Goal: Task Accomplishment & Management: Use online tool/utility

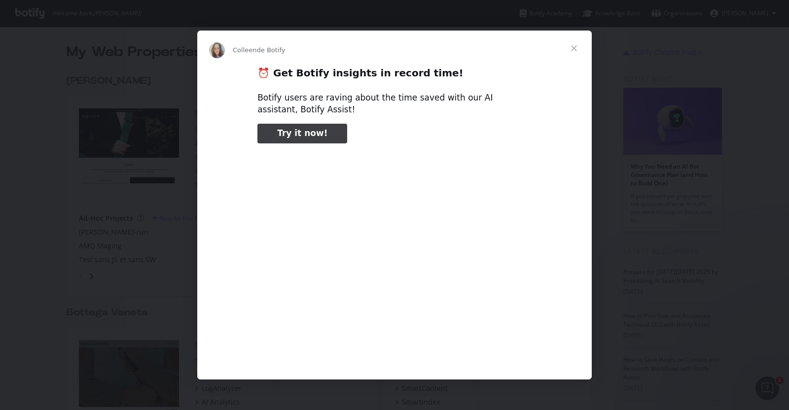
type input "51814"
click at [572, 50] on span "Fermer" at bounding box center [574, 49] width 36 height 36
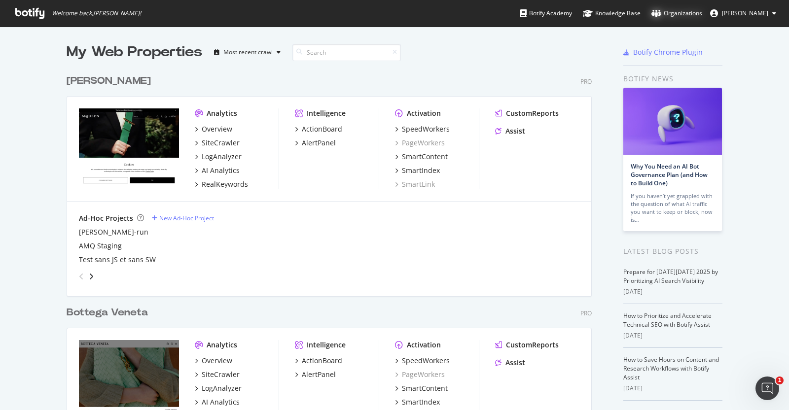
click at [674, 13] on div "Organizations" at bounding box center [677, 13] width 51 height 10
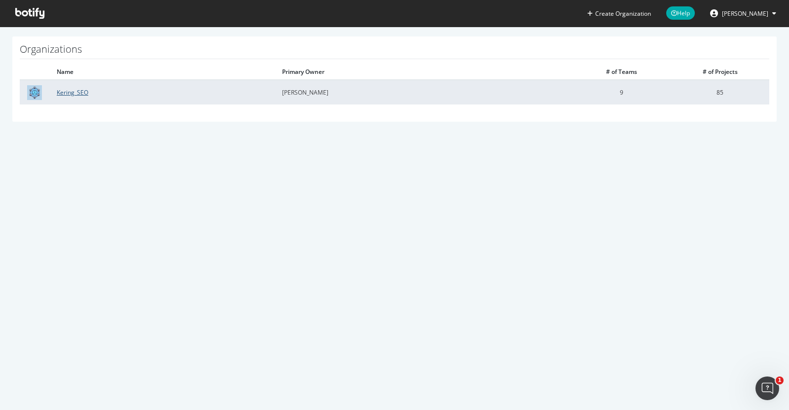
click at [77, 93] on link "Kering_SEO" at bounding box center [73, 92] width 32 height 8
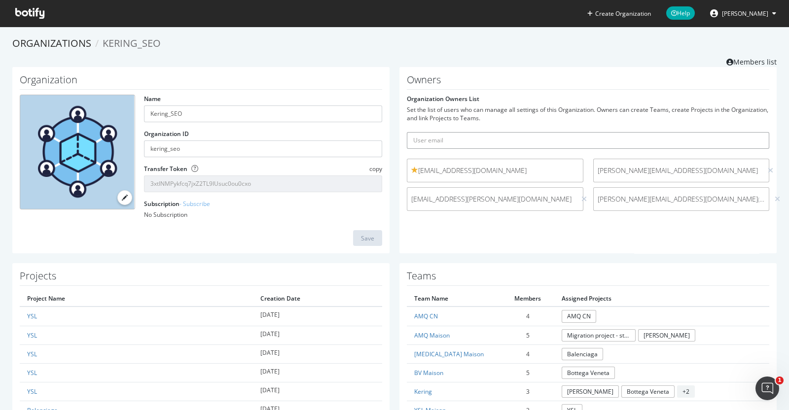
click at [437, 139] on input "text" at bounding box center [588, 140] width 363 height 17
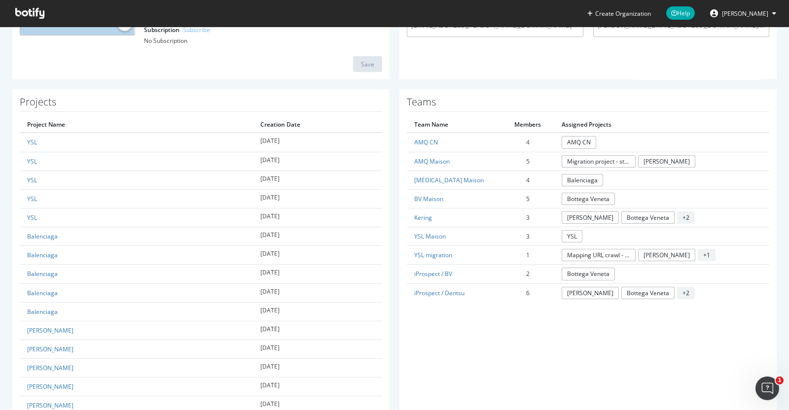
scroll to position [175, 0]
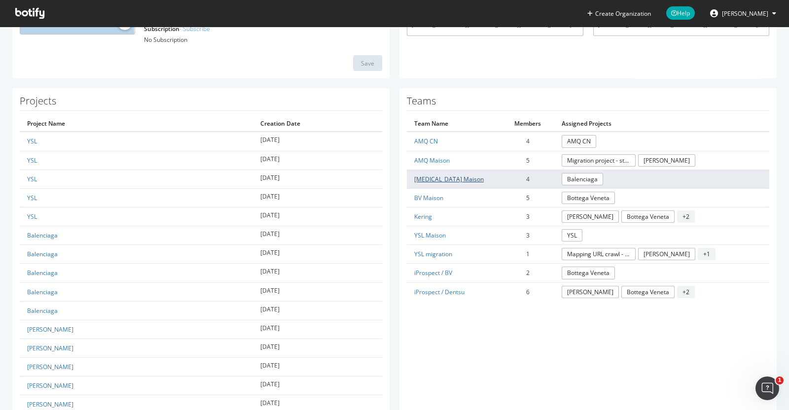
click at [432, 176] on link "[MEDICAL_DATA] Maison" at bounding box center [449, 179] width 70 height 8
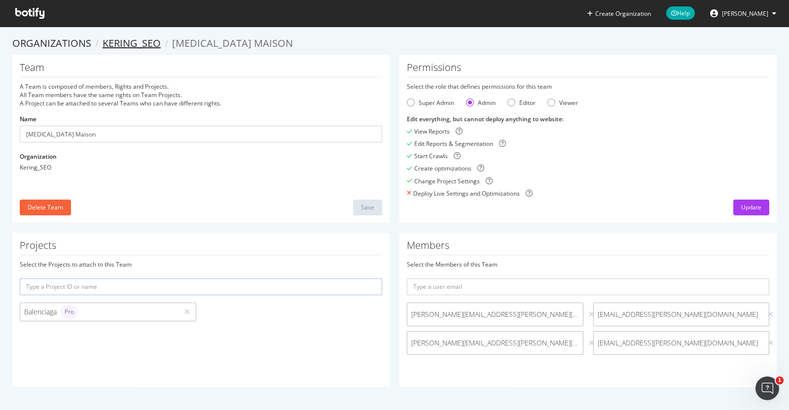
click at [132, 43] on link "Kering_SEO" at bounding box center [132, 43] width 58 height 13
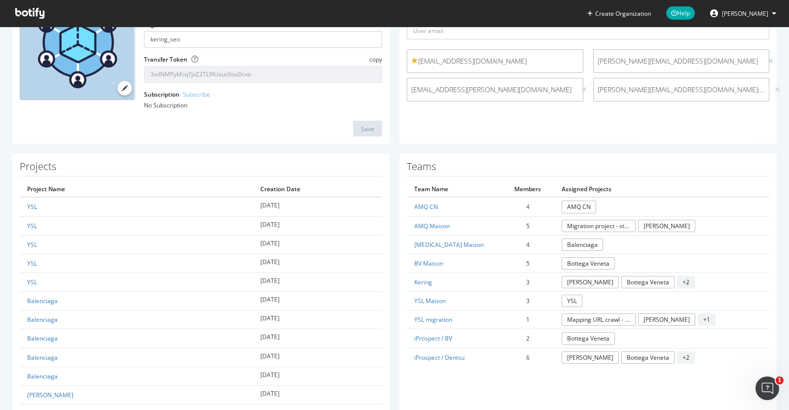
scroll to position [109, 0]
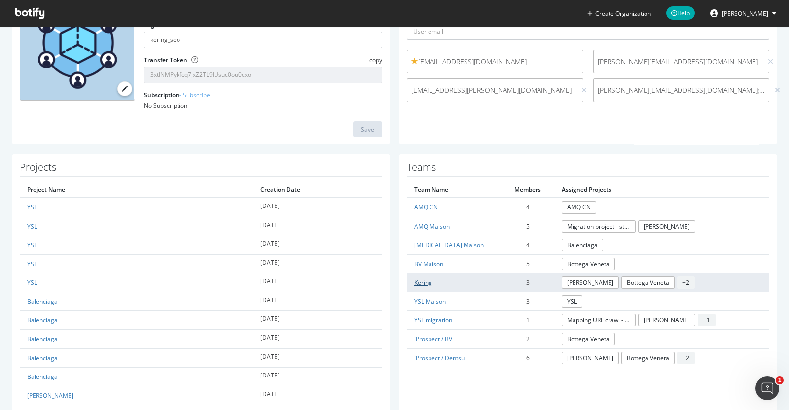
click at [421, 280] on link "Kering" at bounding box center [423, 283] width 18 height 8
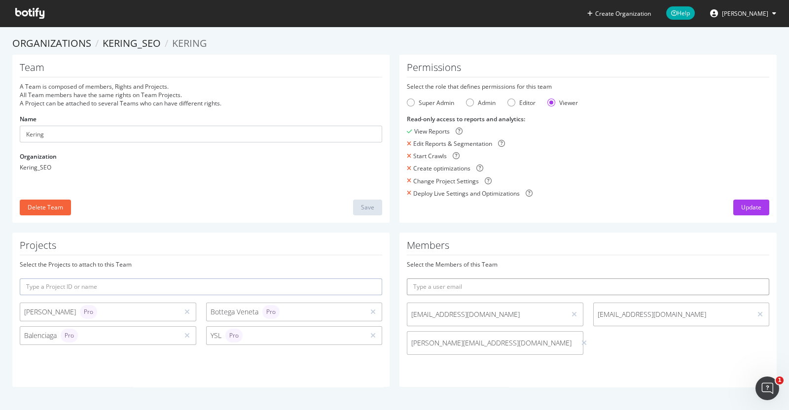
click at [421, 285] on input "text" at bounding box center [588, 287] width 363 height 17
click at [366, 283] on div "Projects Select the Projects to attach to this Team [PERSON_NAME] Pro Bottega V…" at bounding box center [394, 315] width 774 height 164
paste input ".[EMAIL_ADDRESS][DOMAIN_NAME]"
type input "[PERSON_NAME][EMAIL_ADDRESS][DOMAIN_NAME]"
click at [753, 279] on button "submit" at bounding box center [761, 287] width 17 height 17
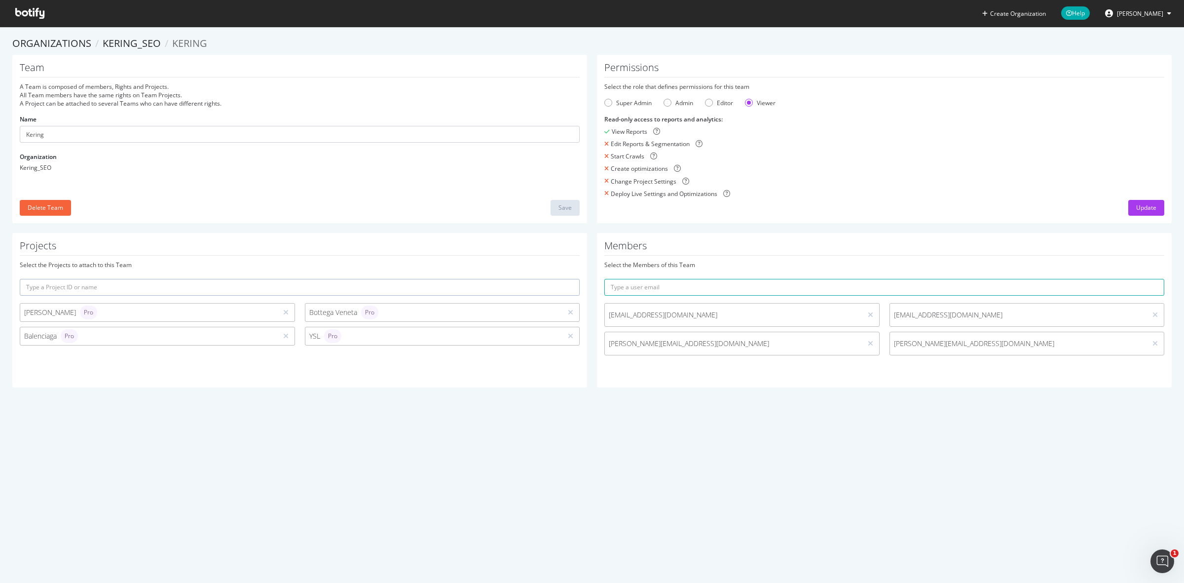
click at [28, 12] on icon at bounding box center [29, 13] width 29 height 11
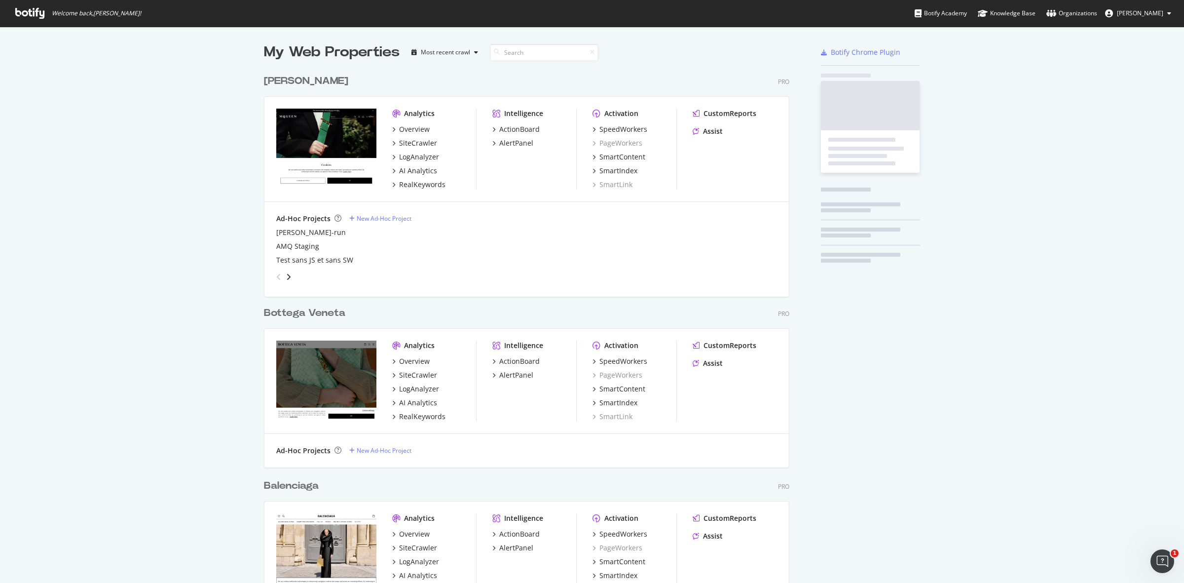
scroll to position [800, 524]
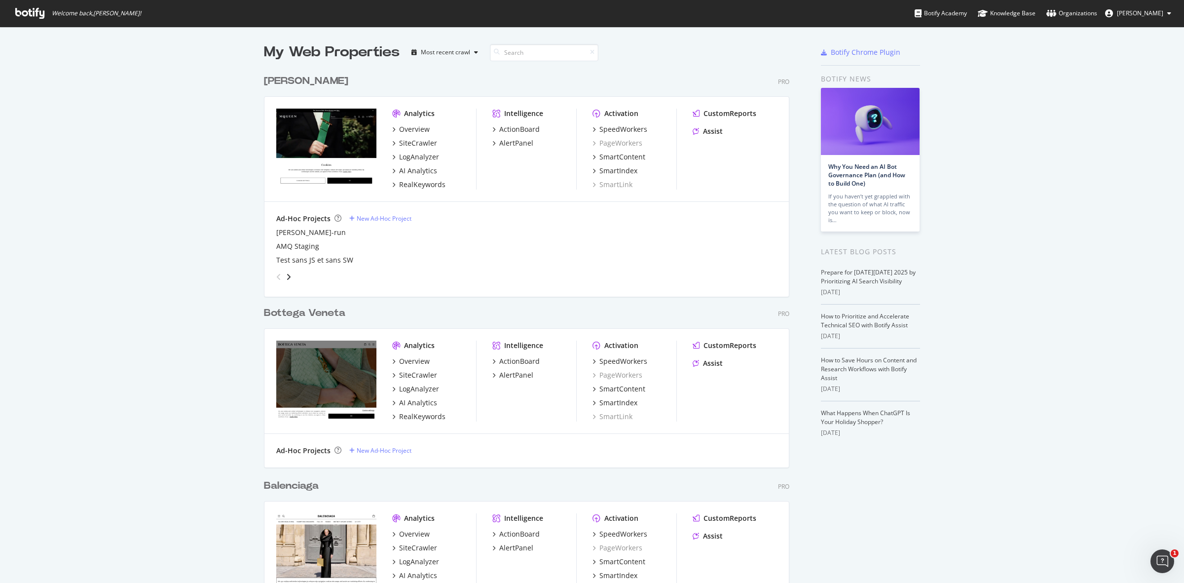
click at [195, 107] on div "My Web Properties Most recent crawl [PERSON_NAME] Pro Analytics Overview SiteCr…" at bounding box center [592, 457] width 1184 height 860
click at [414, 130] on div "Overview" at bounding box center [414, 129] width 31 height 10
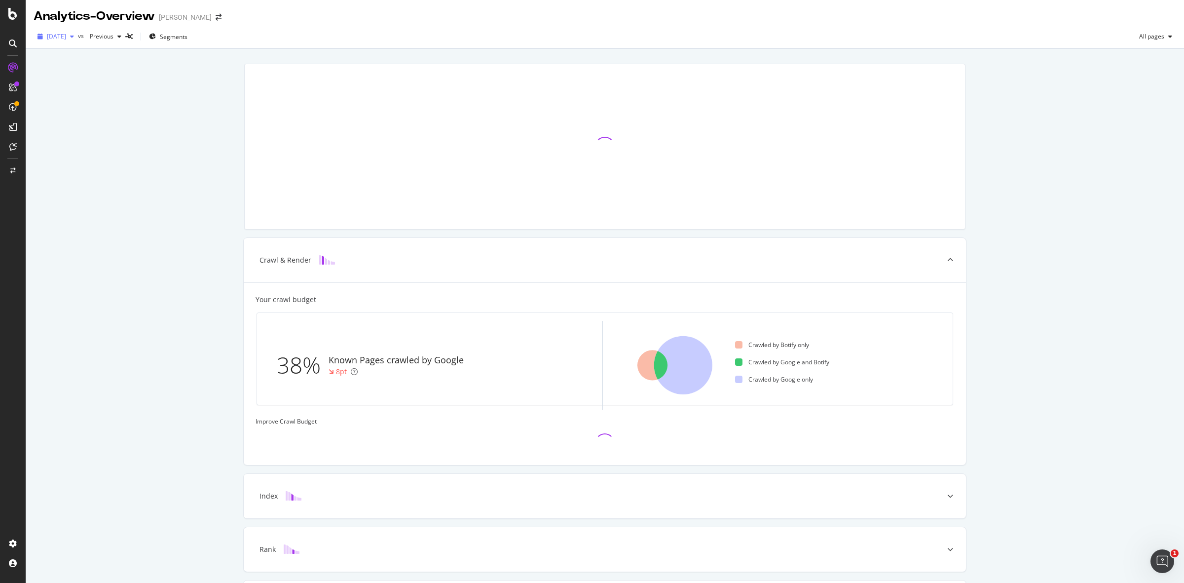
click at [66, 34] on span "[DATE]" at bounding box center [56, 36] width 19 height 8
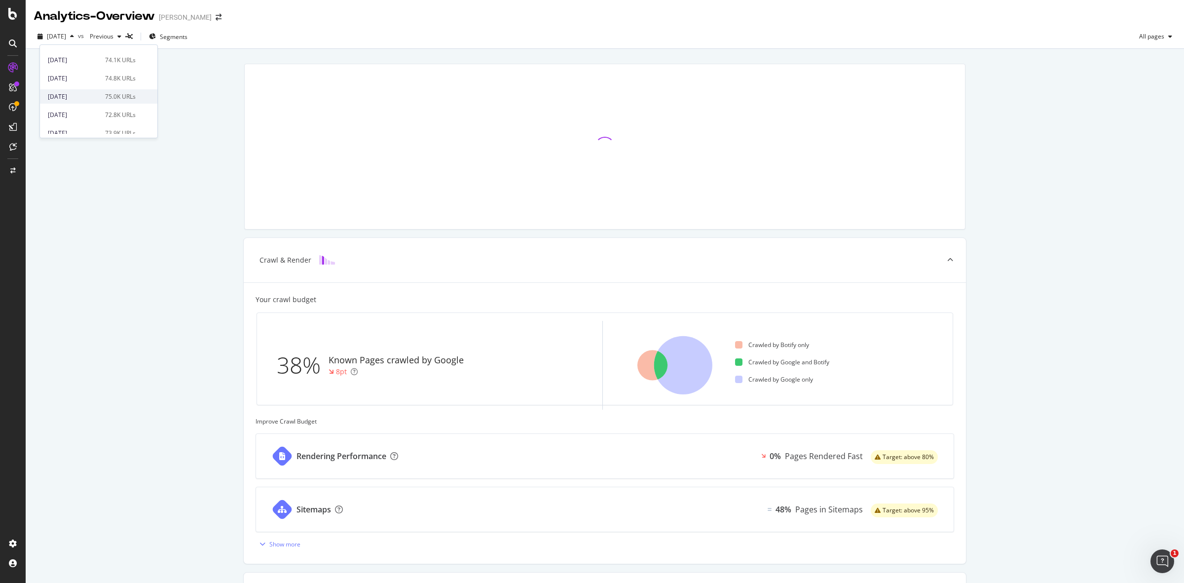
scroll to position [185, 0]
click at [86, 84] on div "[DATE]" at bounding box center [73, 85] width 51 height 9
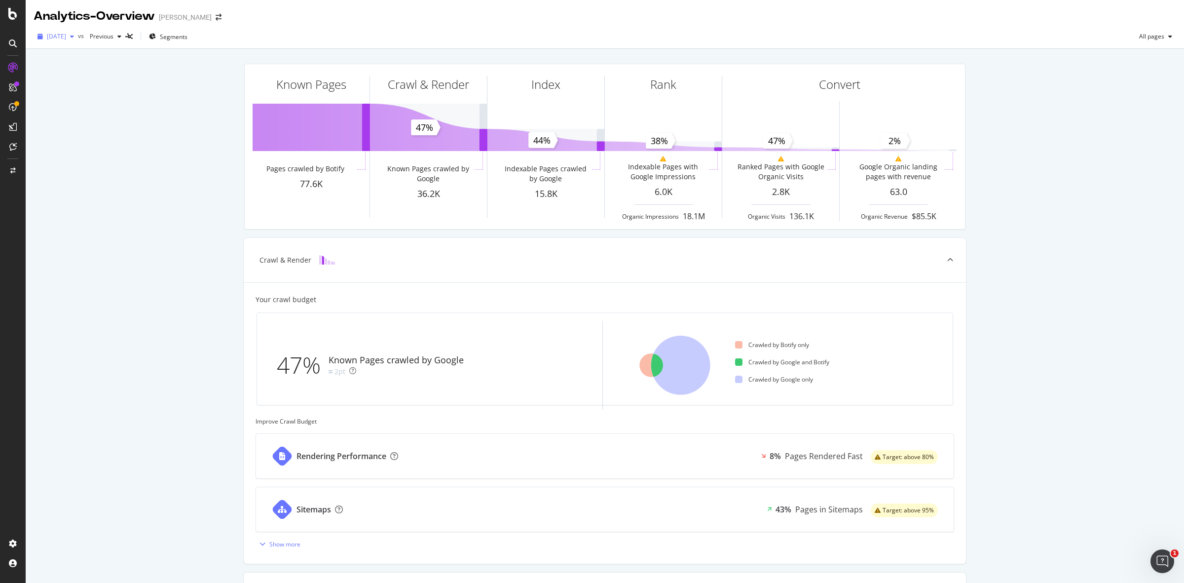
click at [75, 40] on div "[DATE]" at bounding box center [56, 36] width 44 height 15
click at [89, 111] on div "[DATE]" at bounding box center [73, 113] width 51 height 9
click at [78, 31] on div "[DATE]" at bounding box center [56, 36] width 44 height 15
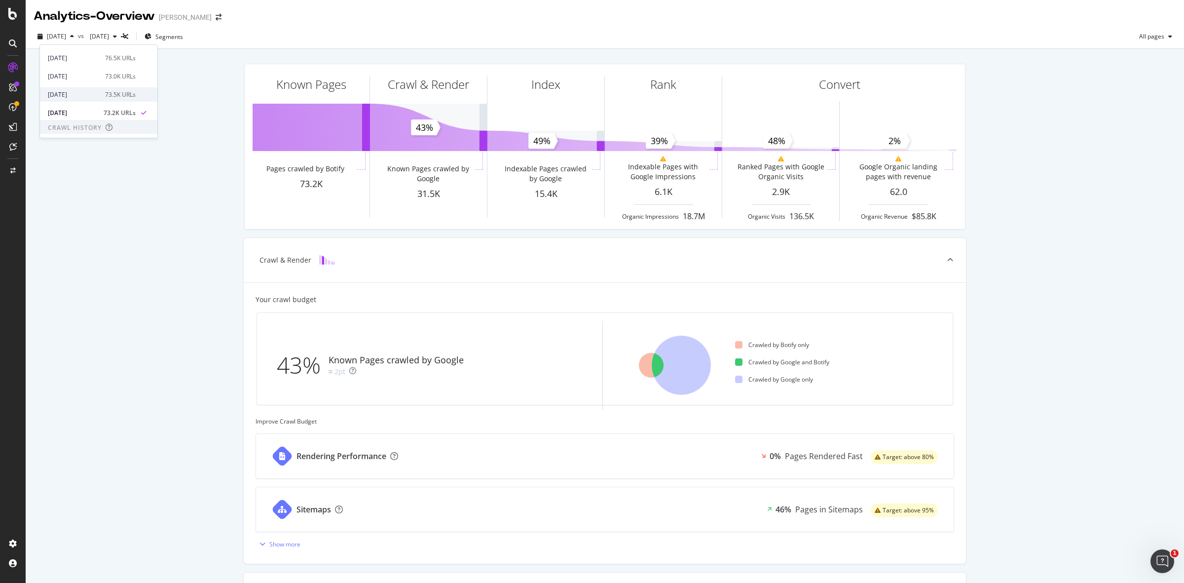
click at [105, 97] on div "73.5K URLs" at bounding box center [120, 94] width 31 height 9
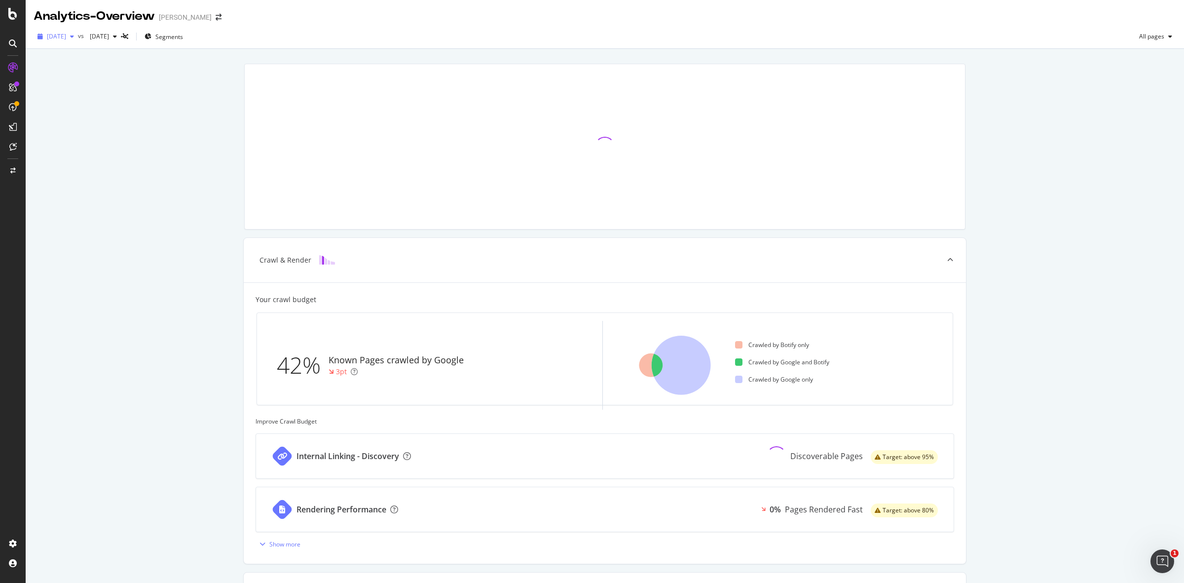
click at [66, 35] on span "[DATE]" at bounding box center [56, 36] width 19 height 8
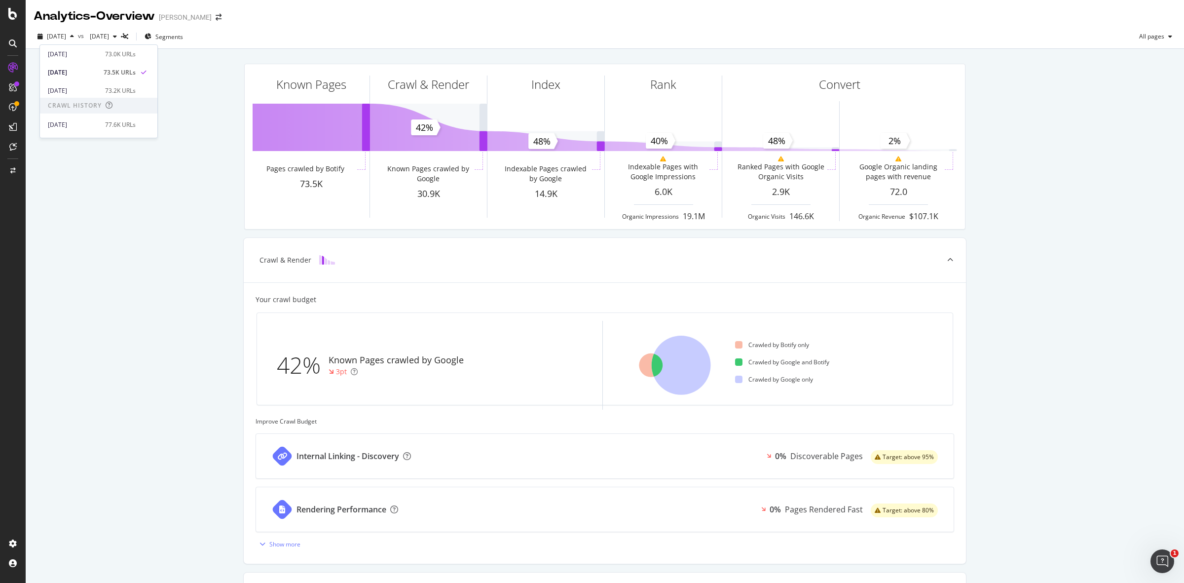
scroll to position [123, 0]
click at [97, 73] on div "[DATE] 73.0K URLs" at bounding box center [92, 76] width 88 height 9
click at [66, 37] on span "[DATE]" at bounding box center [56, 36] width 19 height 8
click at [114, 60] on div "76.5K URLs" at bounding box center [120, 58] width 31 height 9
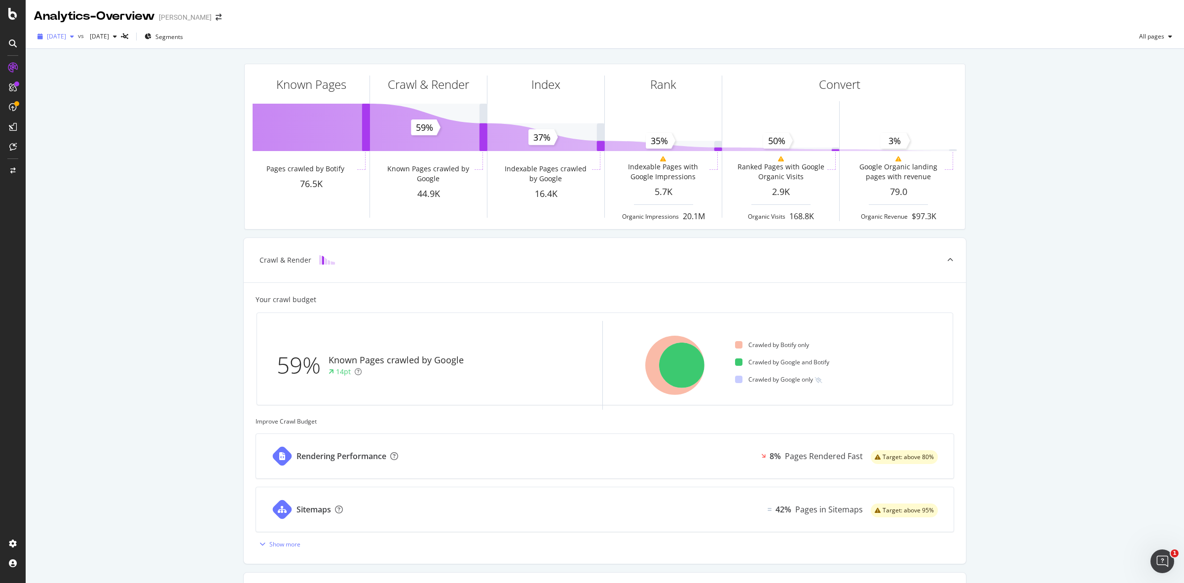
click at [66, 38] on span "[DATE]" at bounding box center [56, 36] width 19 height 8
click at [117, 104] on div "77.1K URLs" at bounding box center [120, 101] width 31 height 9
click at [66, 36] on span "[DATE]" at bounding box center [56, 36] width 19 height 8
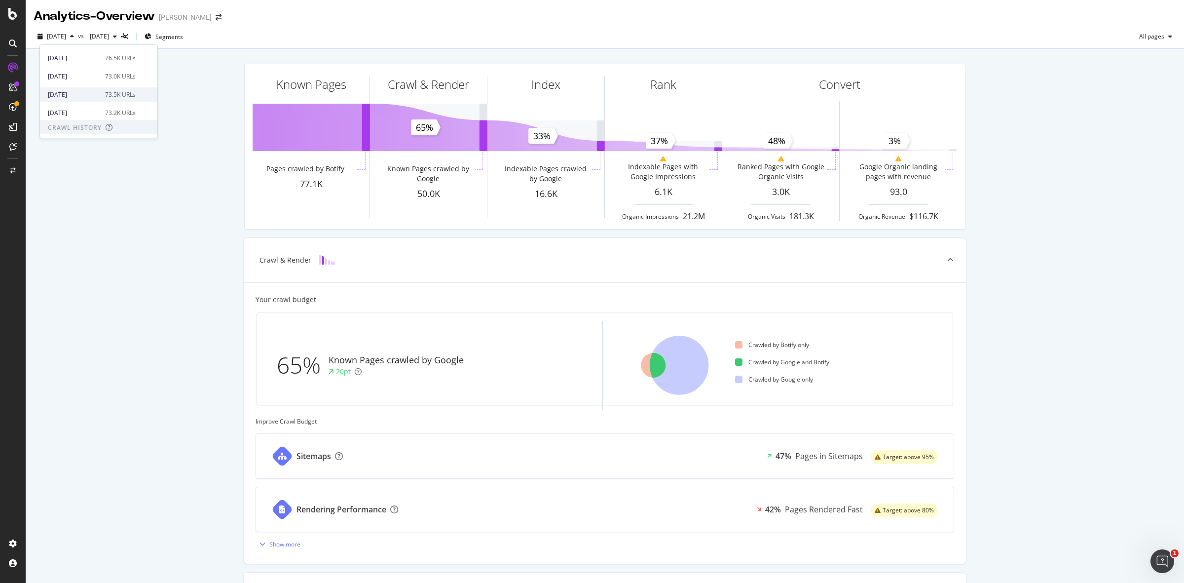
scroll to position [62, 0]
click at [100, 84] on div "[DATE] 77.2K URLs" at bounding box center [92, 83] width 88 height 9
click at [109, 38] on span "[DATE]" at bounding box center [97, 36] width 23 height 8
click at [64, 38] on span "[DATE]" at bounding box center [56, 36] width 19 height 8
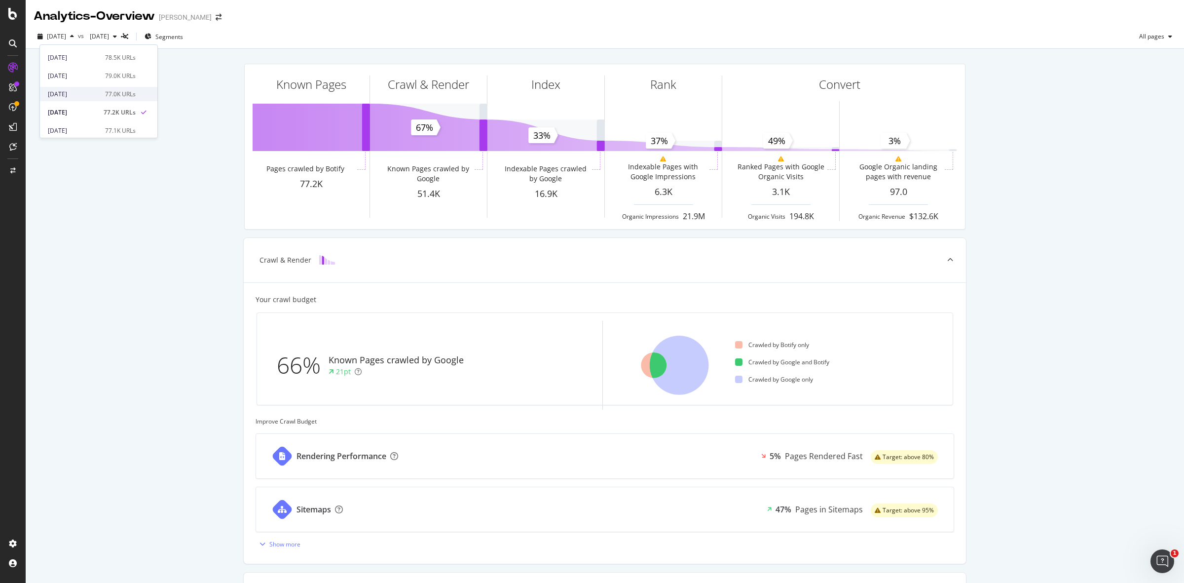
click at [93, 94] on div "[DATE]" at bounding box center [73, 94] width 51 height 9
click at [66, 36] on span "[DATE]" at bounding box center [56, 36] width 19 height 8
click at [100, 105] on div "[DATE] 79.0K URLs" at bounding box center [92, 108] width 88 height 9
click at [66, 37] on span "[DATE]" at bounding box center [56, 36] width 19 height 8
click at [97, 84] on div "[DATE] 78.5K URLs" at bounding box center [98, 90] width 117 height 14
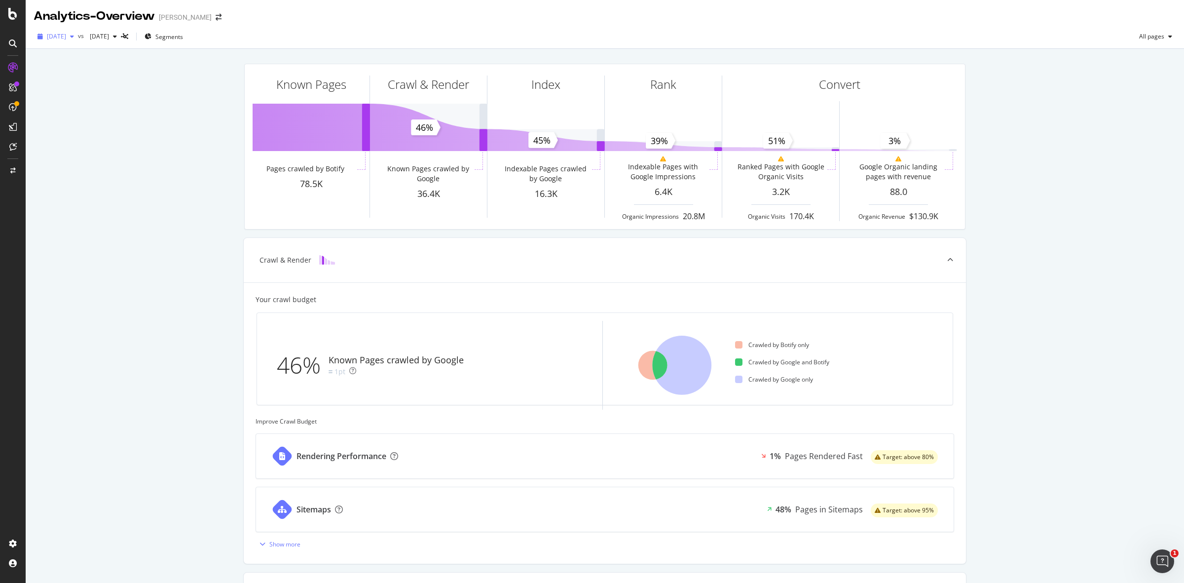
click at [66, 37] on span "[DATE]" at bounding box center [56, 36] width 19 height 8
click at [107, 83] on div "77.2K URLs" at bounding box center [120, 83] width 31 height 9
click at [64, 38] on span "[DATE]" at bounding box center [56, 36] width 19 height 8
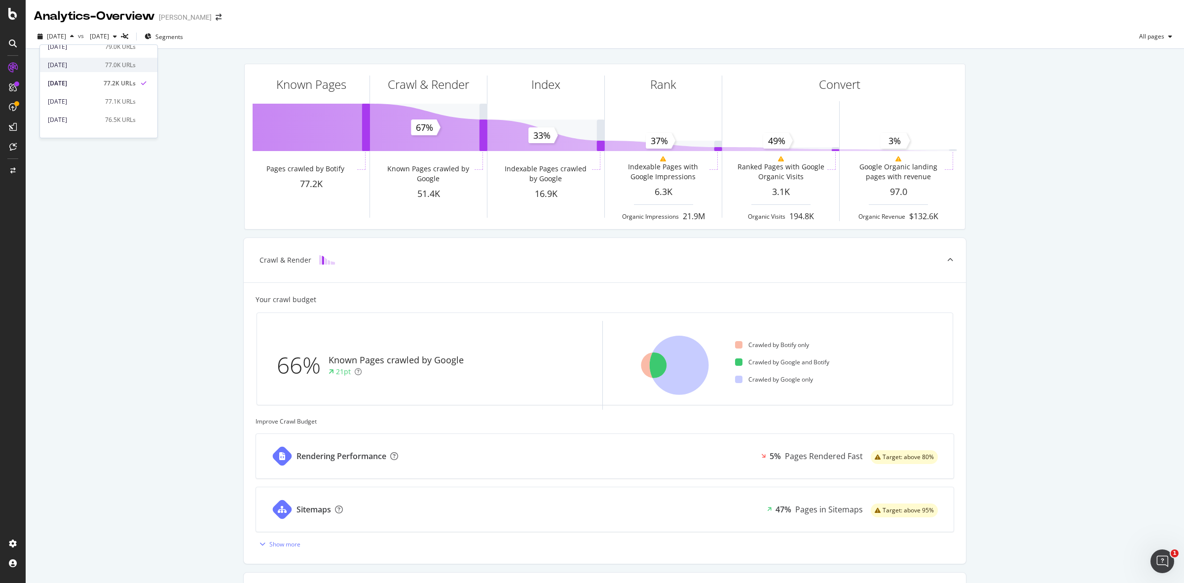
click at [105, 68] on div "77.0K URLs" at bounding box center [120, 65] width 31 height 9
click at [71, 40] on div "[DATE]" at bounding box center [56, 36] width 44 height 15
click at [125, 107] on div "79.0K URLs" at bounding box center [120, 108] width 31 height 9
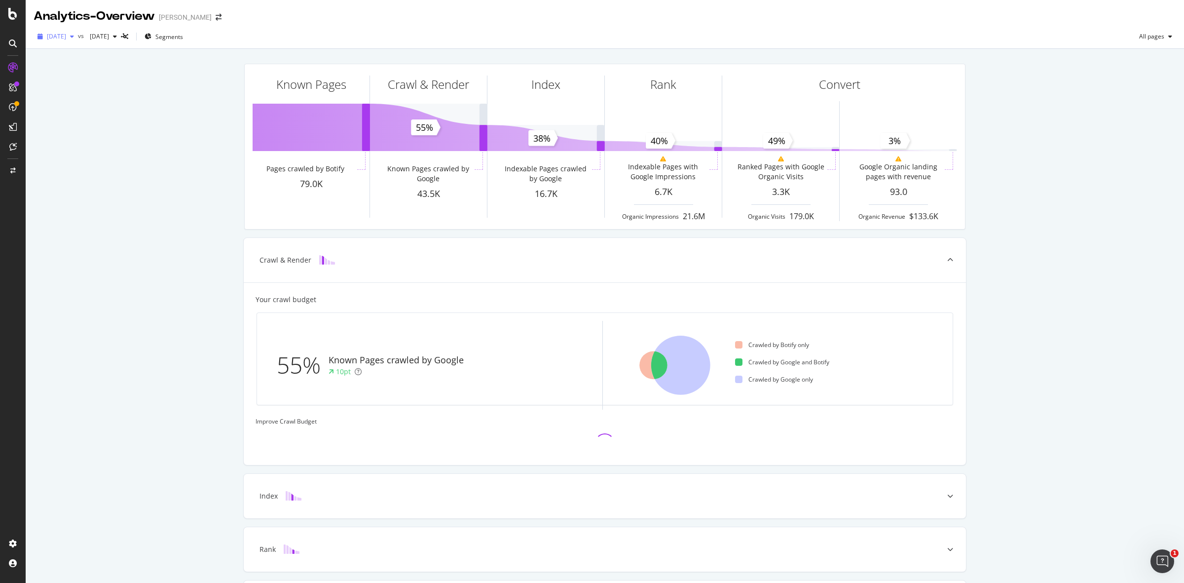
click at [66, 37] on span "[DATE]" at bounding box center [56, 36] width 19 height 8
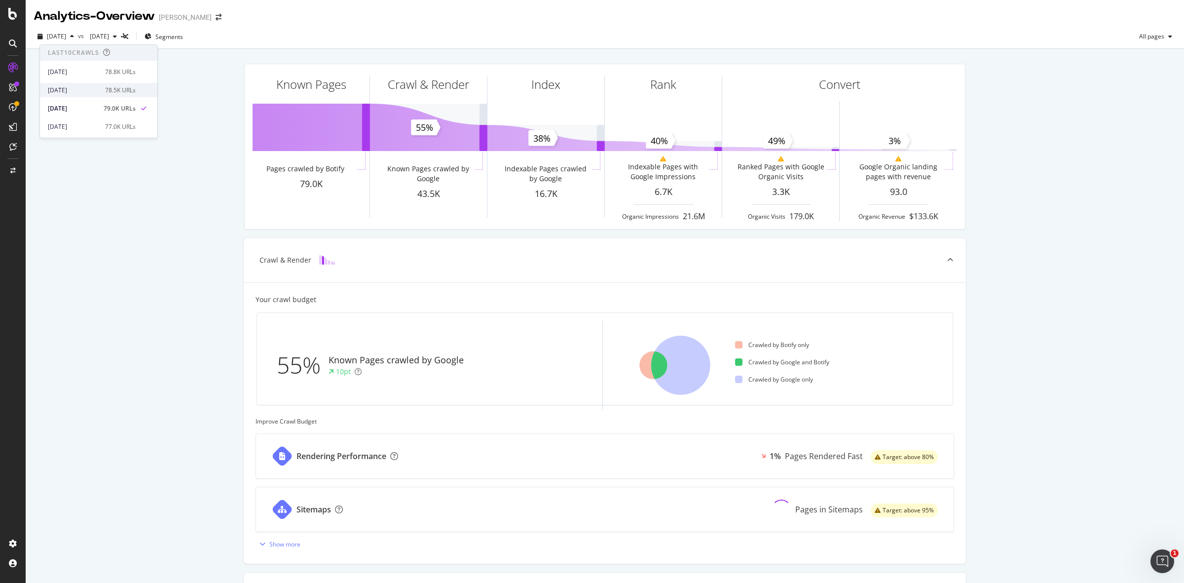
click at [111, 94] on div "78.5K URLs" at bounding box center [120, 90] width 31 height 9
click at [66, 33] on span "[DATE]" at bounding box center [56, 36] width 19 height 8
click at [99, 63] on div "[DATE] 77.0K URLs" at bounding box center [92, 65] width 88 height 9
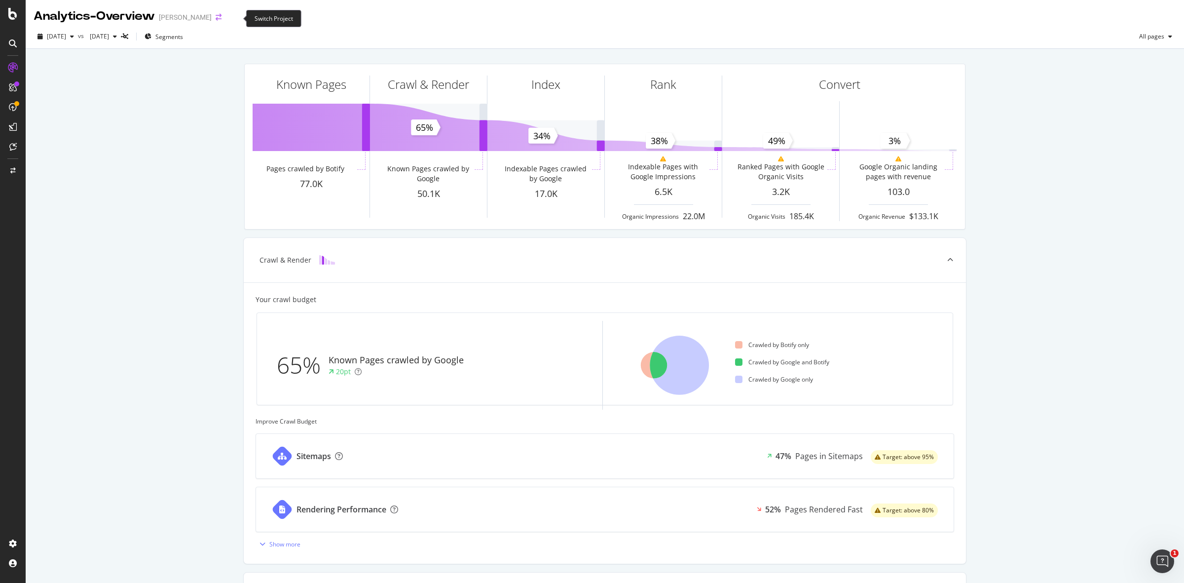
click at [221, 16] on icon "arrow-right-arrow-left" at bounding box center [219, 17] width 6 height 7
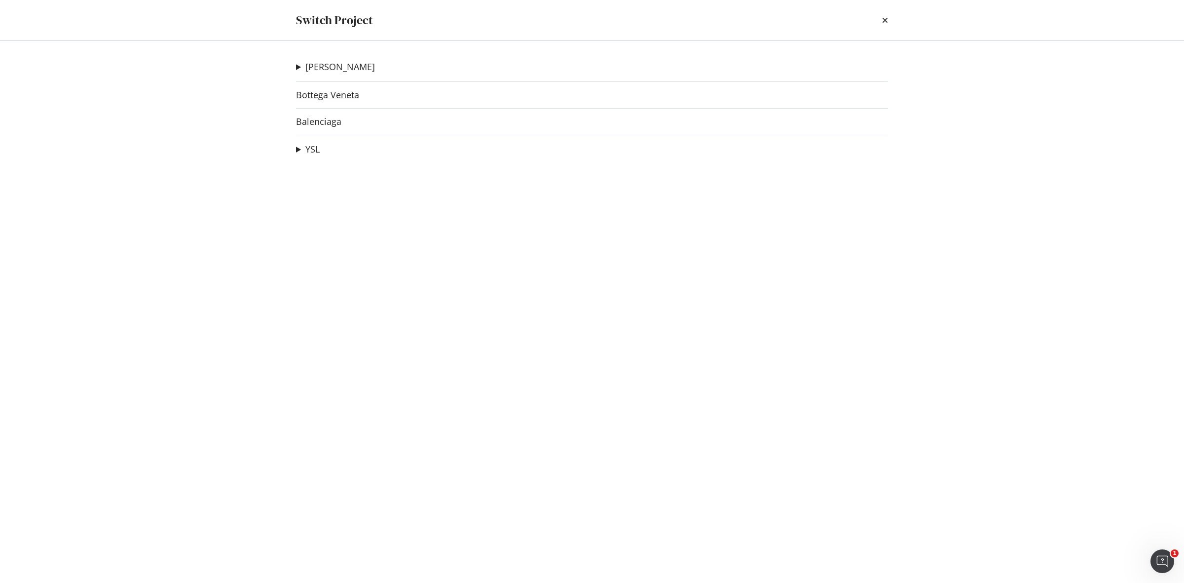
click at [312, 92] on link "Bottega Veneta" at bounding box center [327, 95] width 63 height 10
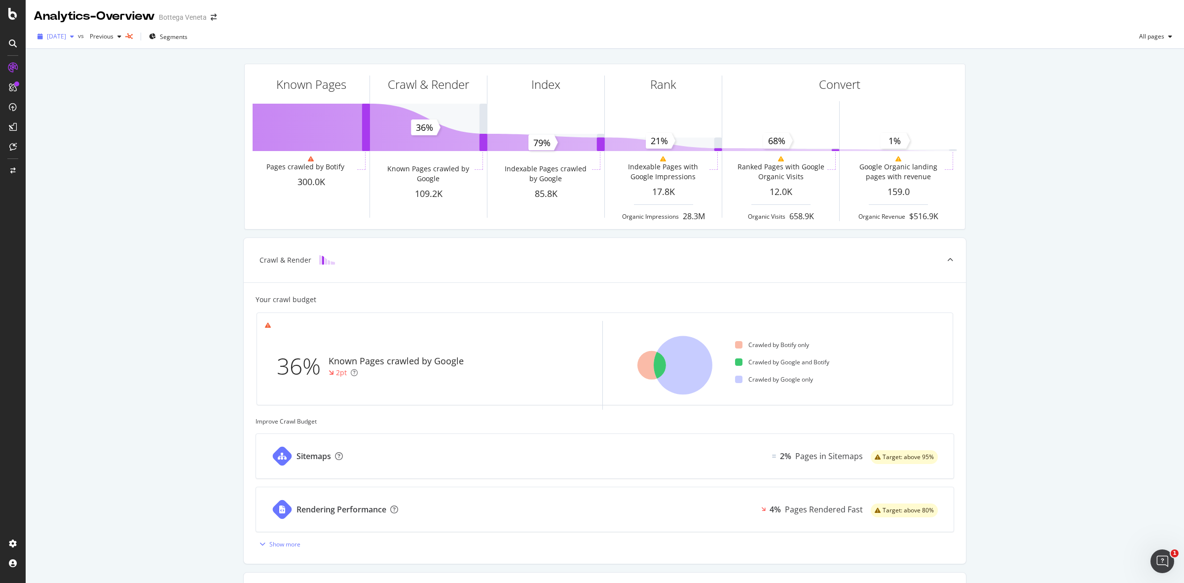
click at [66, 36] on span "[DATE]" at bounding box center [56, 36] width 19 height 8
click at [92, 84] on div "[DATE]" at bounding box center [74, 85] width 53 height 9
click at [66, 35] on span "[DATE]" at bounding box center [56, 36] width 19 height 8
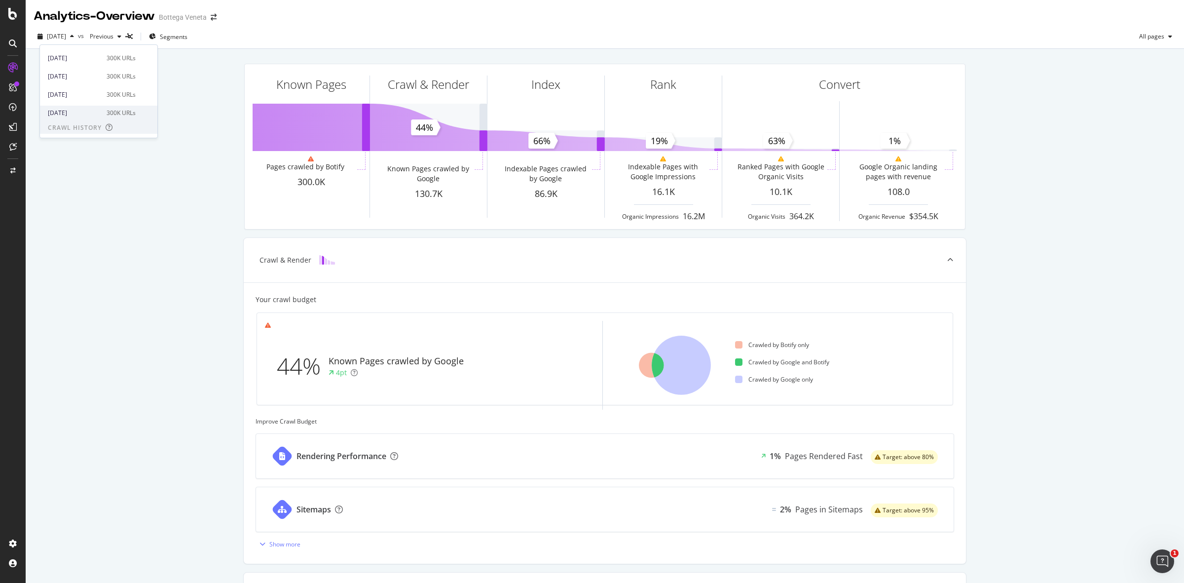
click at [99, 107] on div "[DATE] 300K URLs" at bounding box center [98, 113] width 117 height 14
click at [66, 39] on span "[DATE]" at bounding box center [56, 36] width 19 height 8
click at [98, 91] on div "[DATE] 300K URLs" at bounding box center [92, 94] width 88 height 9
click at [64, 36] on span "[DATE]" at bounding box center [56, 36] width 19 height 8
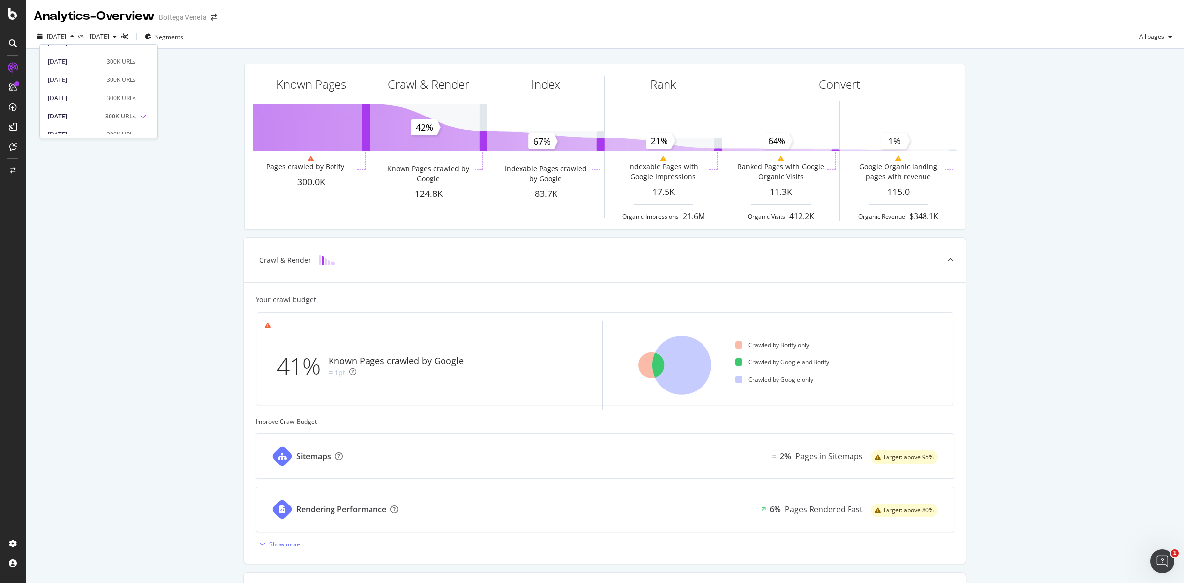
scroll to position [123, 0]
click at [118, 75] on div "300K URLs" at bounding box center [121, 76] width 29 height 9
click at [58, 31] on div "[DATE]" at bounding box center [56, 36] width 44 height 15
click at [112, 58] on div "300K URLs" at bounding box center [121, 58] width 29 height 9
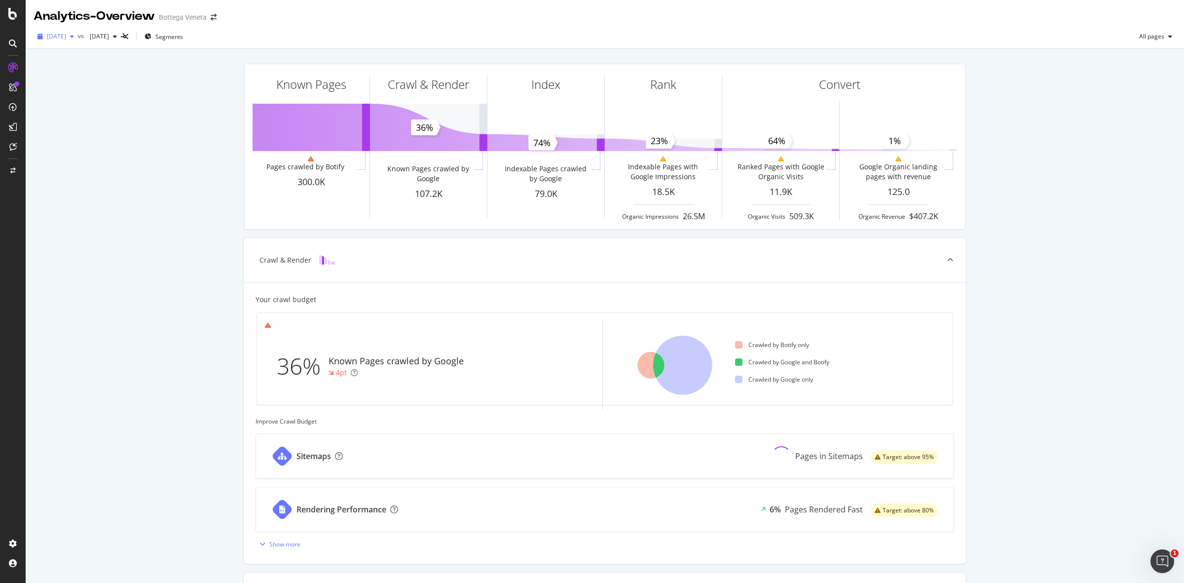
click at [66, 35] on span "[DATE]" at bounding box center [56, 36] width 19 height 8
click at [91, 95] on div "[DATE] 300K URLs" at bounding box center [98, 101] width 117 height 14
click at [66, 33] on span "[DATE]" at bounding box center [56, 36] width 19 height 8
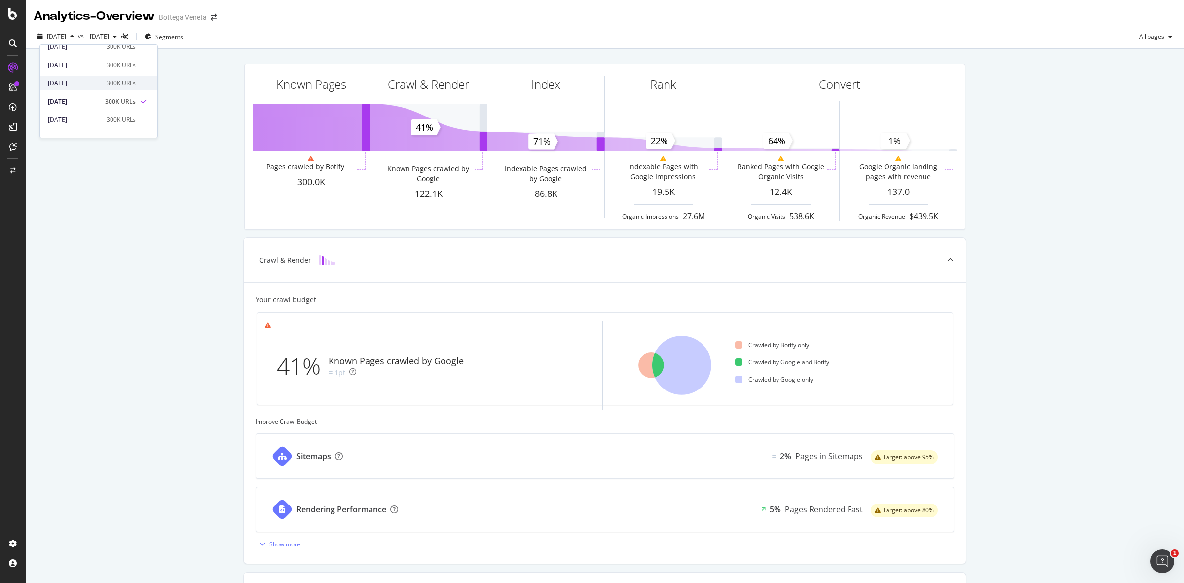
click at [102, 82] on div "[DATE] 300K URLs" at bounding box center [92, 83] width 88 height 9
click at [55, 31] on div "[DATE]" at bounding box center [56, 36] width 44 height 15
click at [107, 68] on div "300K URLs" at bounding box center [121, 65] width 29 height 9
click at [66, 33] on span "[DATE]" at bounding box center [56, 36] width 19 height 8
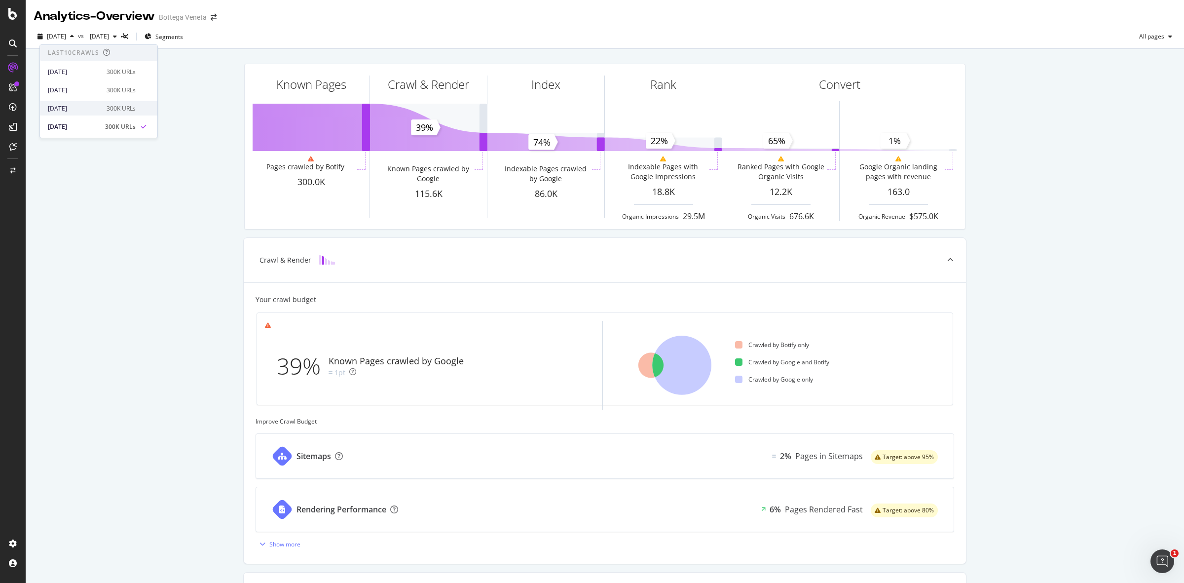
click at [101, 110] on div "[DATE] 300K URLs" at bounding box center [92, 108] width 88 height 9
click at [60, 37] on span "[DATE]" at bounding box center [56, 36] width 19 height 8
click at [107, 92] on div "300K URLs" at bounding box center [121, 90] width 29 height 9
click at [60, 36] on span "[DATE]" at bounding box center [56, 36] width 19 height 8
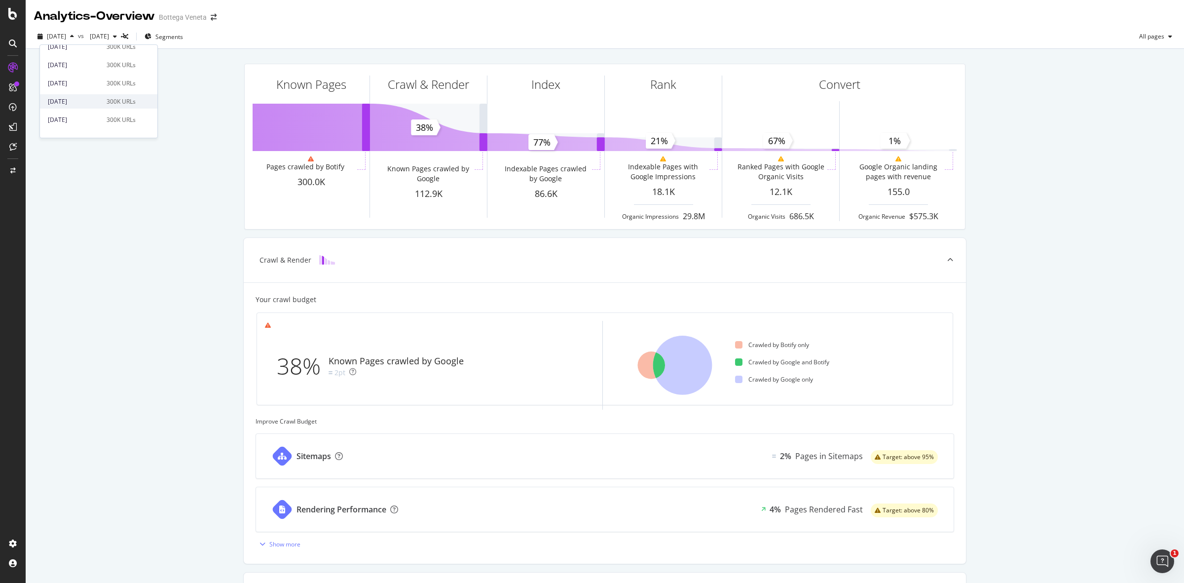
click at [94, 97] on div "[DATE]" at bounding box center [74, 101] width 53 height 9
click at [66, 36] on span "[DATE]" at bounding box center [56, 36] width 19 height 8
click at [88, 89] on div "[DATE]" at bounding box center [74, 85] width 53 height 9
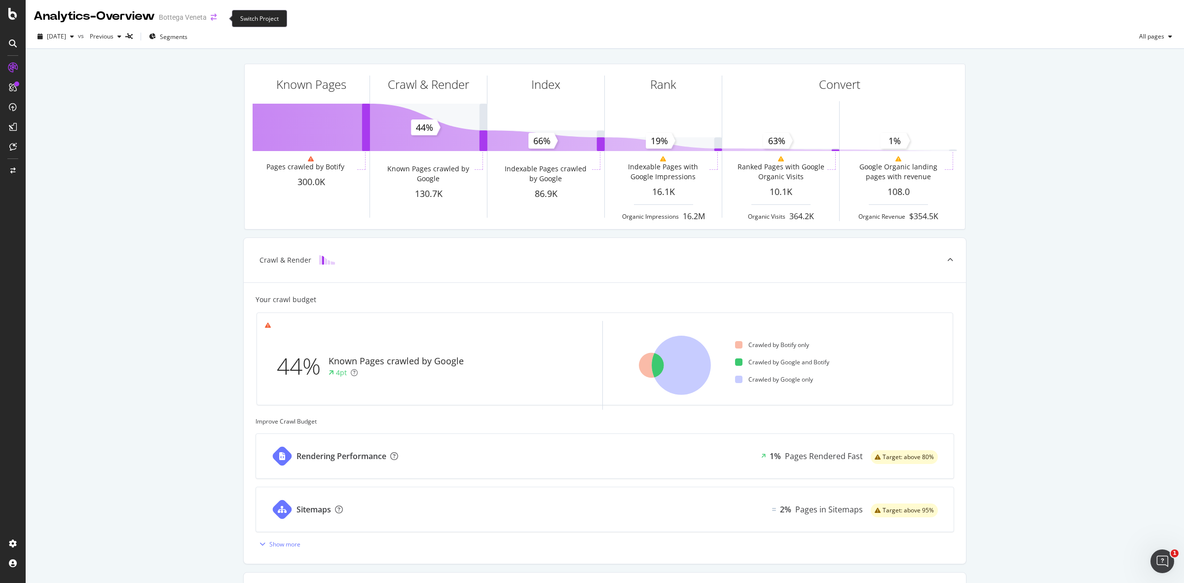
click at [217, 18] on icon "arrow-right-arrow-left" at bounding box center [214, 17] width 6 height 7
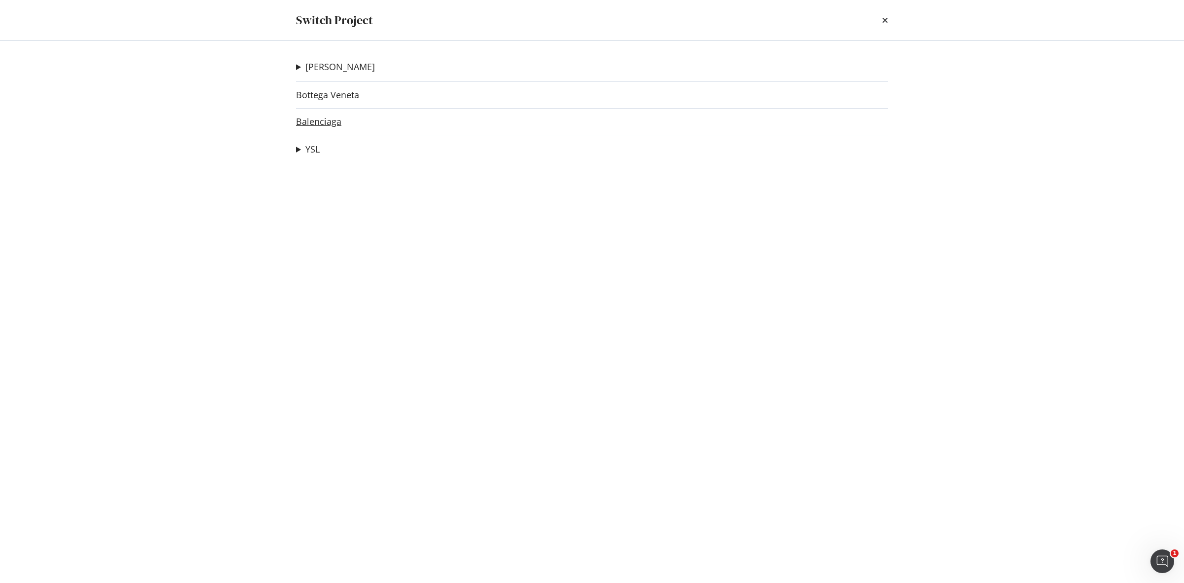
click at [324, 124] on link "Balenciaga" at bounding box center [318, 121] width 45 height 10
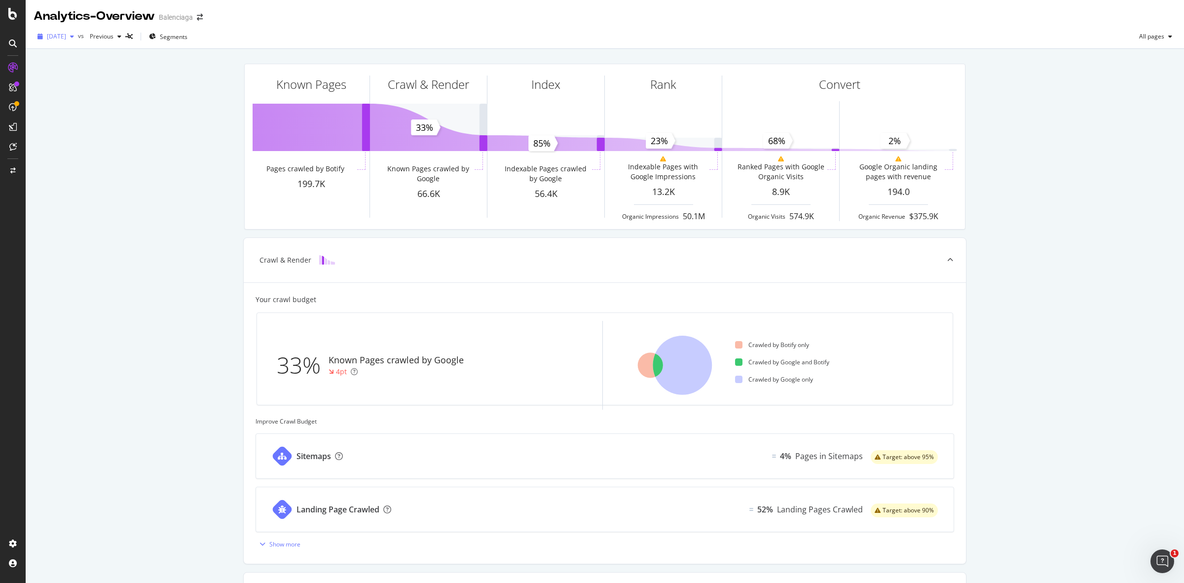
click at [63, 38] on span "[DATE]" at bounding box center [56, 36] width 19 height 8
click at [111, 85] on div "126K URLs" at bounding box center [121, 85] width 29 height 9
click at [57, 38] on span "[DATE]" at bounding box center [56, 36] width 19 height 8
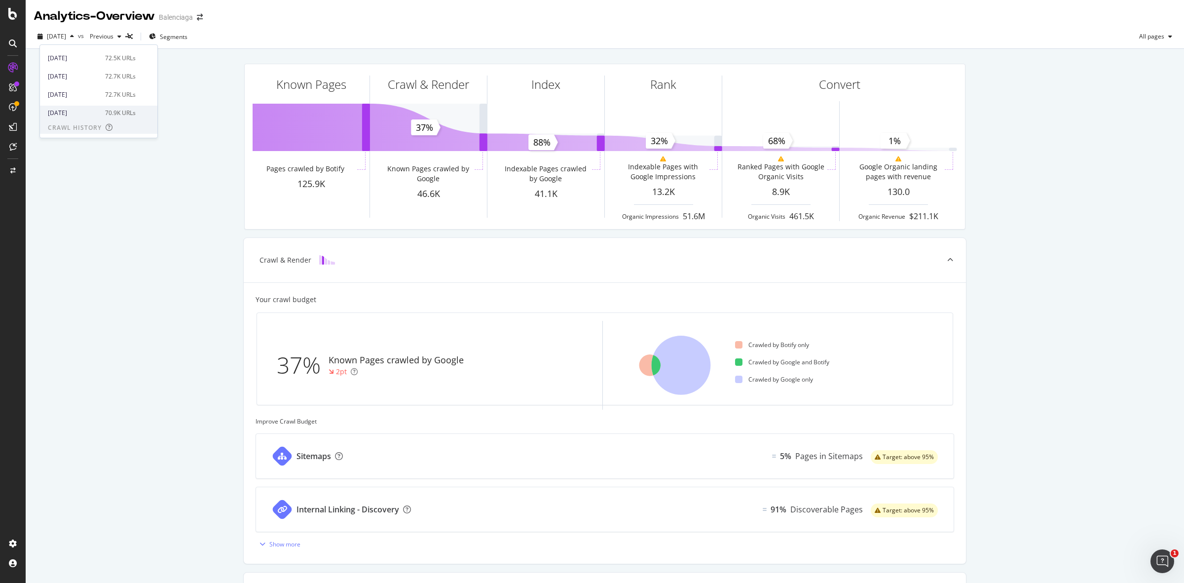
click at [96, 106] on div "[DATE] 70.9K URLs" at bounding box center [98, 113] width 117 height 14
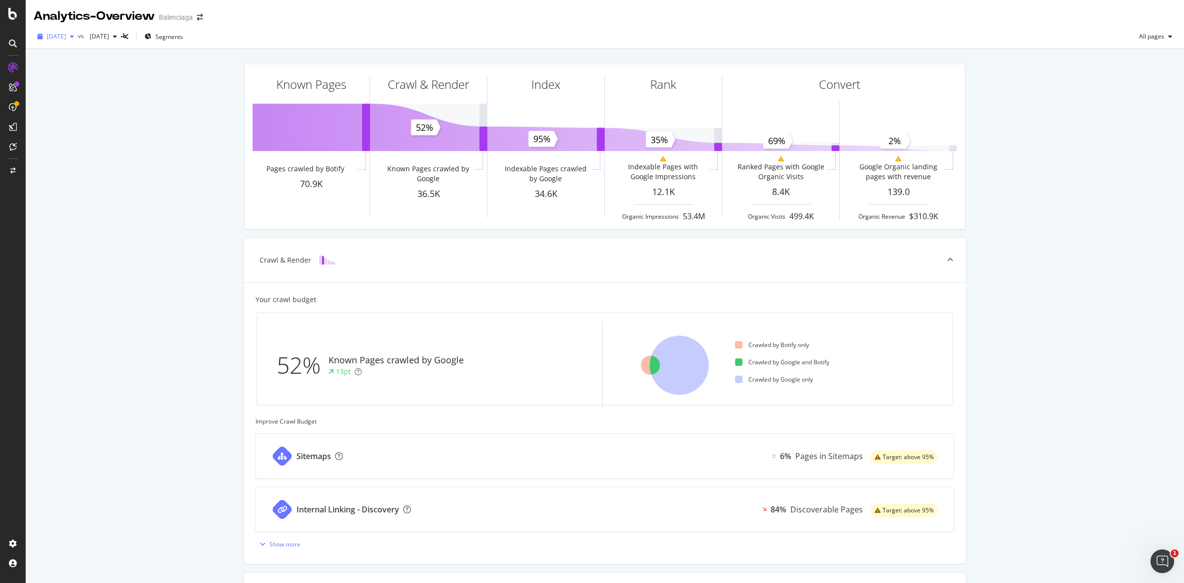
click at [66, 40] on span "[DATE]" at bounding box center [56, 36] width 19 height 8
click at [100, 99] on div "[DATE] 72.7K URLs" at bounding box center [92, 94] width 88 height 9
click at [66, 35] on span "[DATE]" at bounding box center [56, 36] width 19 height 8
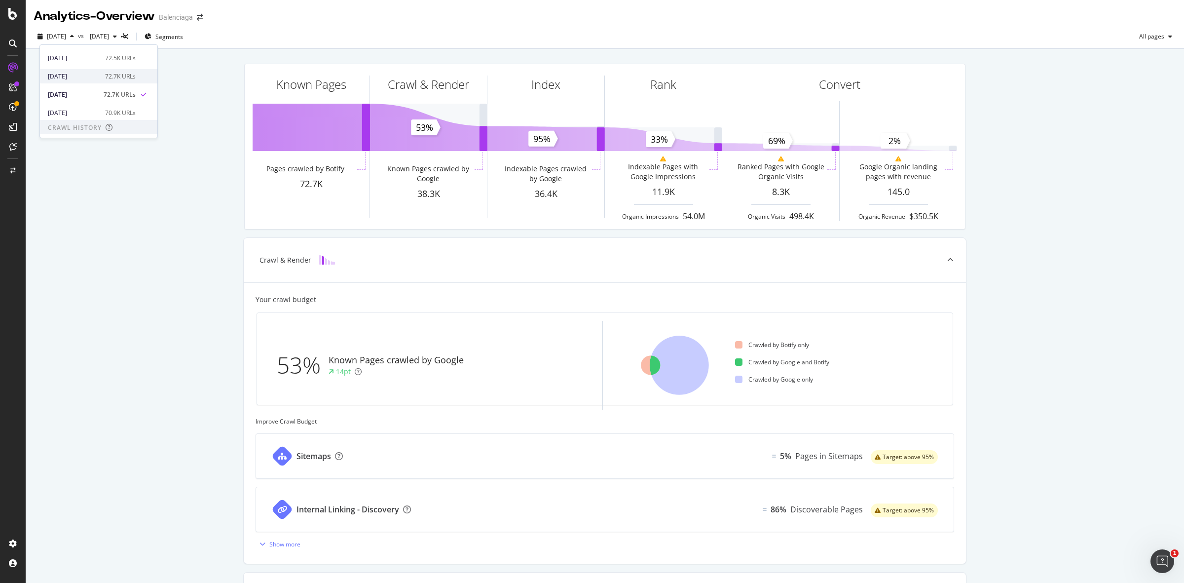
click at [105, 79] on div "72.7K URLs" at bounding box center [120, 76] width 31 height 9
click at [66, 38] on span "[DATE]" at bounding box center [56, 36] width 19 height 8
click at [116, 59] on div "72.5K URLs" at bounding box center [120, 58] width 31 height 9
click at [57, 33] on span "[DATE]" at bounding box center [56, 36] width 19 height 8
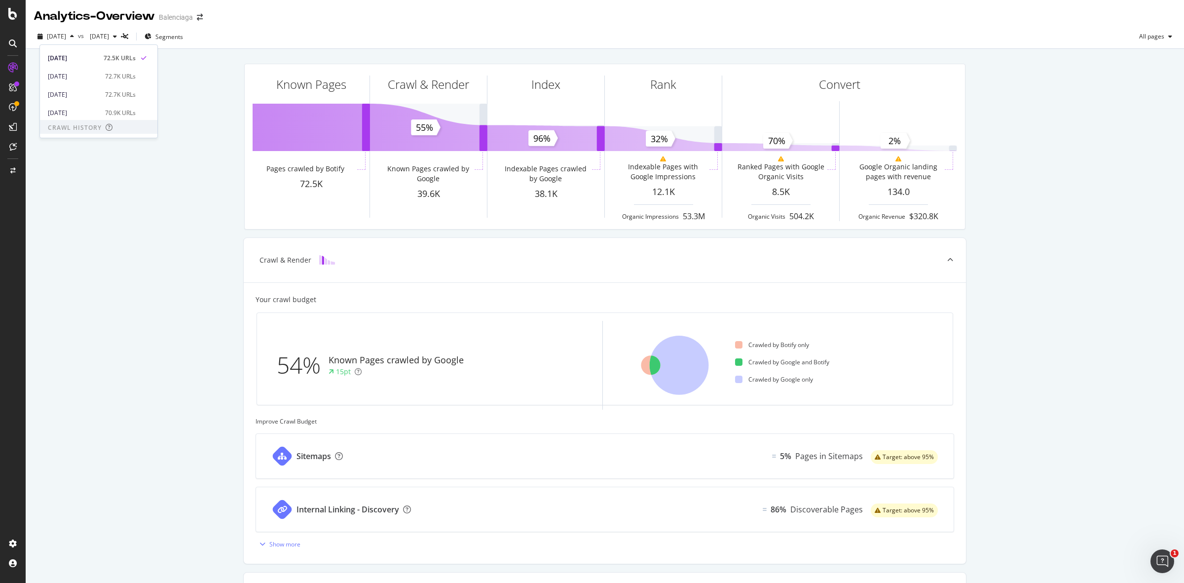
scroll to position [62, 0]
click at [105, 102] on div "62.3K URLs" at bounding box center [120, 101] width 31 height 9
click at [66, 35] on span "[DATE]" at bounding box center [56, 36] width 19 height 8
click at [107, 87] on div "175K URLs" at bounding box center [121, 83] width 29 height 9
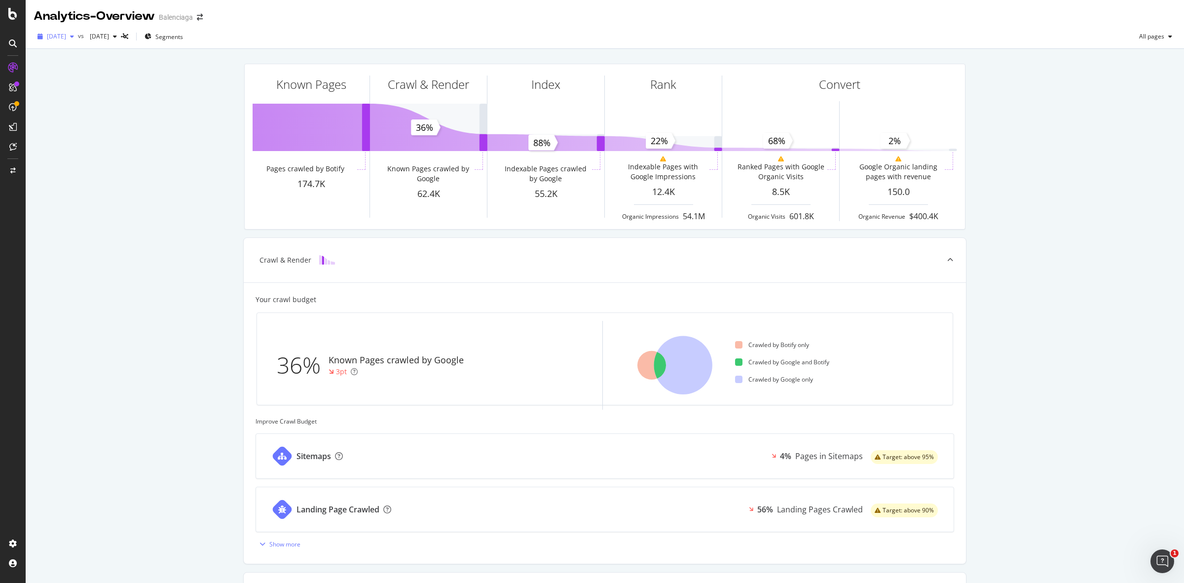
click at [66, 36] on span "[DATE]" at bounding box center [56, 36] width 19 height 8
click at [108, 68] on div "173K URLs" at bounding box center [121, 65] width 29 height 9
click at [60, 37] on span "[DATE]" at bounding box center [56, 36] width 19 height 8
click at [107, 107] on div "171K URLs" at bounding box center [121, 108] width 29 height 9
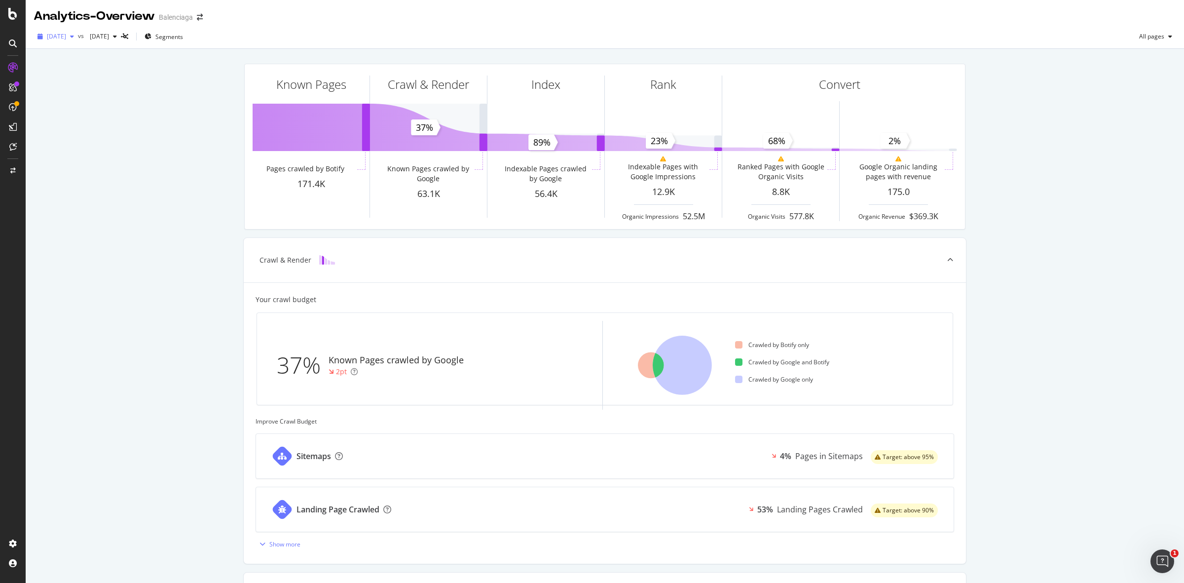
click at [63, 36] on span "[DATE]" at bounding box center [56, 36] width 19 height 8
click at [93, 83] on div "[DATE] 181K URLs" at bounding box center [98, 90] width 117 height 14
click at [203, 20] on icon "arrow-right-arrow-left" at bounding box center [200, 17] width 6 height 7
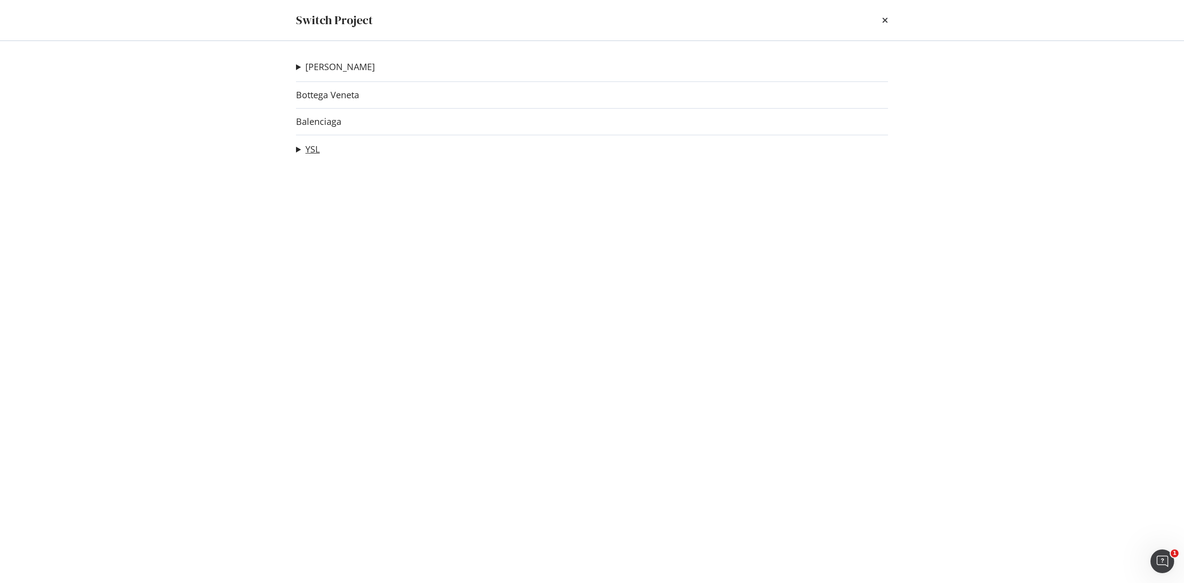
click at [310, 148] on link "YSL" at bounding box center [312, 149] width 14 height 10
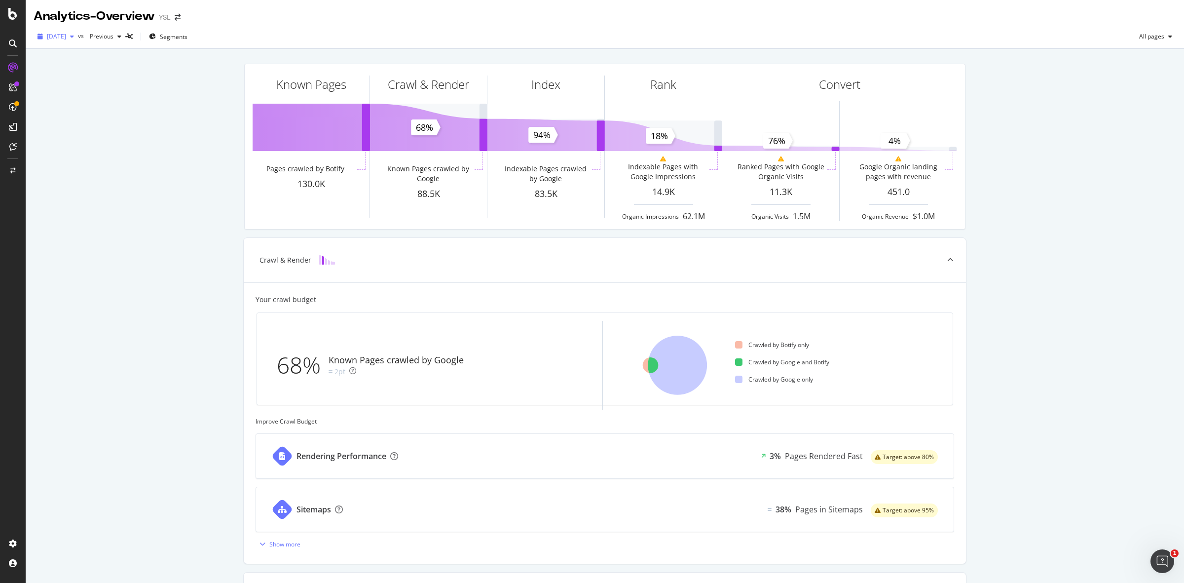
click at [63, 39] on span "[DATE]" at bounding box center [56, 36] width 19 height 8
click at [92, 93] on div "[DATE]" at bounding box center [74, 93] width 53 height 9
click at [59, 36] on span "[DATE]" at bounding box center [56, 36] width 19 height 8
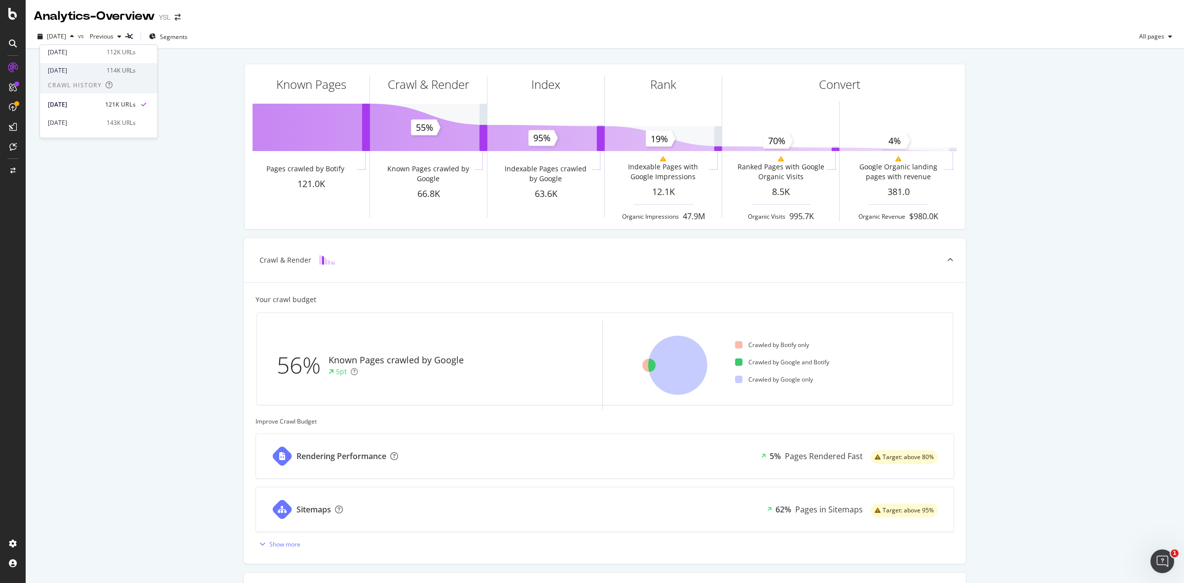
click at [87, 65] on div "[DATE] 114K URLs" at bounding box center [98, 70] width 117 height 14
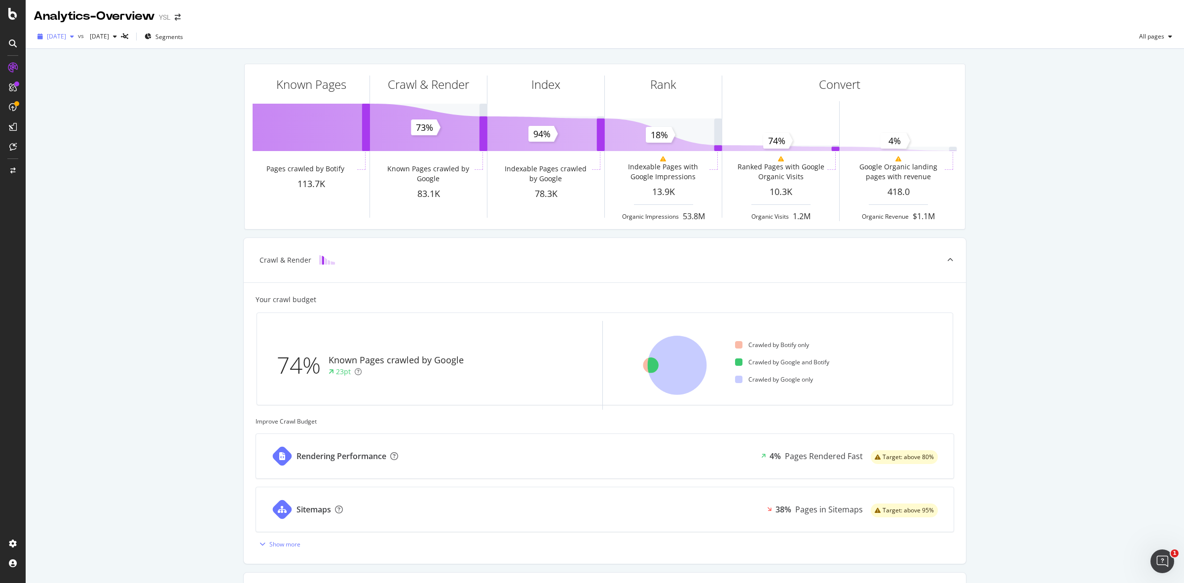
click at [66, 37] on span "[DATE]" at bounding box center [56, 36] width 19 height 8
click at [107, 100] on div "112K URLs" at bounding box center [121, 99] width 29 height 9
click at [66, 38] on span "[DATE]" at bounding box center [56, 36] width 19 height 8
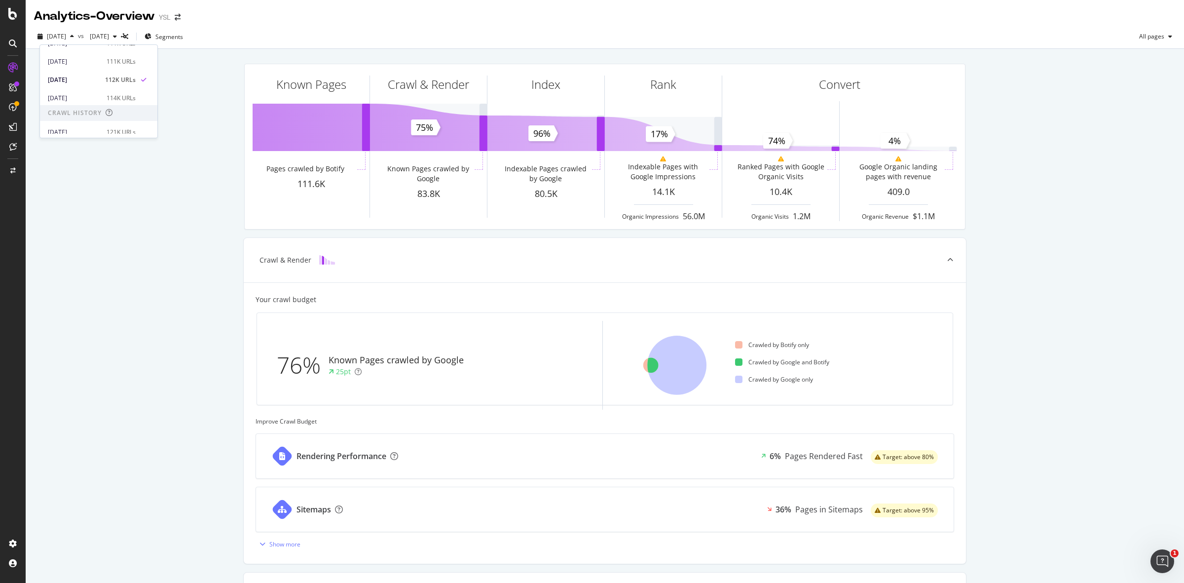
click at [114, 53] on div "[DATE] 111K URLs" at bounding box center [98, 59] width 117 height 18
click at [66, 38] on span "[DATE]" at bounding box center [56, 36] width 19 height 8
click at [95, 62] on div "[DATE]" at bounding box center [74, 58] width 53 height 9
click at [66, 40] on span "[DATE]" at bounding box center [56, 36] width 19 height 8
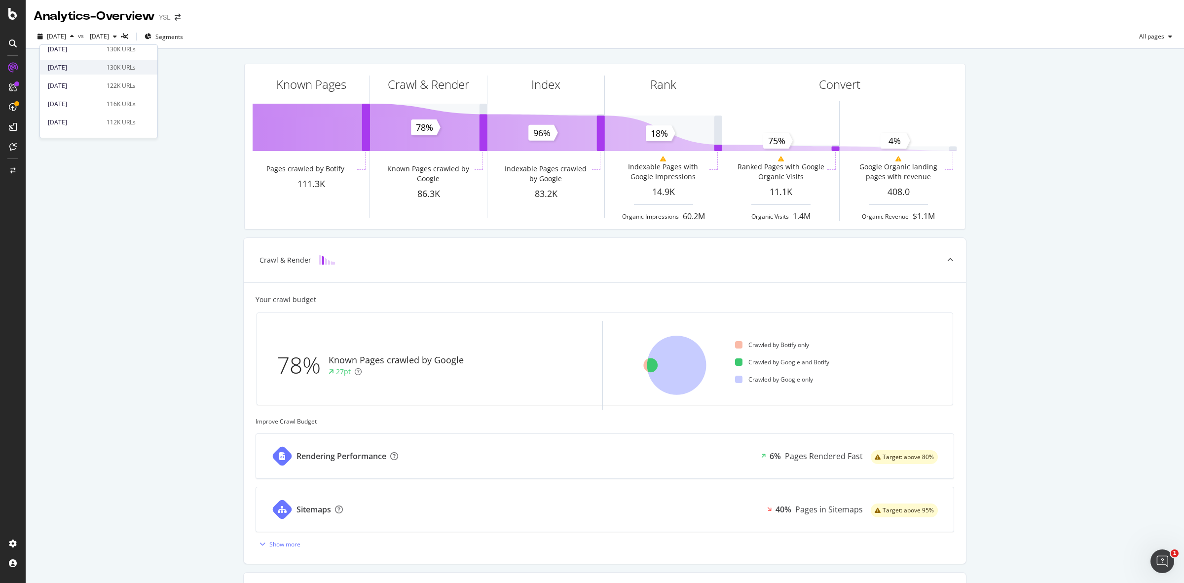
scroll to position [62, 0]
click at [111, 99] on div "112K URLs" at bounding box center [121, 101] width 29 height 9
click at [66, 34] on span "[DATE]" at bounding box center [56, 36] width 19 height 8
click at [109, 87] on div "116K URLs" at bounding box center [121, 83] width 29 height 9
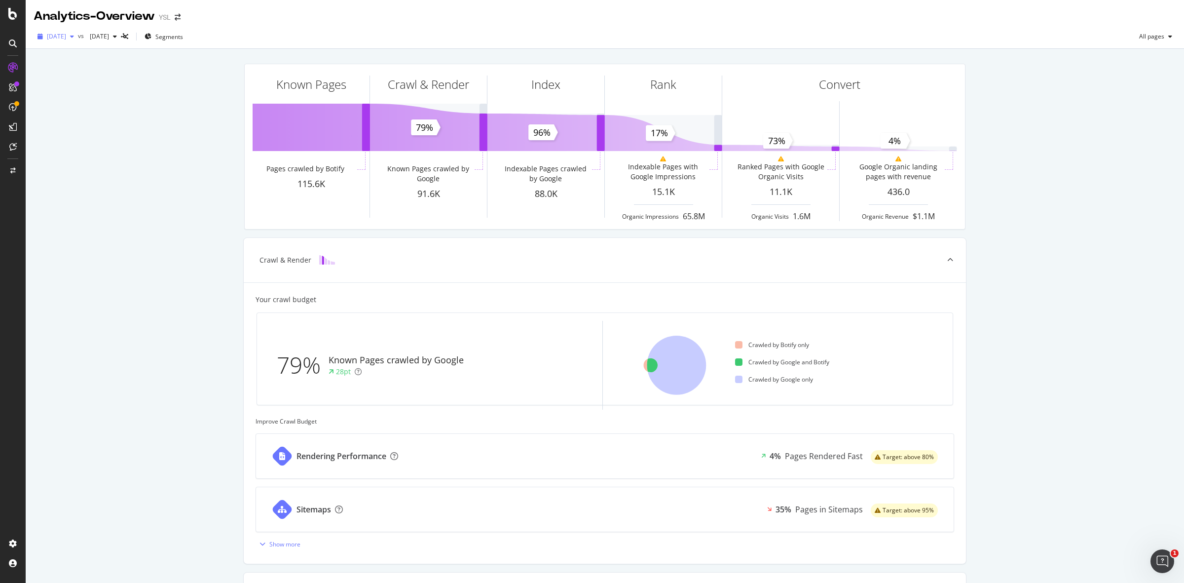
click at [66, 38] on span "[DATE]" at bounding box center [56, 36] width 19 height 8
click at [109, 67] on div "122K URLs" at bounding box center [121, 65] width 29 height 9
click at [48, 38] on span "[DATE]" at bounding box center [56, 36] width 19 height 8
click at [115, 105] on div "130K URLs" at bounding box center [121, 108] width 29 height 9
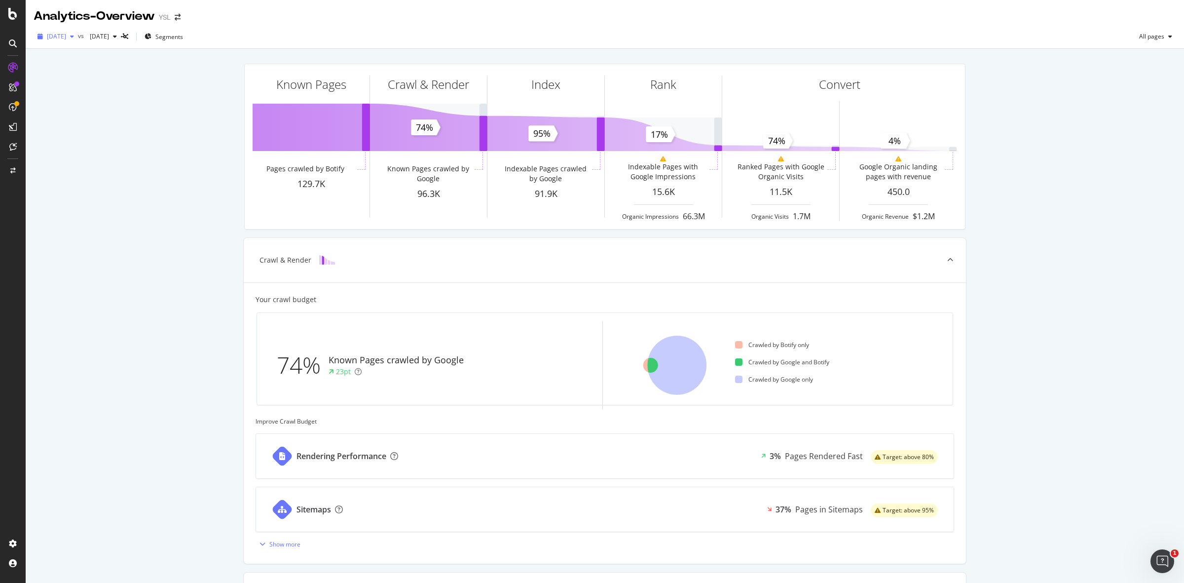
click at [66, 38] on span "[DATE]" at bounding box center [56, 36] width 19 height 8
click at [112, 89] on div "130K URLs" at bounding box center [121, 90] width 29 height 9
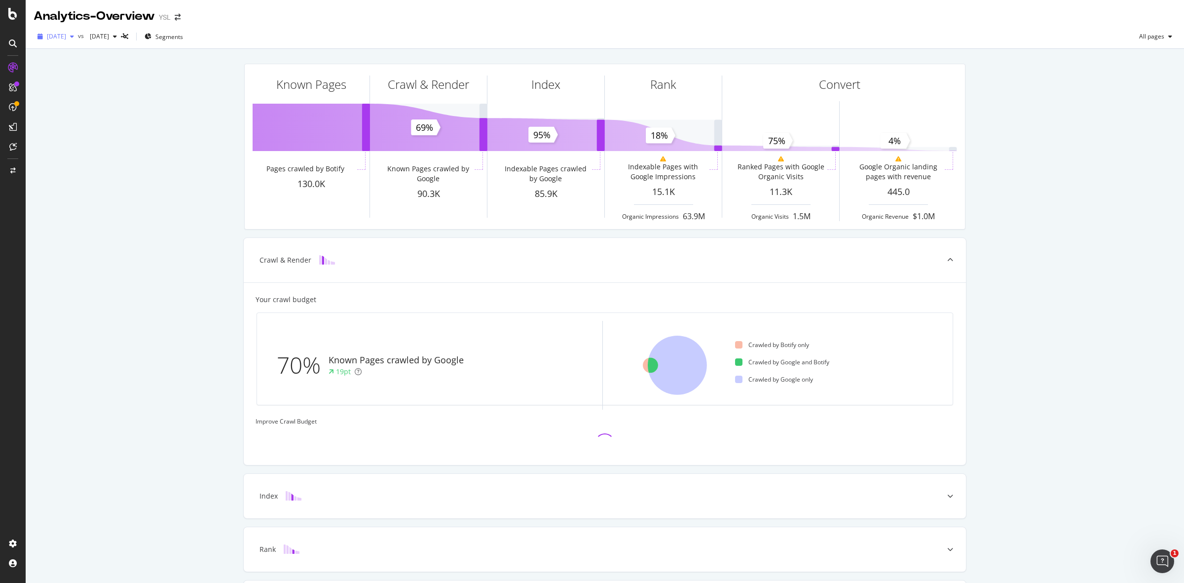
click at [66, 36] on span "[DATE]" at bounding box center [56, 36] width 19 height 8
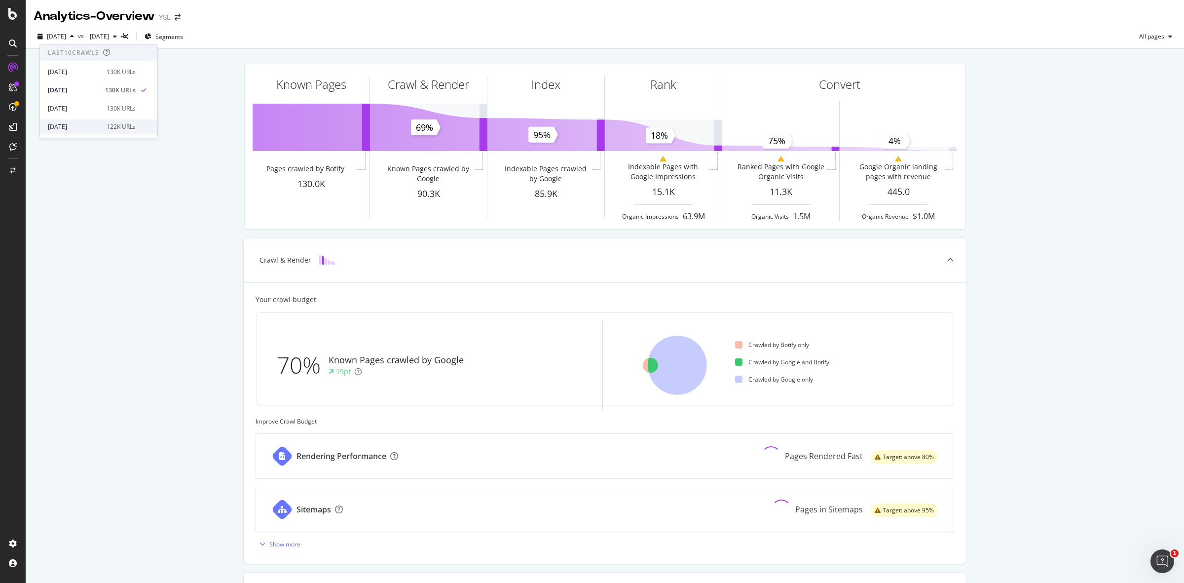
click at [89, 121] on div "[DATE] 122K URLs" at bounding box center [98, 126] width 117 height 14
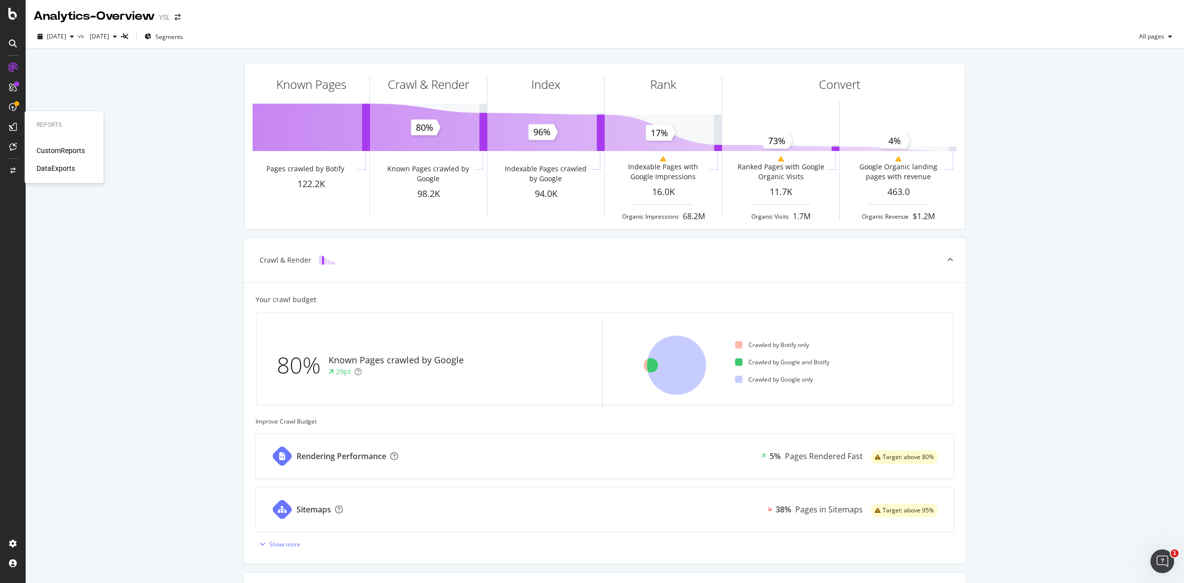
click at [67, 151] on div "CustomReports" at bounding box center [61, 151] width 48 height 10
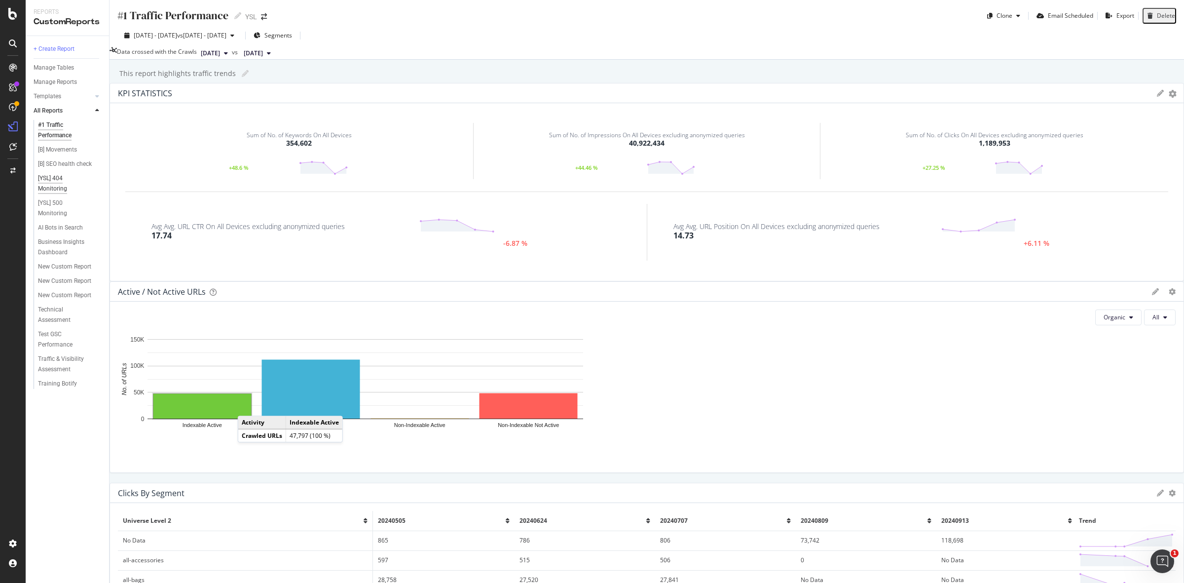
click at [53, 183] on div "[YSL] 404 Monitoring" at bounding box center [65, 183] width 54 height 21
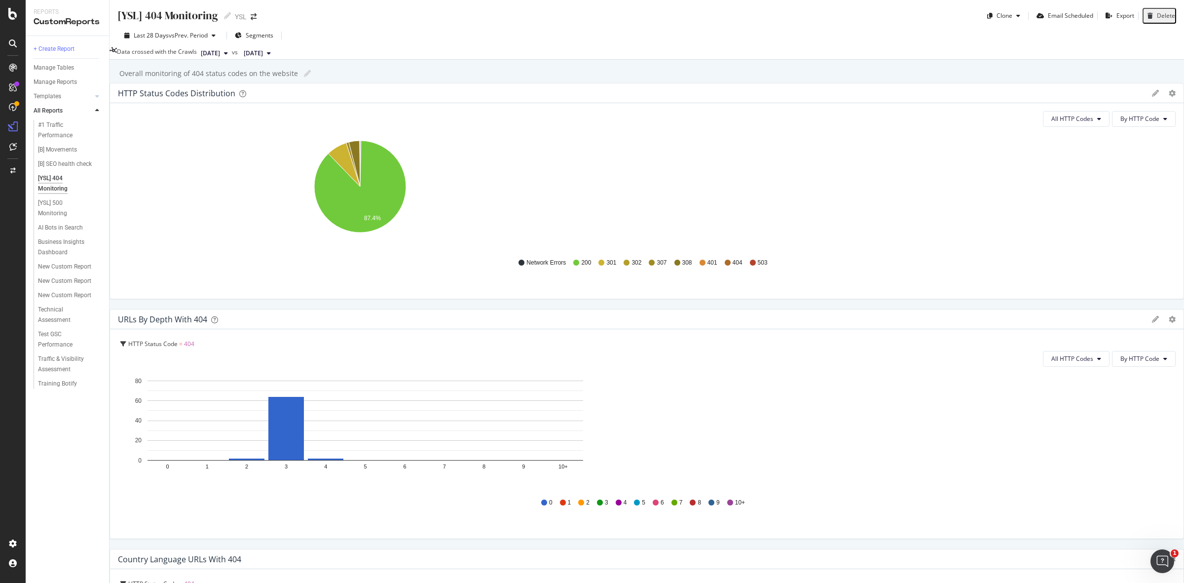
click at [536, 208] on icon "87.4%" at bounding box center [360, 192] width 484 height 114
click at [758, 267] on span "503" at bounding box center [763, 262] width 10 height 8
click at [707, 267] on span "401" at bounding box center [712, 262] width 10 height 8
click at [674, 265] on icon at bounding box center [677, 262] width 6 height 6
click at [45, 247] on div "Business Insights Dashboard" at bounding box center [66, 247] width 57 height 21
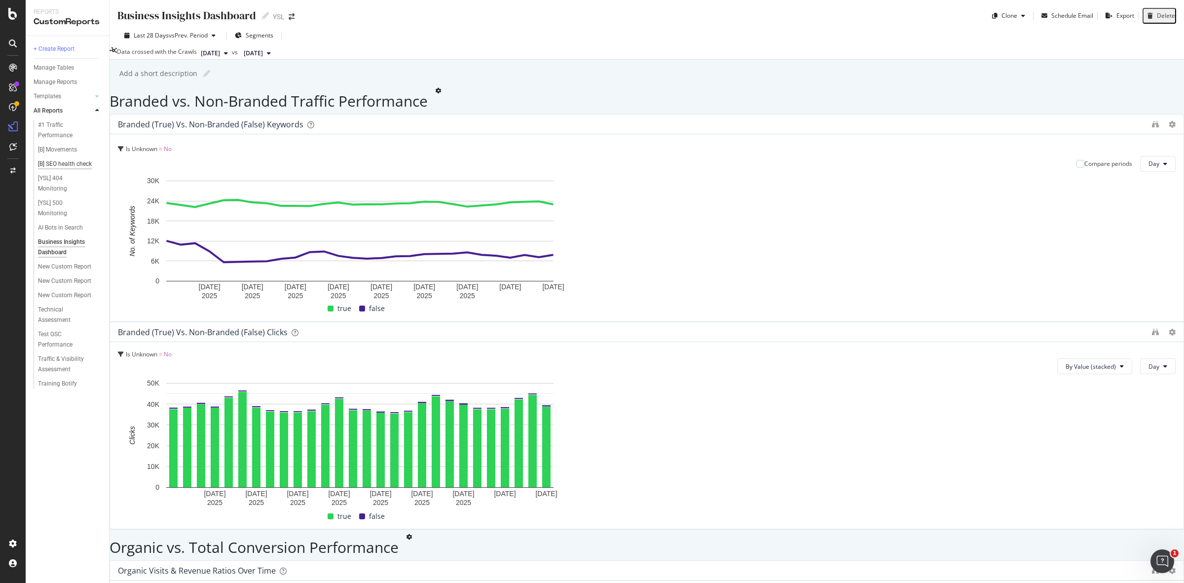
click at [63, 163] on div "[B] SEO health check" at bounding box center [65, 164] width 54 height 10
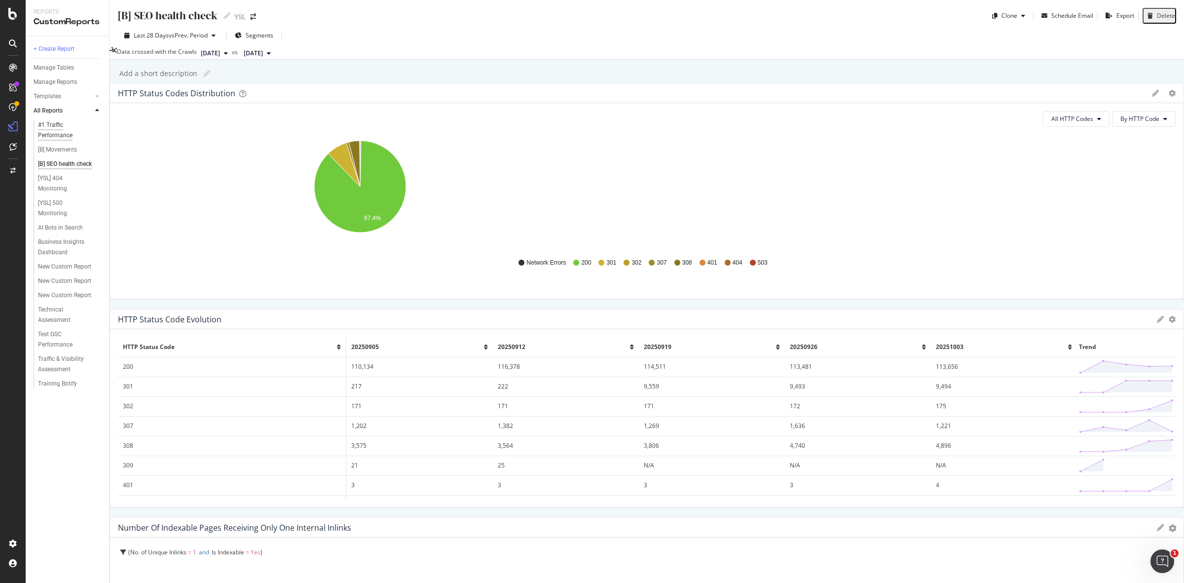
click at [50, 131] on div "#1 Traffic Performance" at bounding box center [65, 130] width 55 height 21
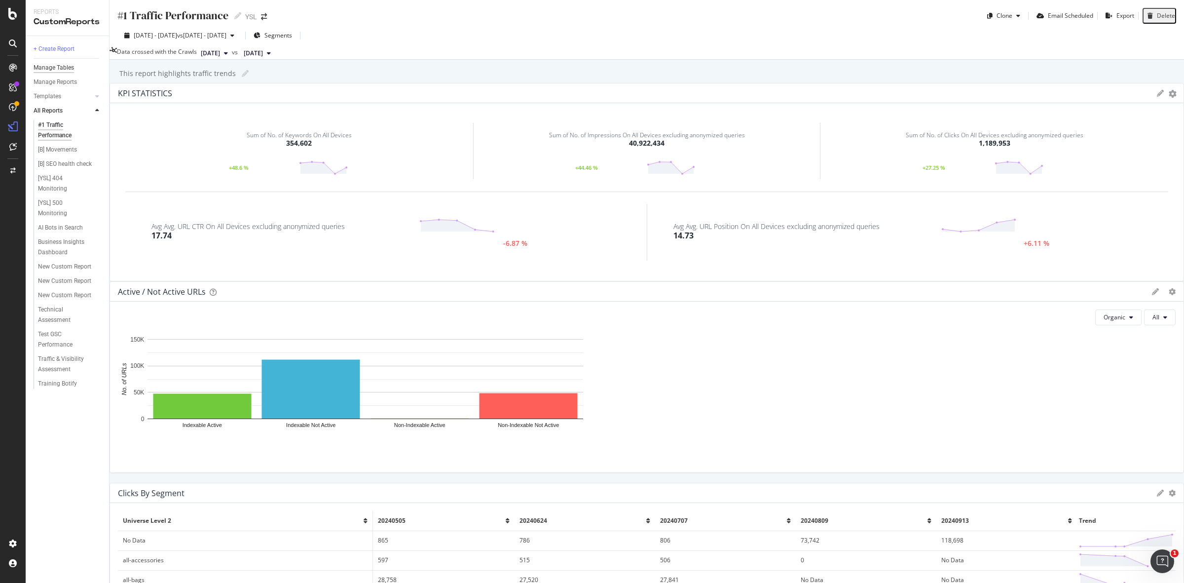
click at [55, 65] on div "Manage Tables" at bounding box center [54, 68] width 40 height 10
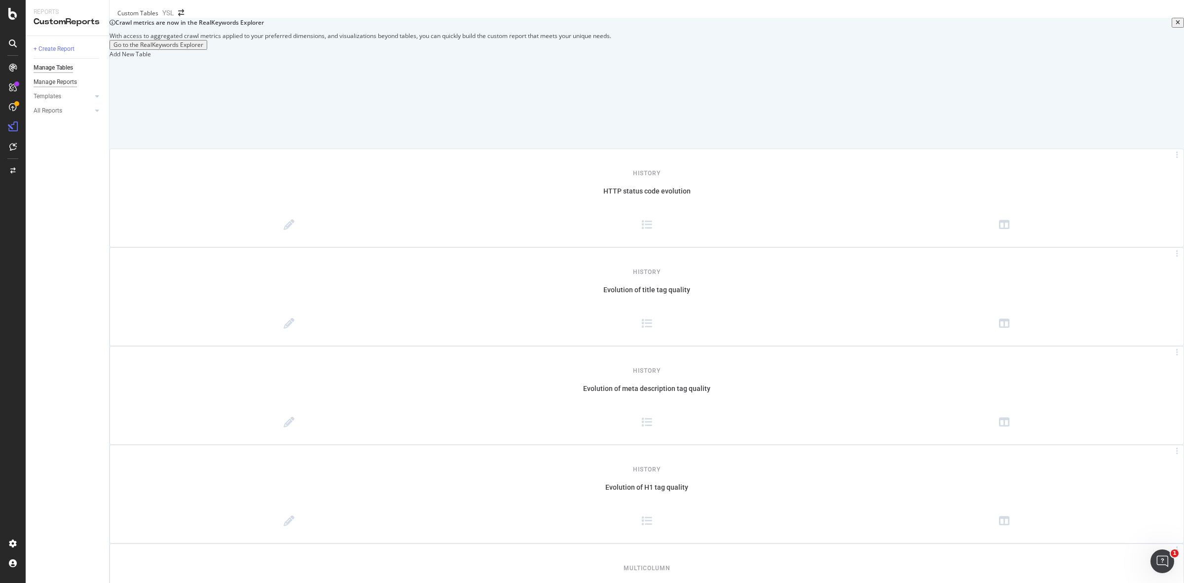
click at [68, 85] on div "Manage Reports" at bounding box center [55, 82] width 43 height 10
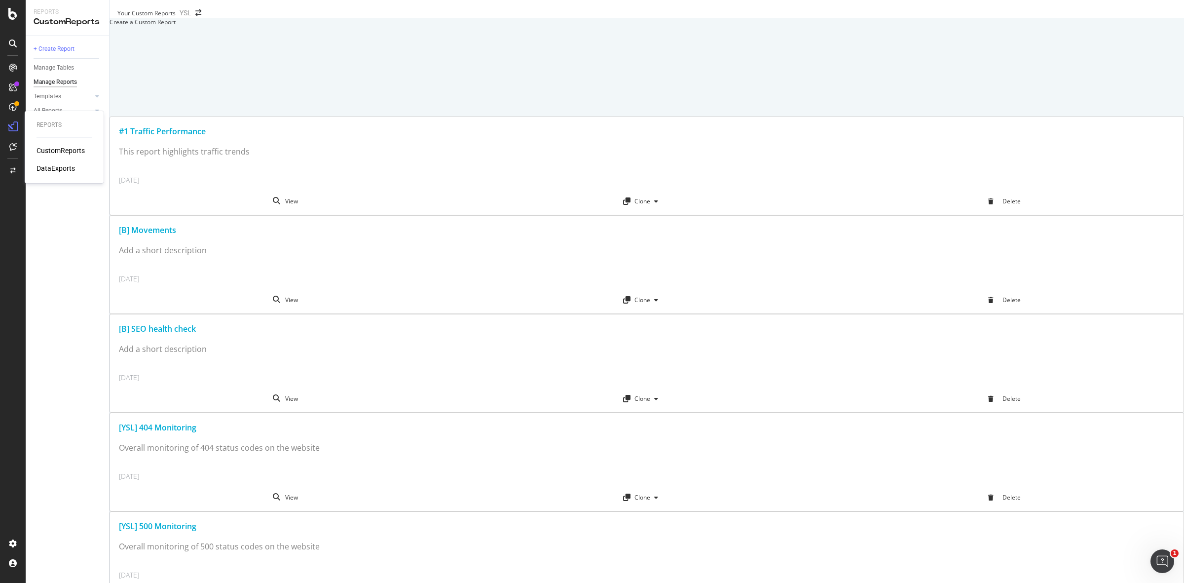
click at [60, 151] on div "CustomReports" at bounding box center [61, 151] width 48 height 10
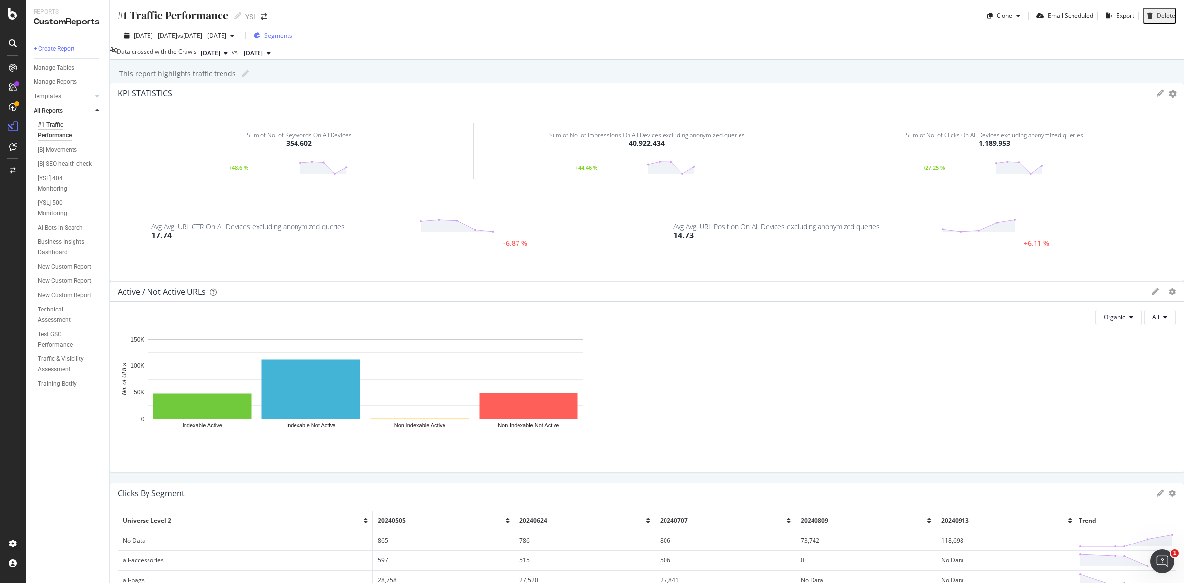
click at [292, 33] on span "Segments" at bounding box center [278, 35] width 28 height 8
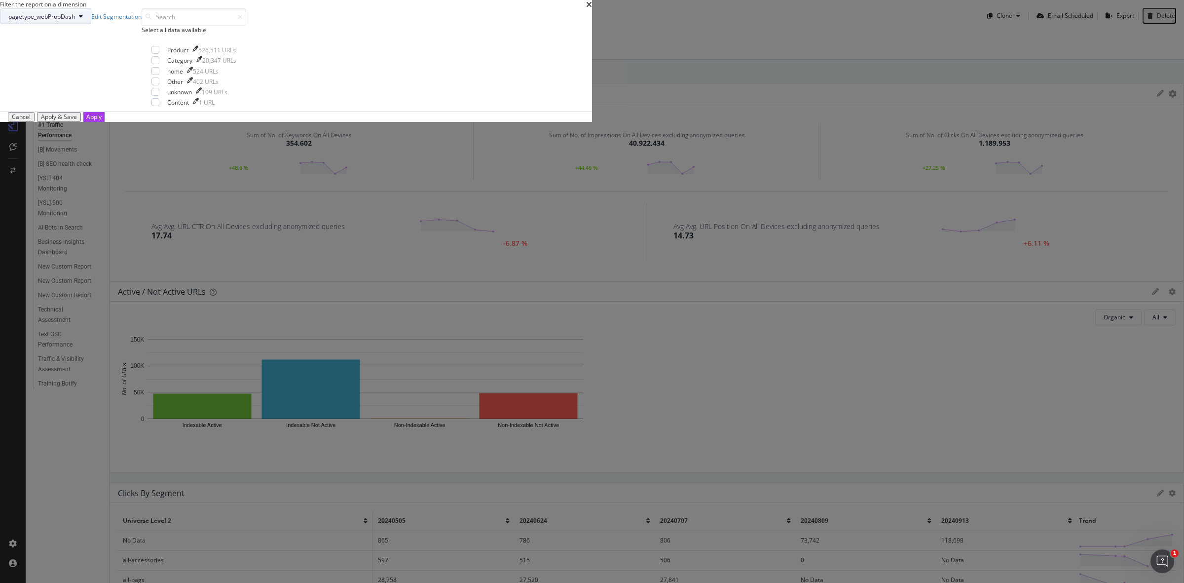
click at [83, 19] on icon "modal" at bounding box center [81, 16] width 4 height 6
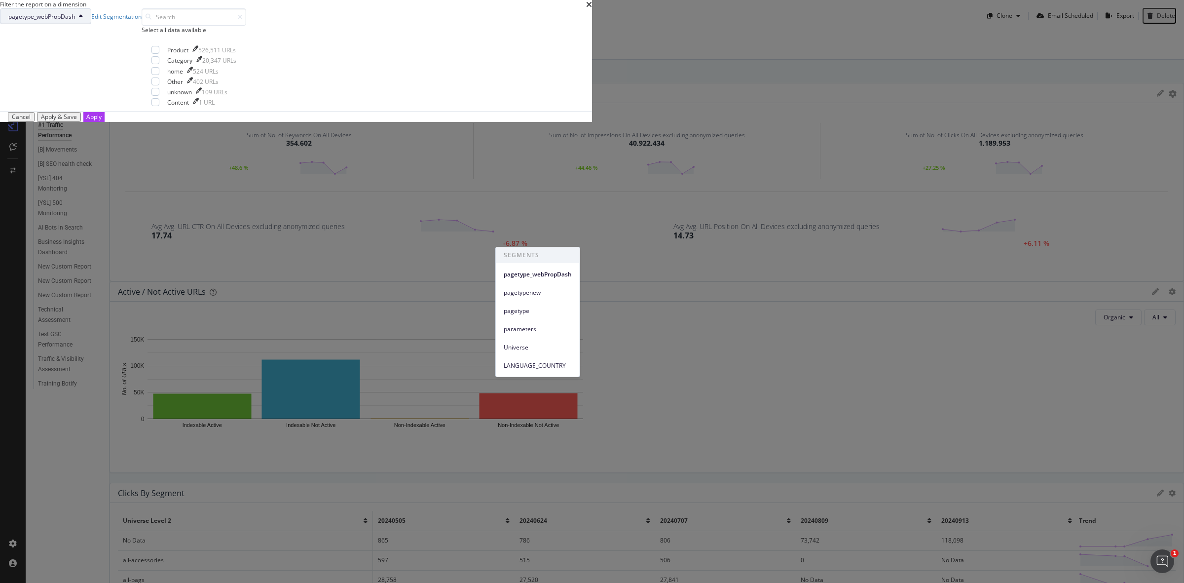
click at [31, 120] on div "Cancel" at bounding box center [21, 116] width 19 height 7
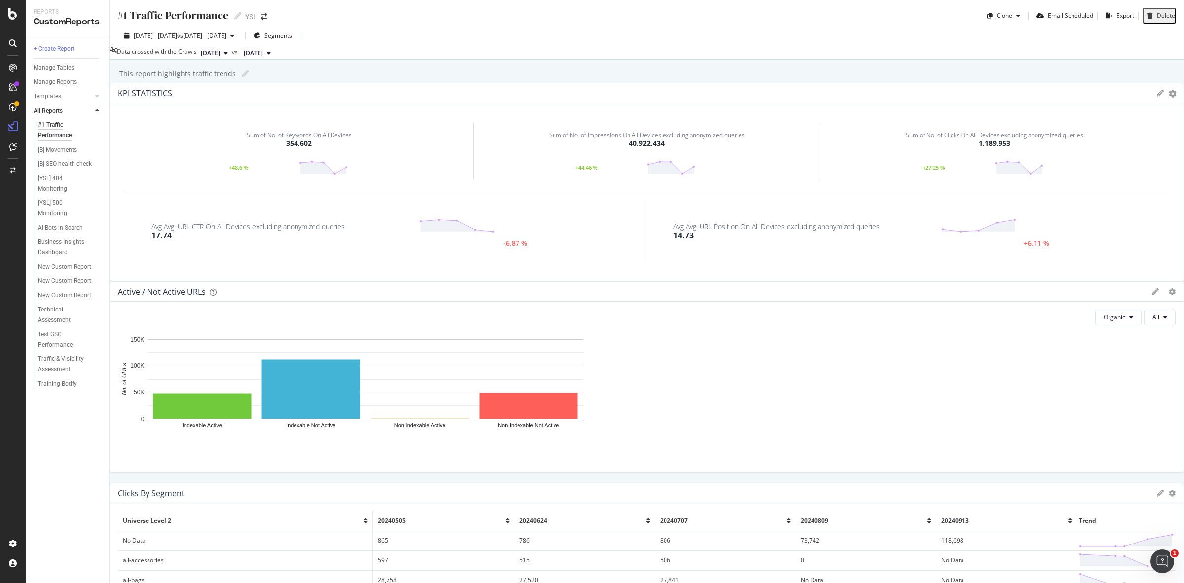
click at [62, 144] on div "[B] Movements" at bounding box center [71, 150] width 75 height 14
click at [63, 154] on div "[B] Movements" at bounding box center [71, 150] width 75 height 14
click at [63, 150] on div "[B] Movements" at bounding box center [57, 150] width 39 height 10
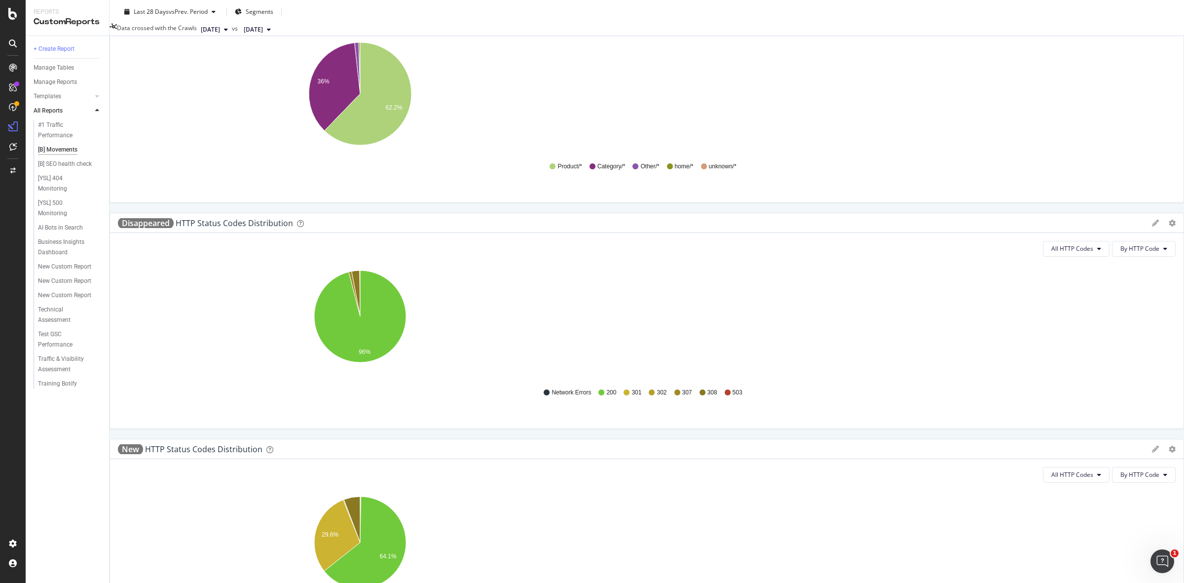
scroll to position [645, 0]
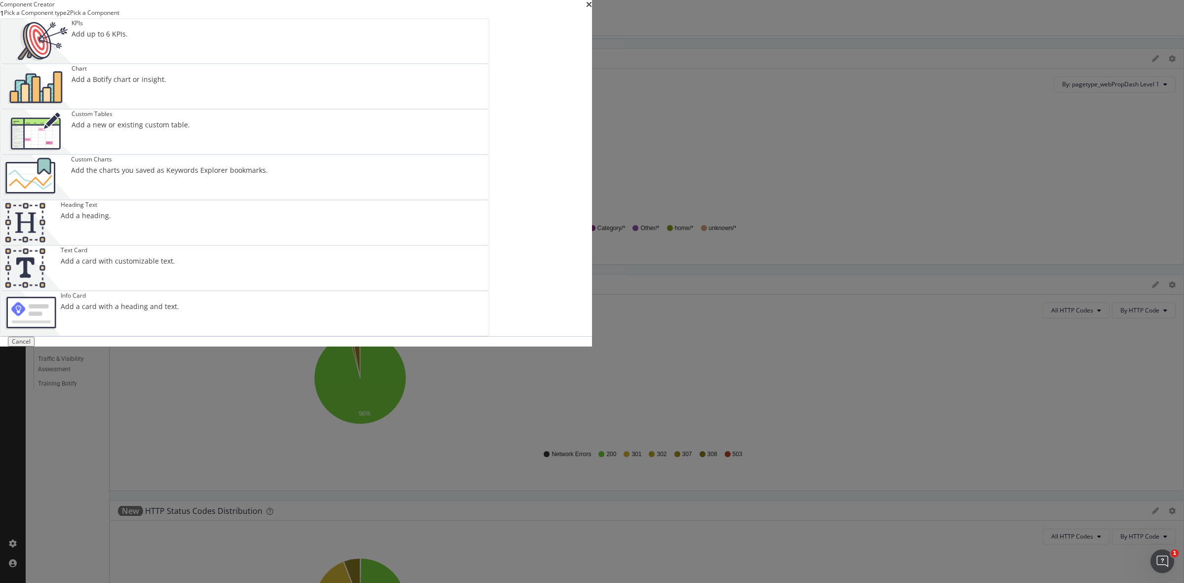
click at [61, 334] on img "modal" at bounding box center [30, 313] width 60 height 44
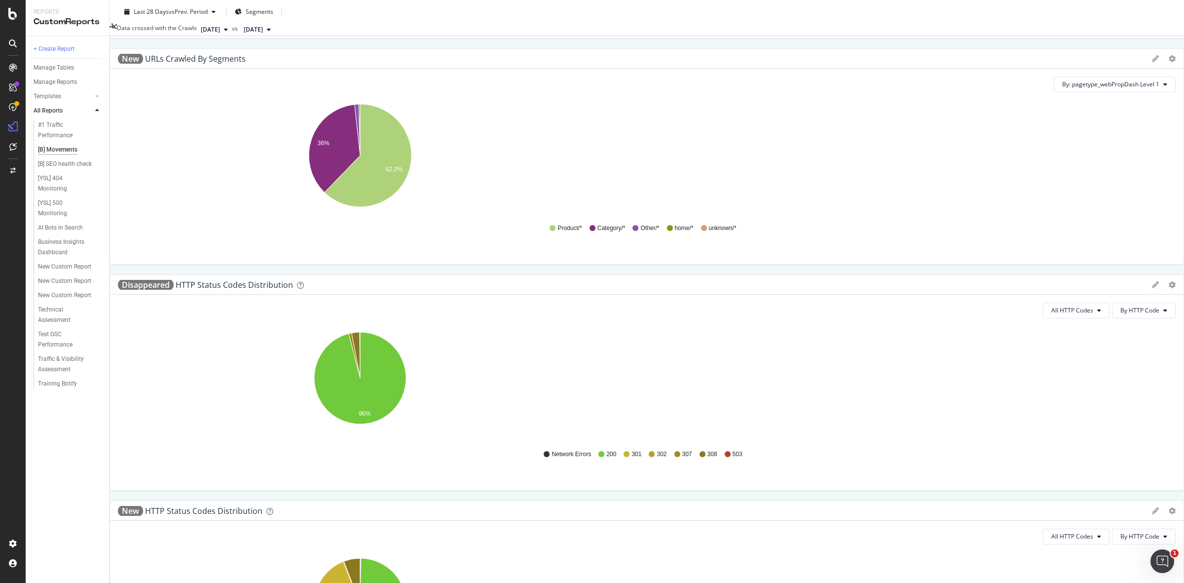
scroll to position [706, 0]
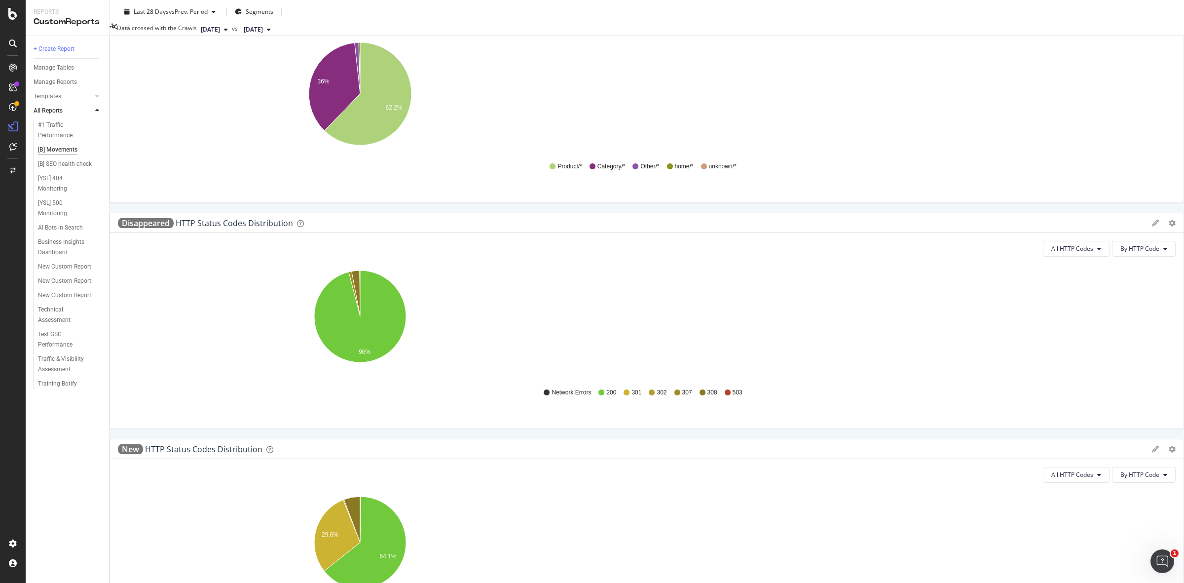
drag, startPoint x: 157, startPoint y: 339, endPoint x: 627, endPoint y: 338, distance: 469.6
click at [789, 21] on div "Delete" at bounding box center [1151, 16] width 18 height 8
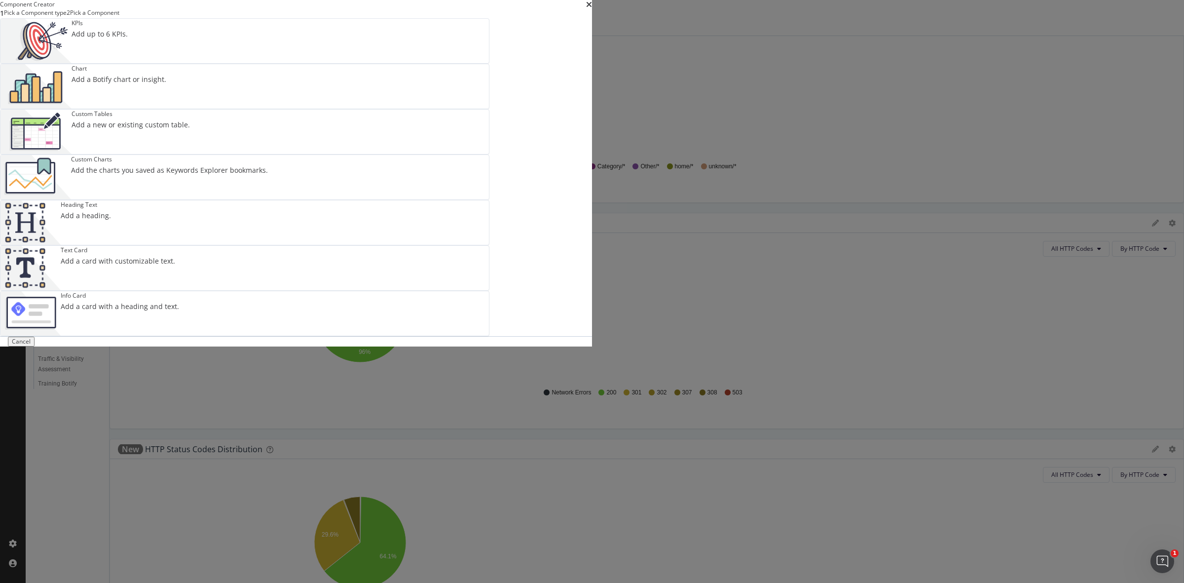
click at [128, 63] on div "KPIs Add up to 6 KPIs." at bounding box center [100, 41] width 56 height 44
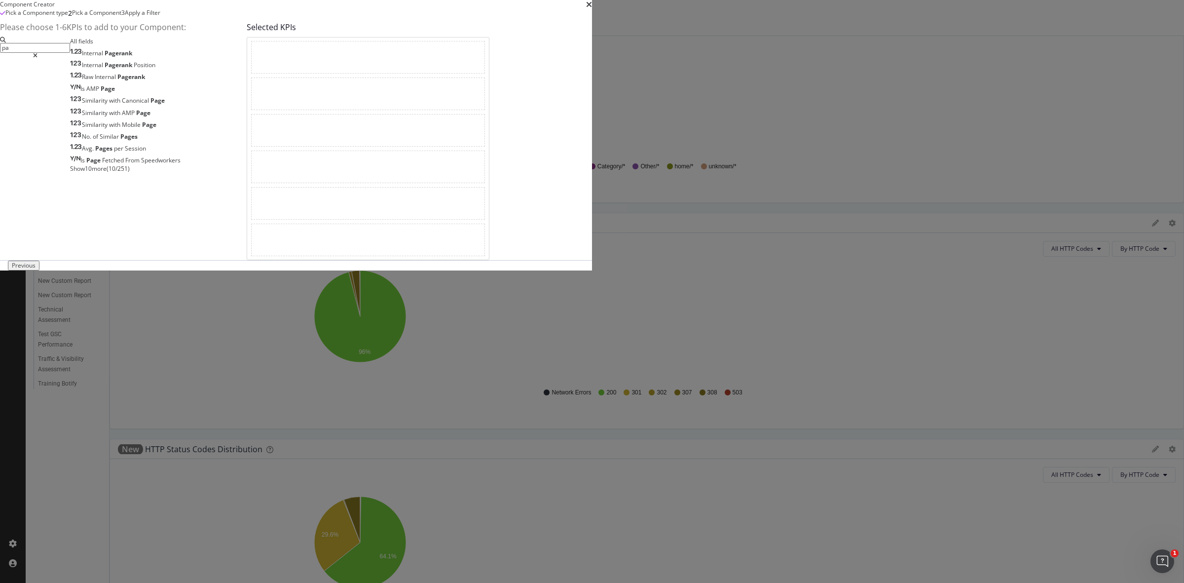
type input "p"
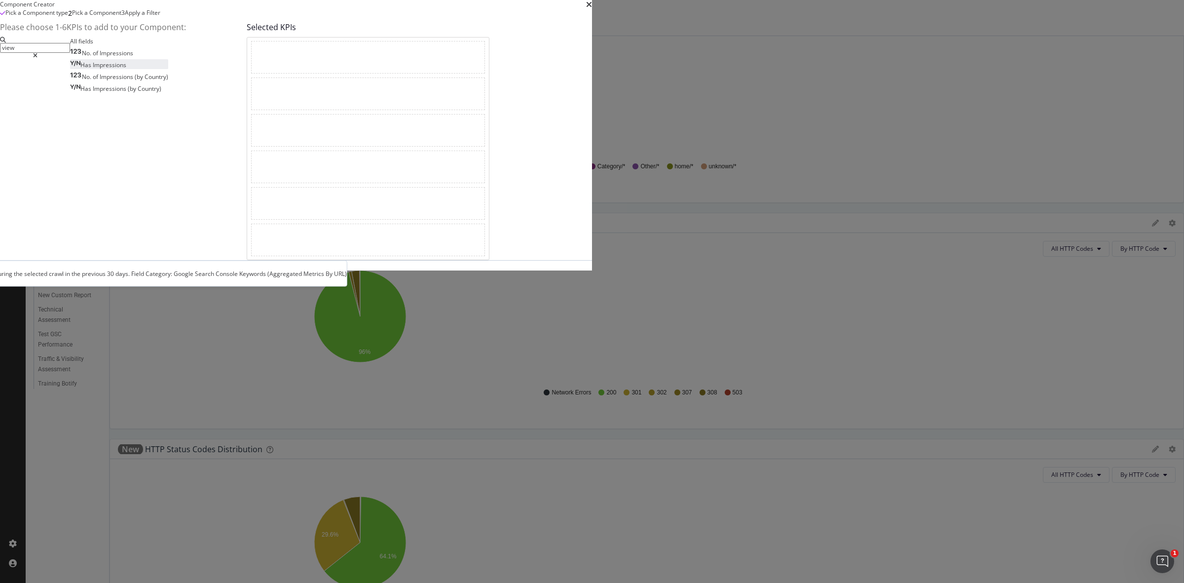
type input "view"
click at [126, 69] on div "Has Impressions" at bounding box center [98, 65] width 56 height 8
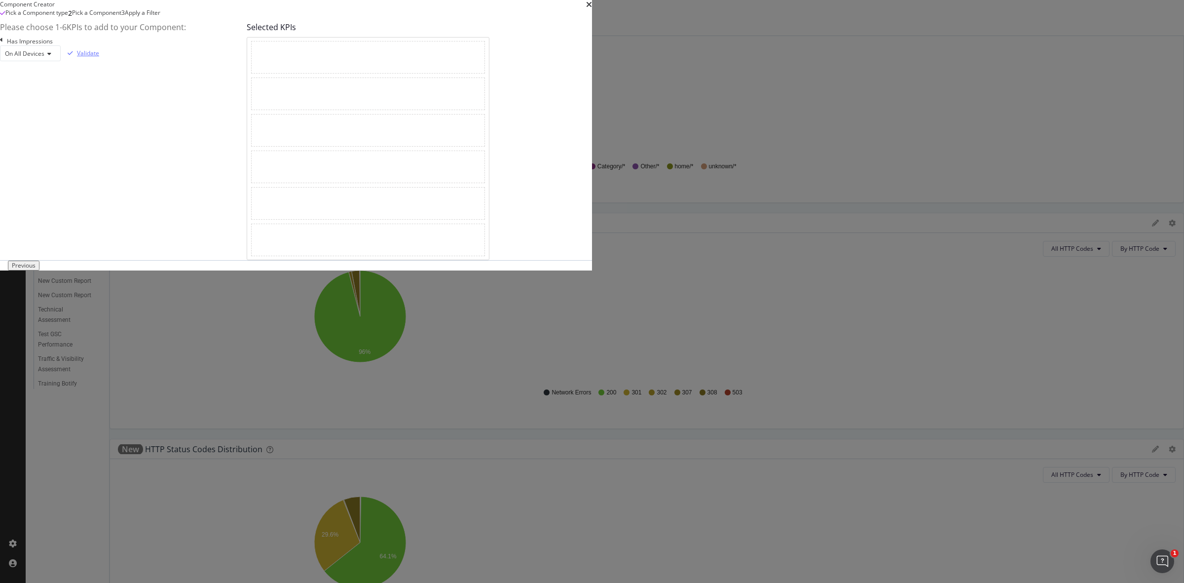
click at [99, 57] on div "Validate" at bounding box center [88, 53] width 22 height 8
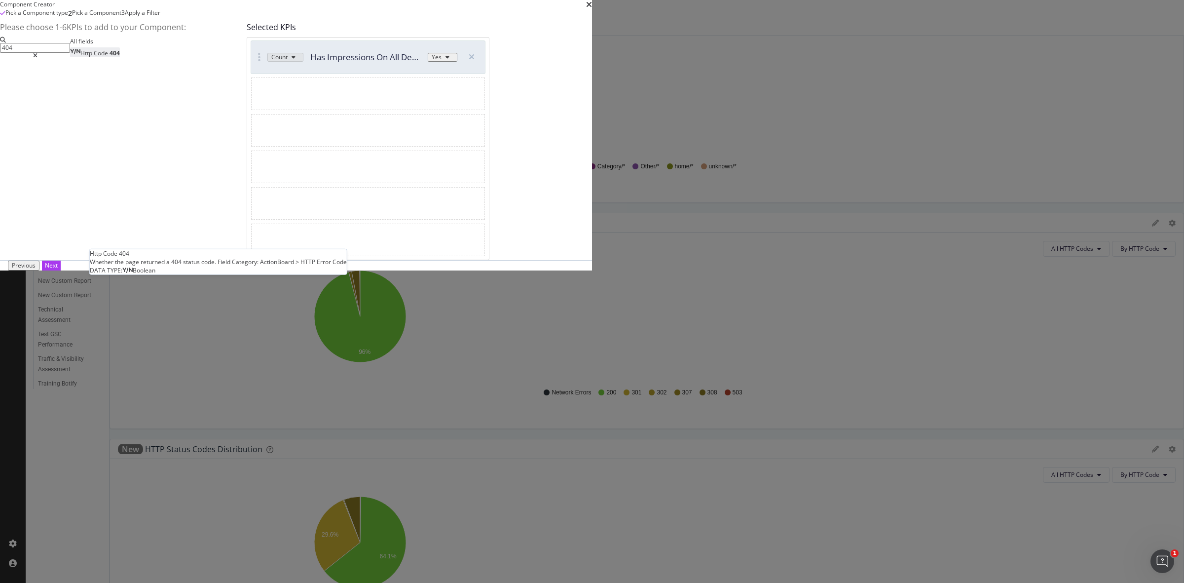
type input "404"
click at [110, 57] on span "Code" at bounding box center [102, 53] width 16 height 8
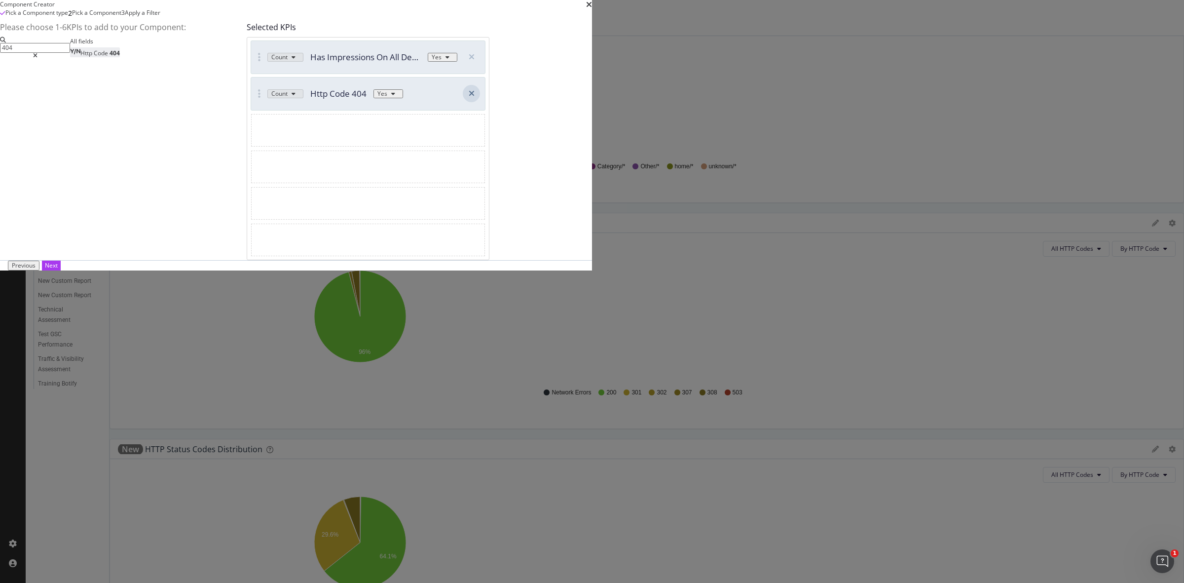
click at [480, 102] on div "modal" at bounding box center [471, 93] width 17 height 17
click at [160, 18] on div "3 Apply a Filter" at bounding box center [140, 13] width 39 height 10
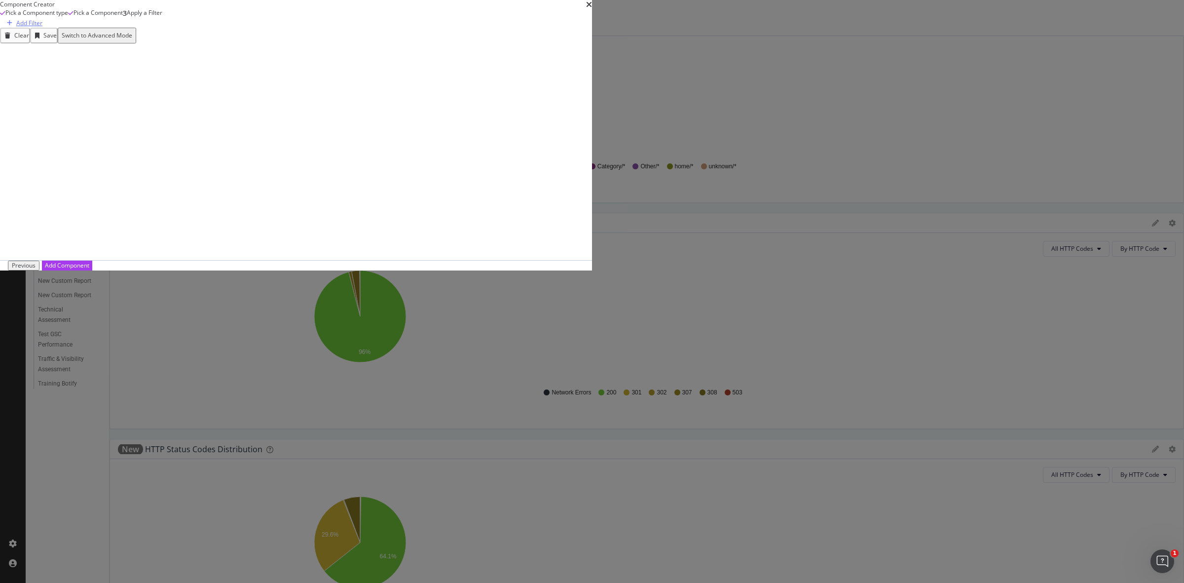
click at [42, 27] on div "Add Filter" at bounding box center [29, 23] width 26 height 8
type input "404"
click at [184, 117] on span "Code" at bounding box center [176, 113] width 16 height 8
click at [203, 113] on div "Apply" at bounding box center [194, 109] width 15 height 8
click at [89, 269] on div "Add Component" at bounding box center [67, 265] width 44 height 8
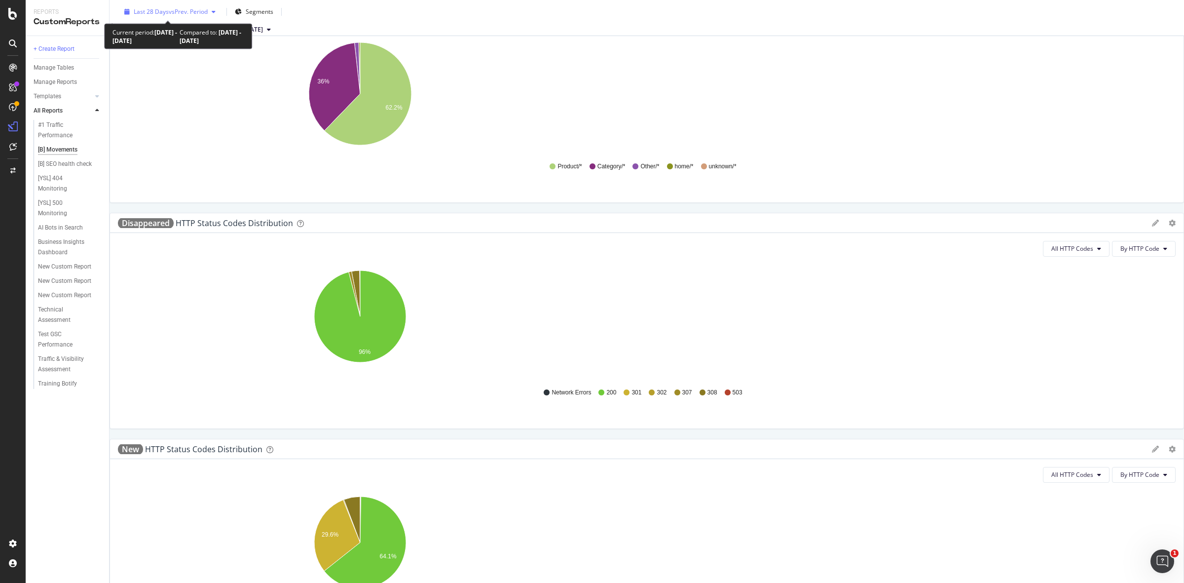
click at [181, 12] on span "vs Prev. Period" at bounding box center [188, 11] width 39 height 8
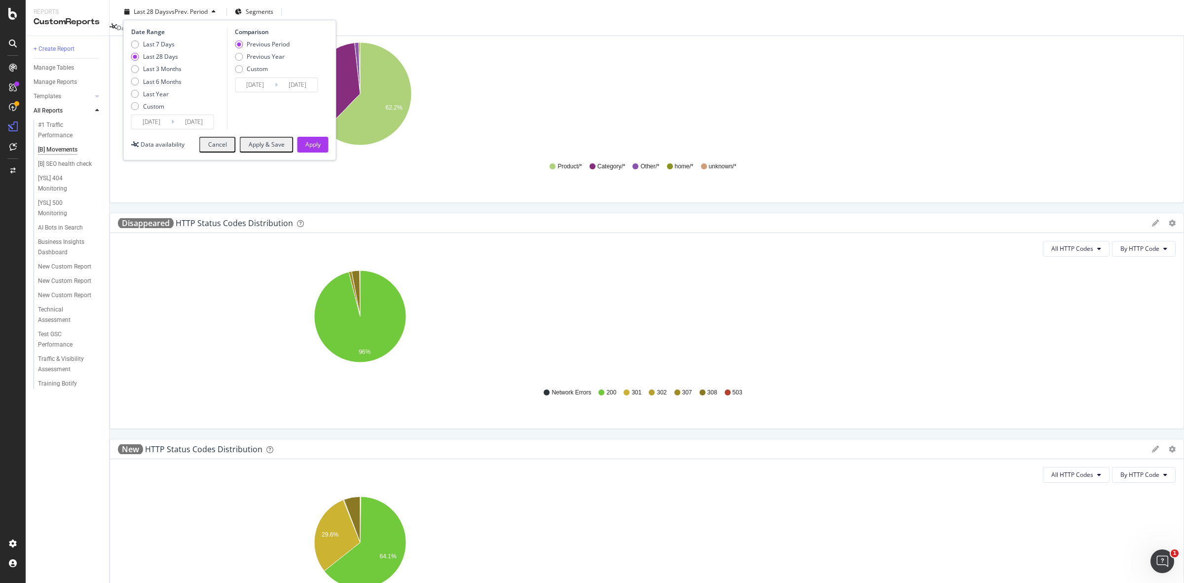
click at [157, 120] on input "[DATE]" at bounding box center [151, 122] width 39 height 14
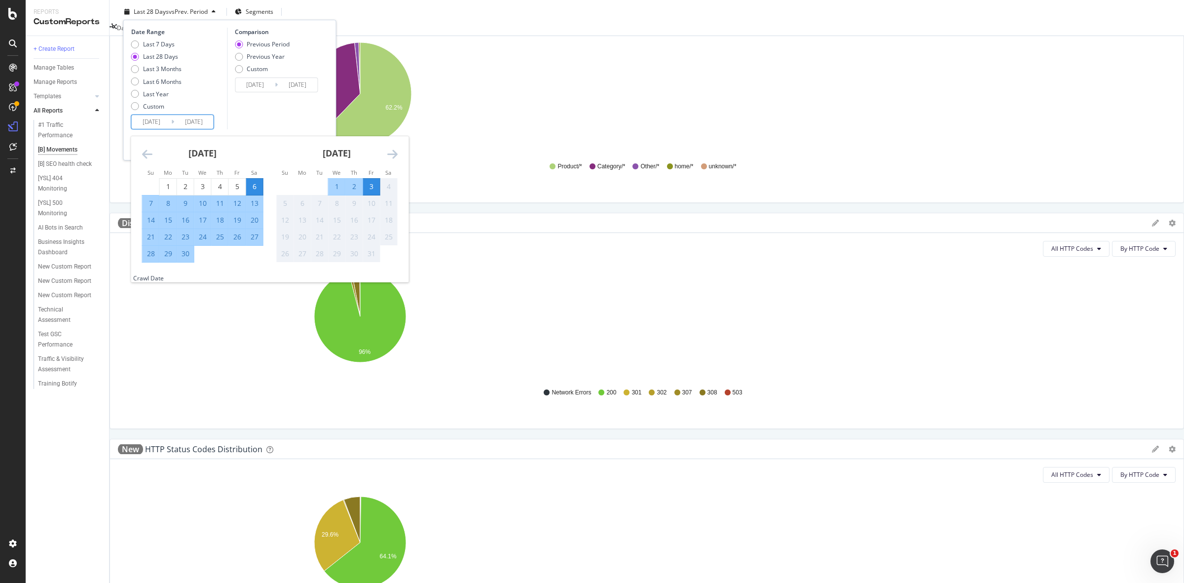
click at [146, 153] on icon "Move backward to switch to the previous month." at bounding box center [147, 154] width 10 height 12
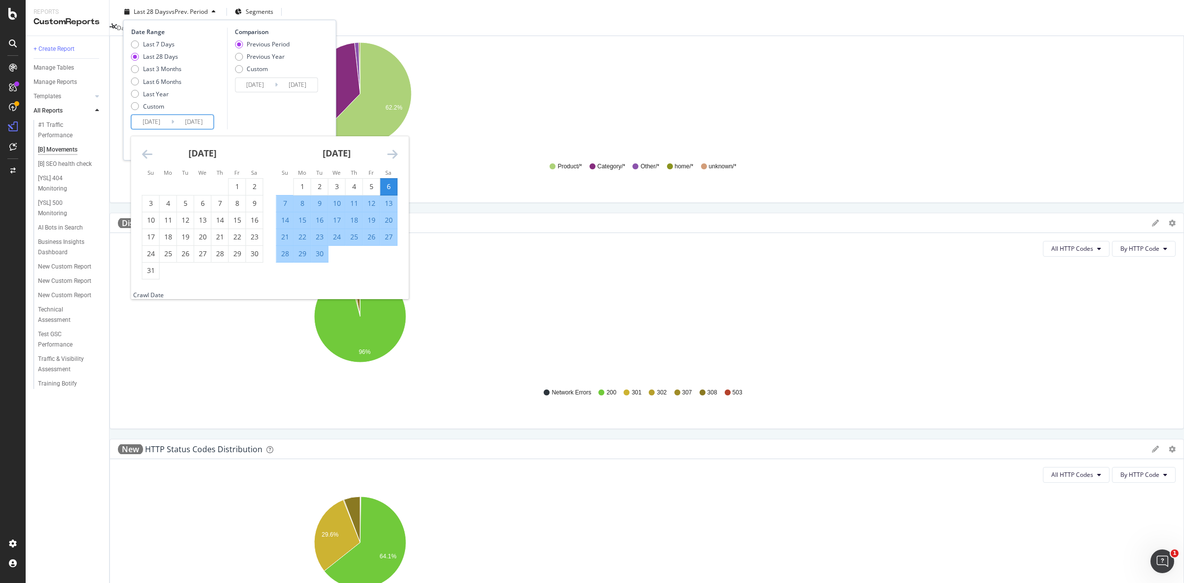
click at [146, 153] on icon "Move backward to switch to the previous month." at bounding box center [147, 154] width 10 height 12
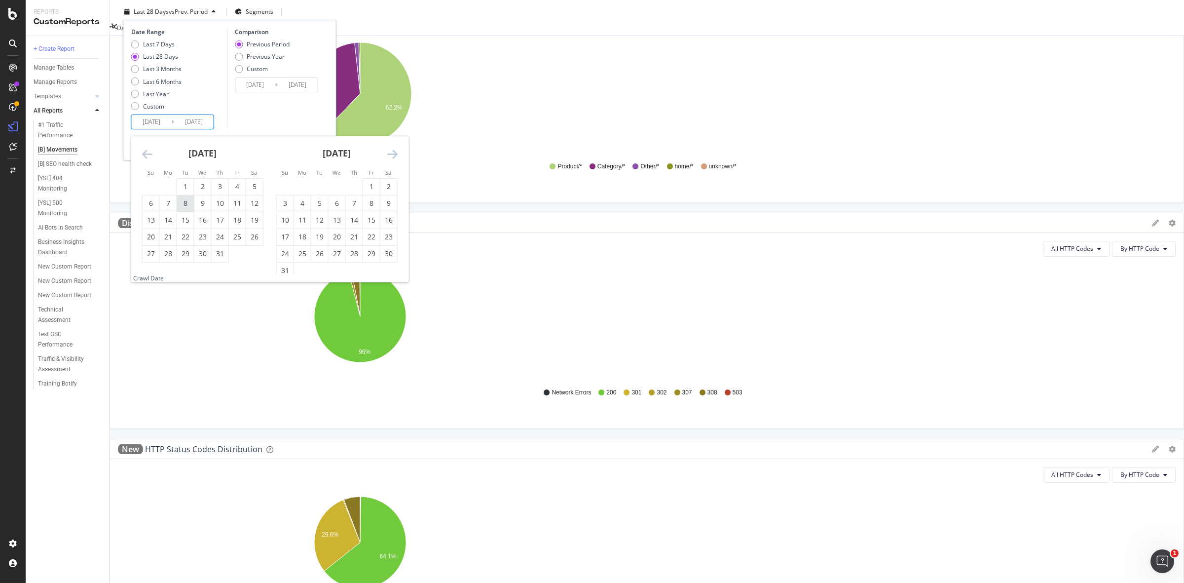
drag, startPoint x: 180, startPoint y: 190, endPoint x: 192, endPoint y: 203, distance: 17.8
click at [180, 190] on div "1" at bounding box center [185, 187] width 17 height 10
type input "[DATE]"
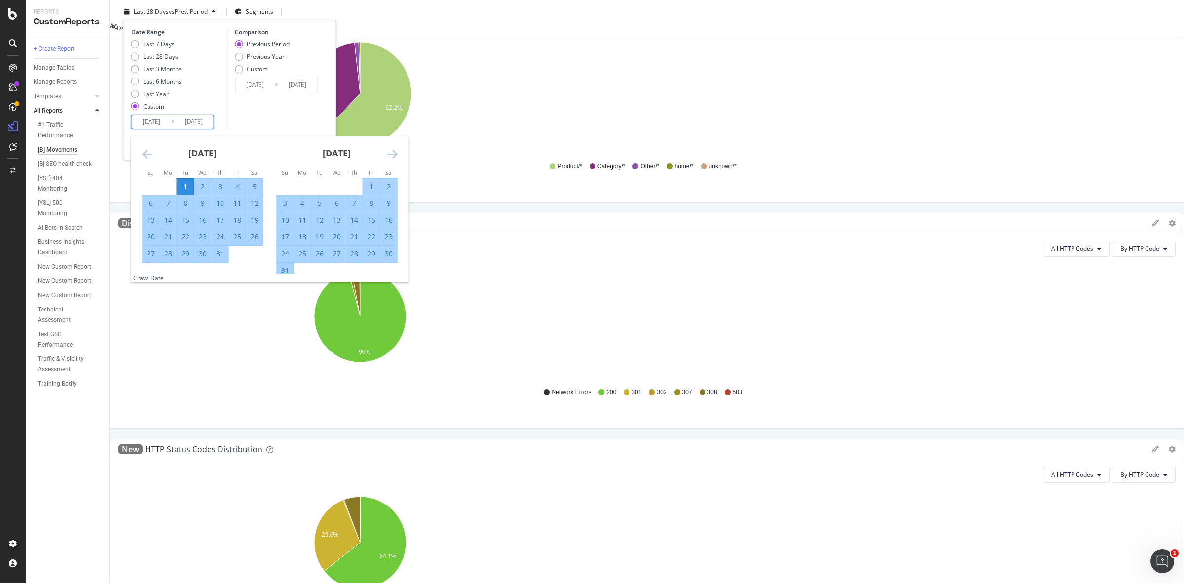
click at [222, 249] on div "31" at bounding box center [220, 254] width 17 height 10
type input "[DATE]"
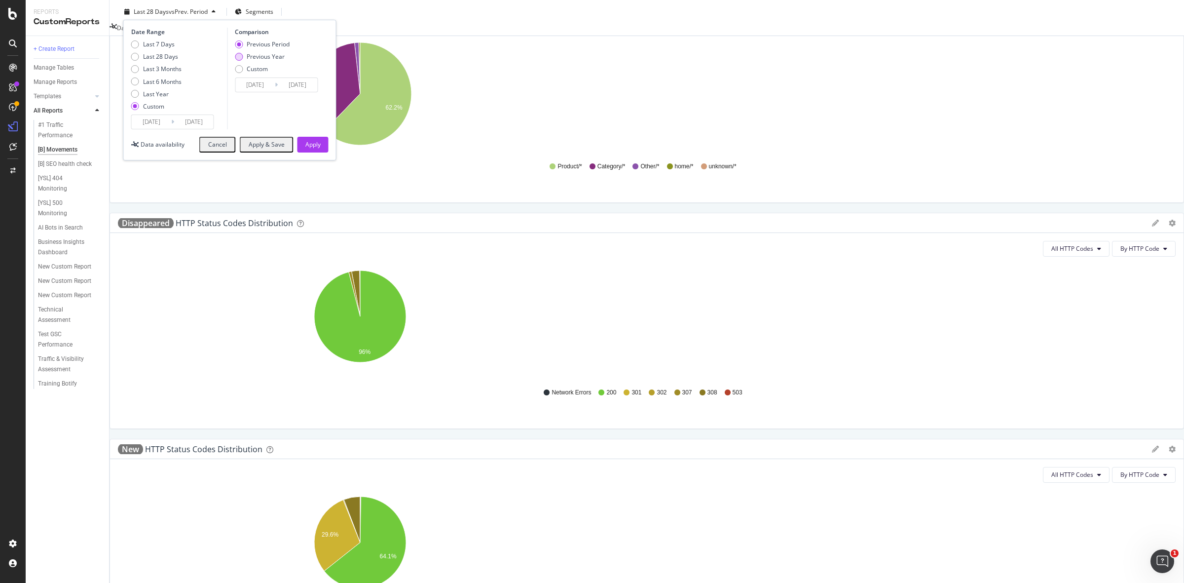
click at [265, 58] on div "Previous Year" at bounding box center [266, 56] width 38 height 8
type input "[DATE]"
click at [312, 148] on div "Apply" at bounding box center [312, 144] width 15 height 8
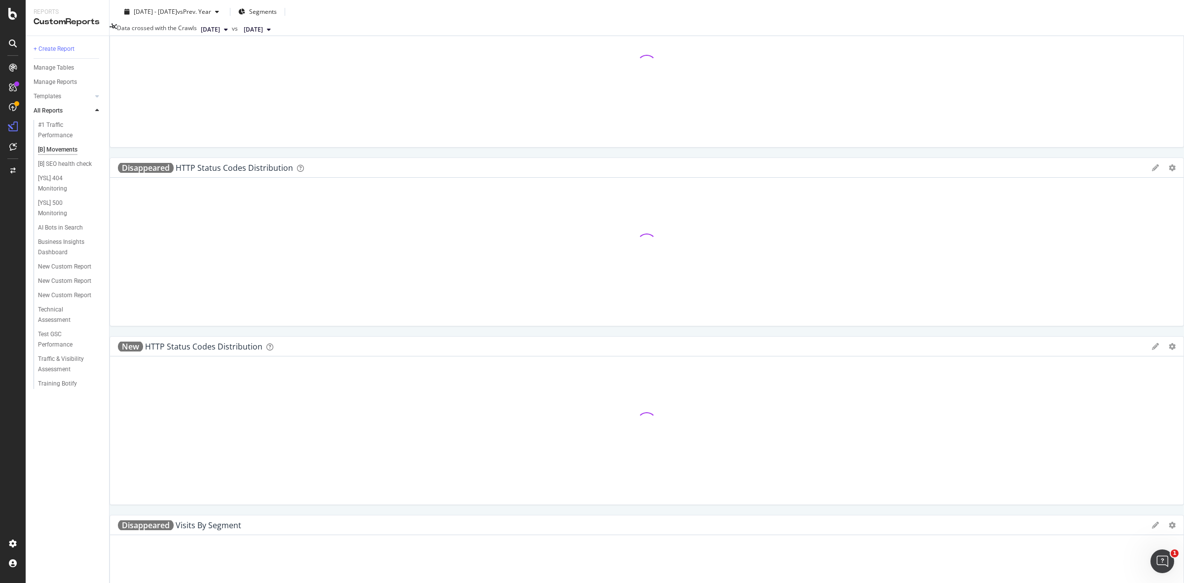
scroll to position [731, 0]
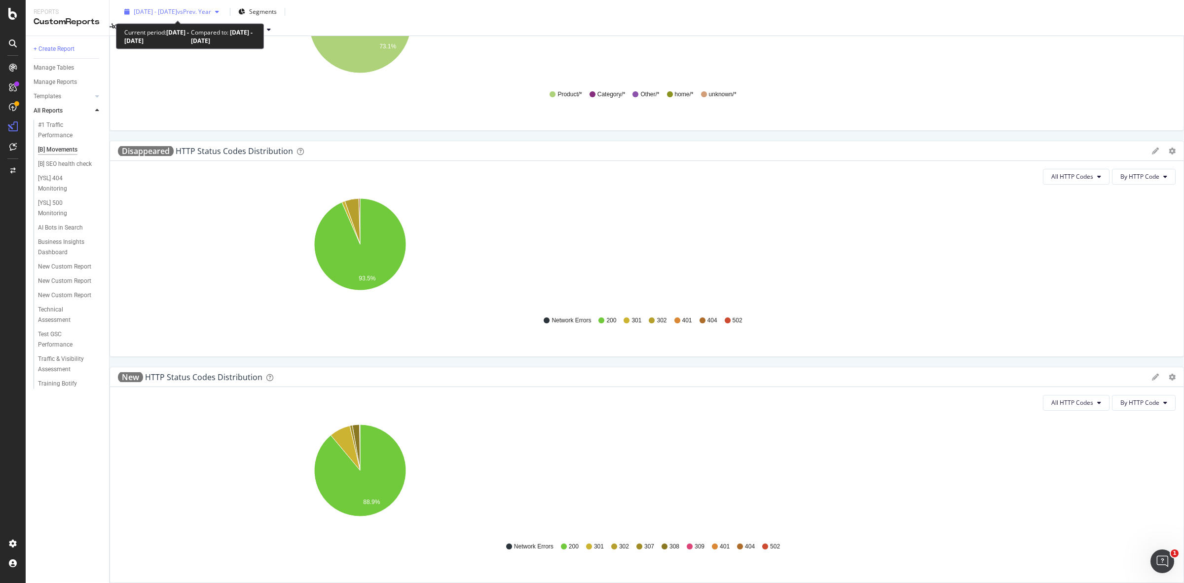
click at [177, 14] on span "[DATE] - [DATE]" at bounding box center [155, 11] width 43 height 8
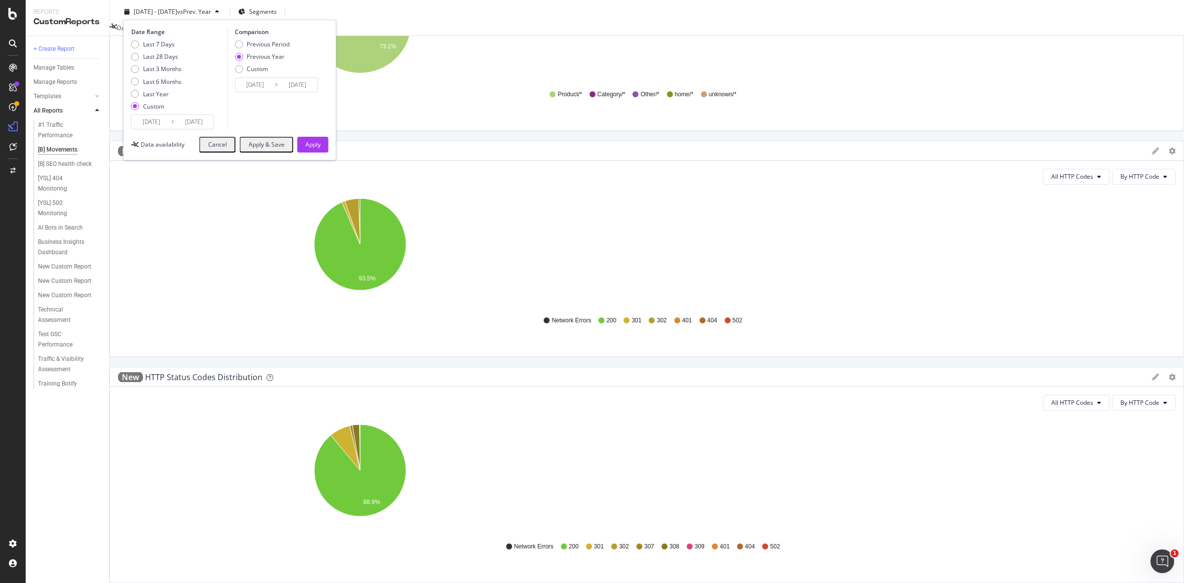
click at [159, 122] on input "[DATE]" at bounding box center [151, 122] width 39 height 14
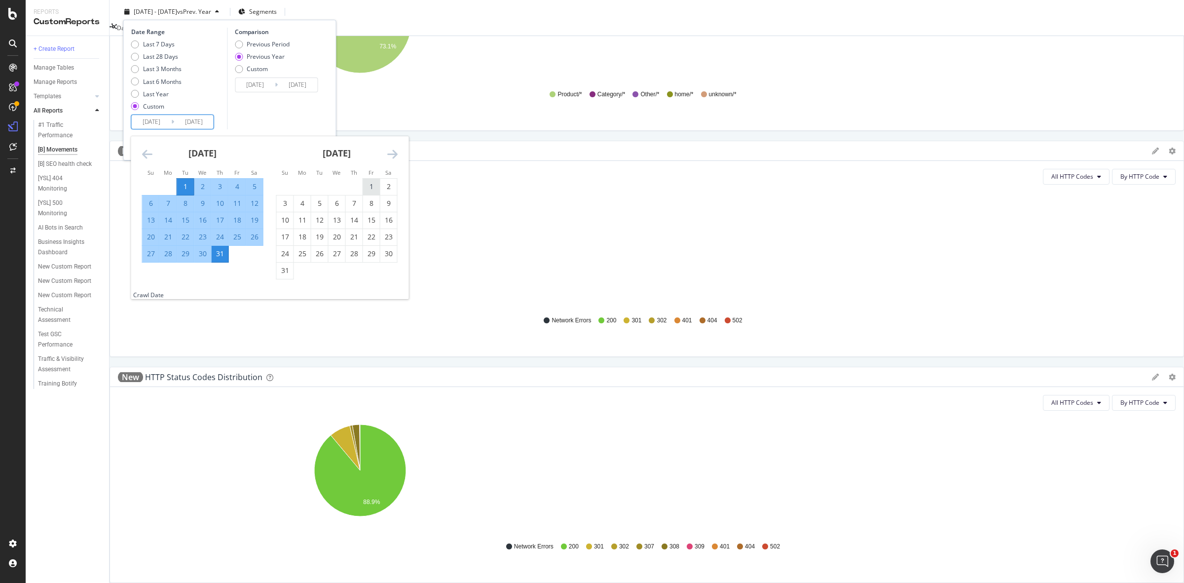
click at [371, 185] on div "1" at bounding box center [371, 187] width 17 height 10
type input "[DATE]"
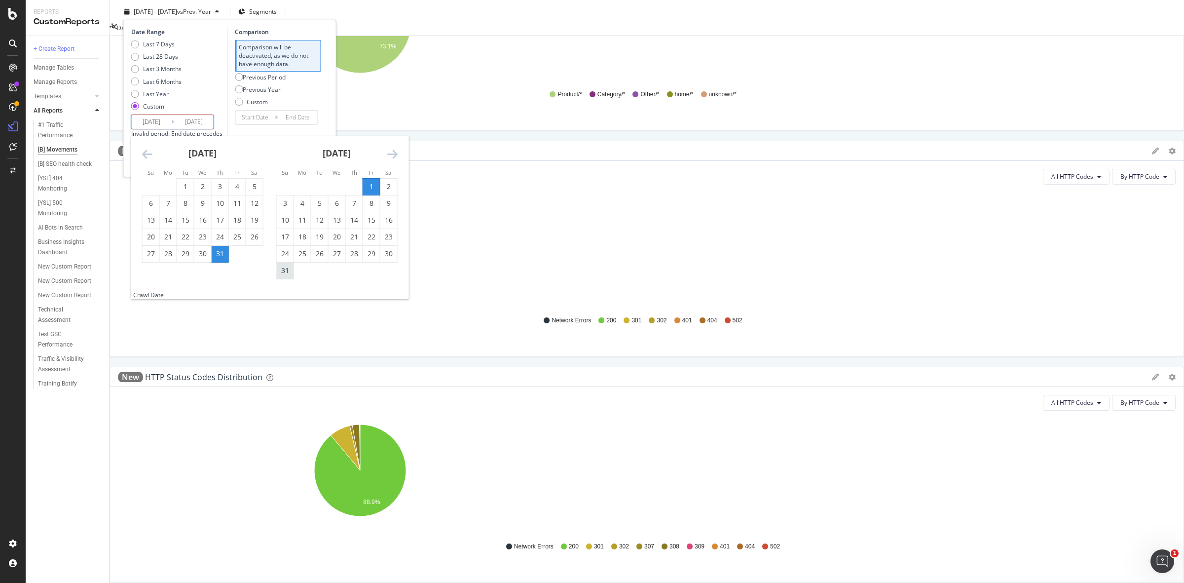
click at [284, 268] on div "31" at bounding box center [285, 270] width 17 height 10
type input "[DATE]"
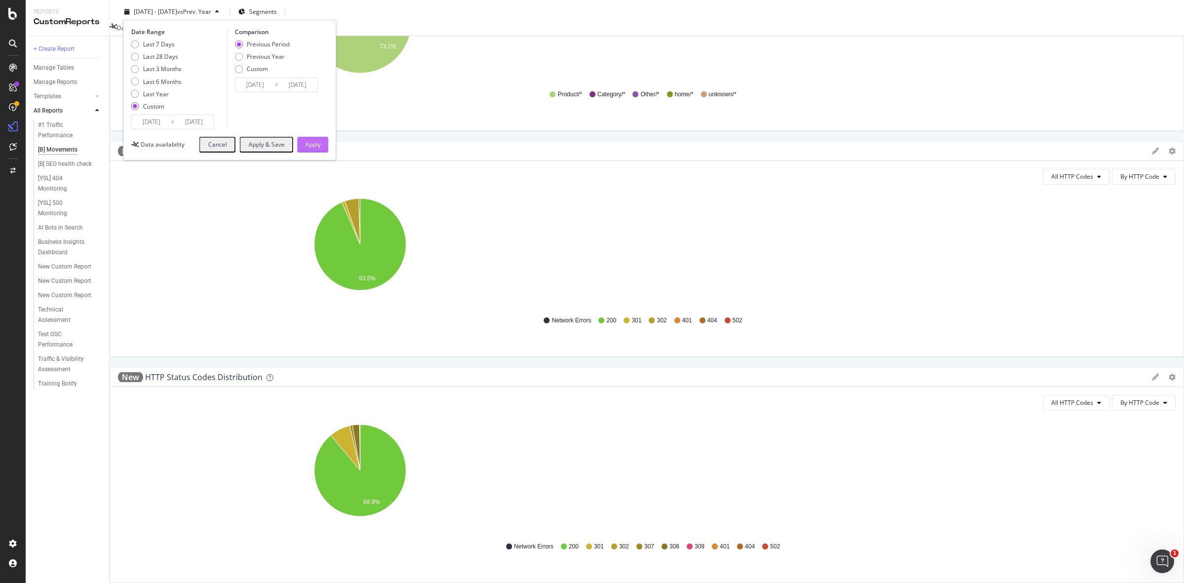
click at [320, 146] on div "Apply" at bounding box center [312, 144] width 15 height 8
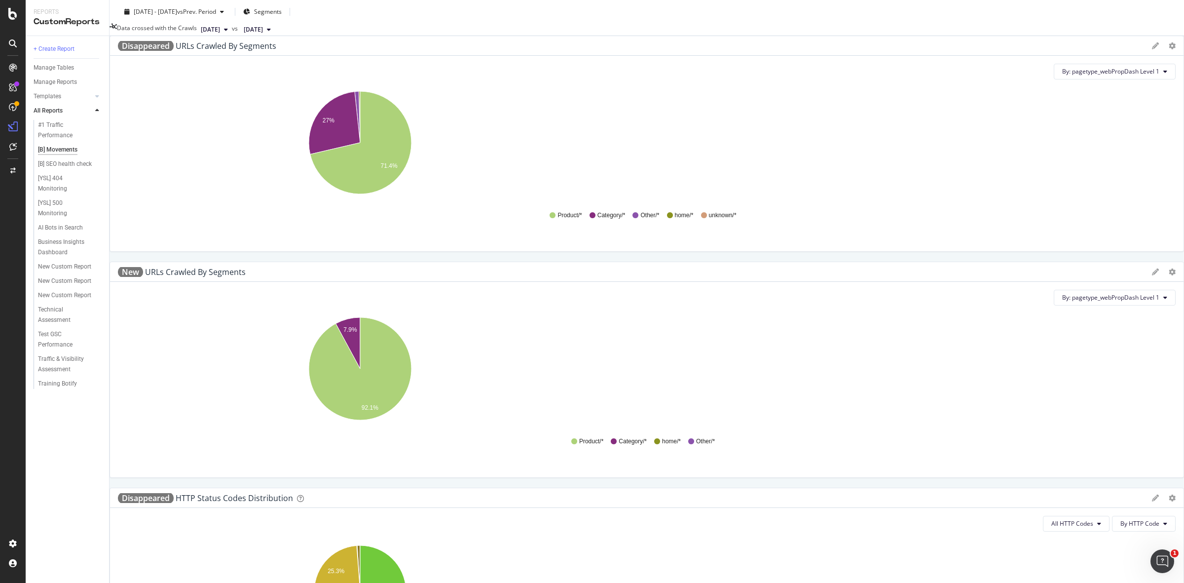
scroll to position [731, 0]
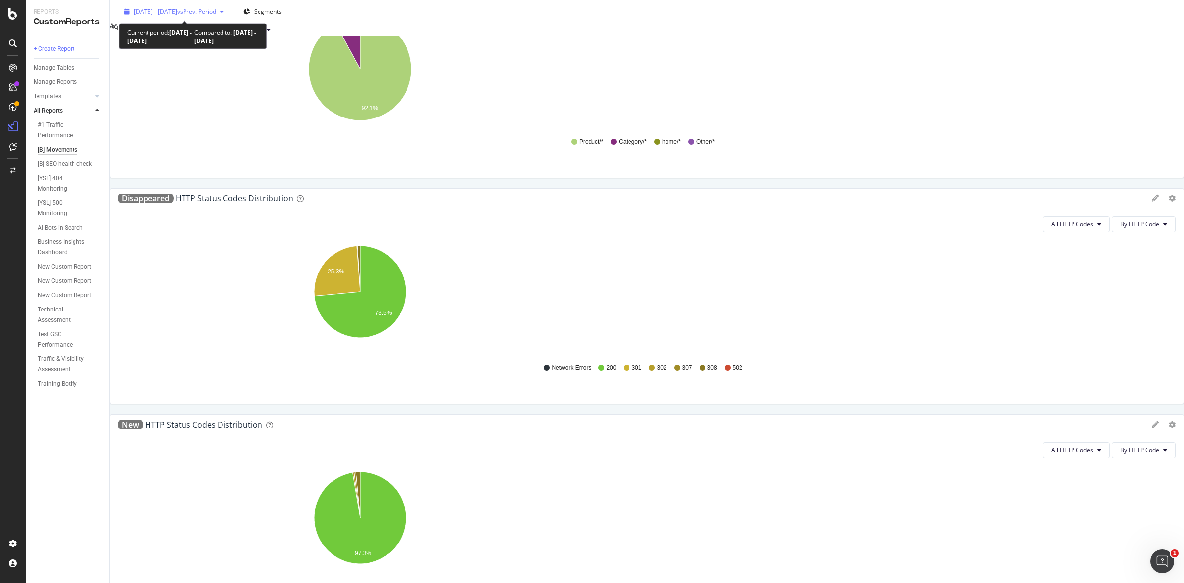
click at [149, 11] on span "[DATE] - [DATE]" at bounding box center [155, 11] width 43 height 8
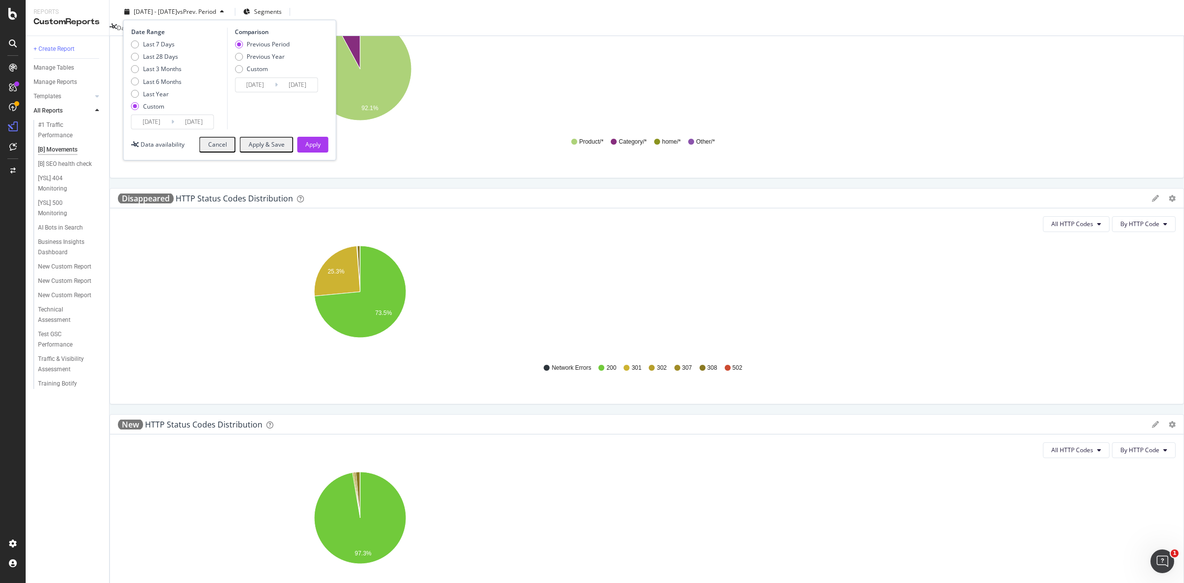
click at [187, 121] on input "[DATE]" at bounding box center [193, 122] width 39 height 14
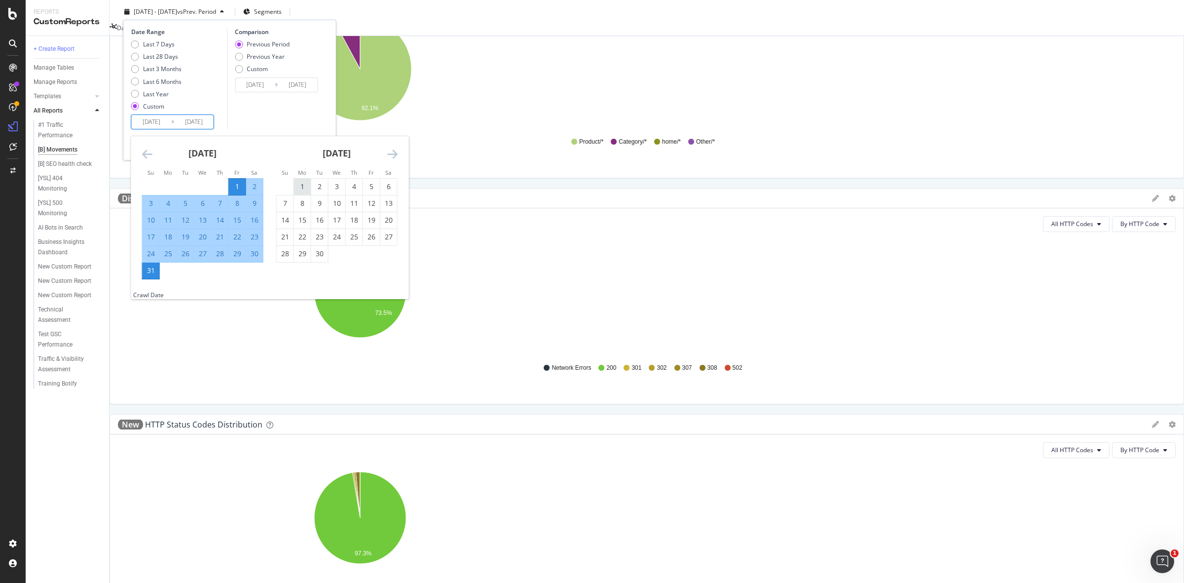
click at [300, 184] on div "1" at bounding box center [302, 187] width 17 height 10
type input "[DATE]"
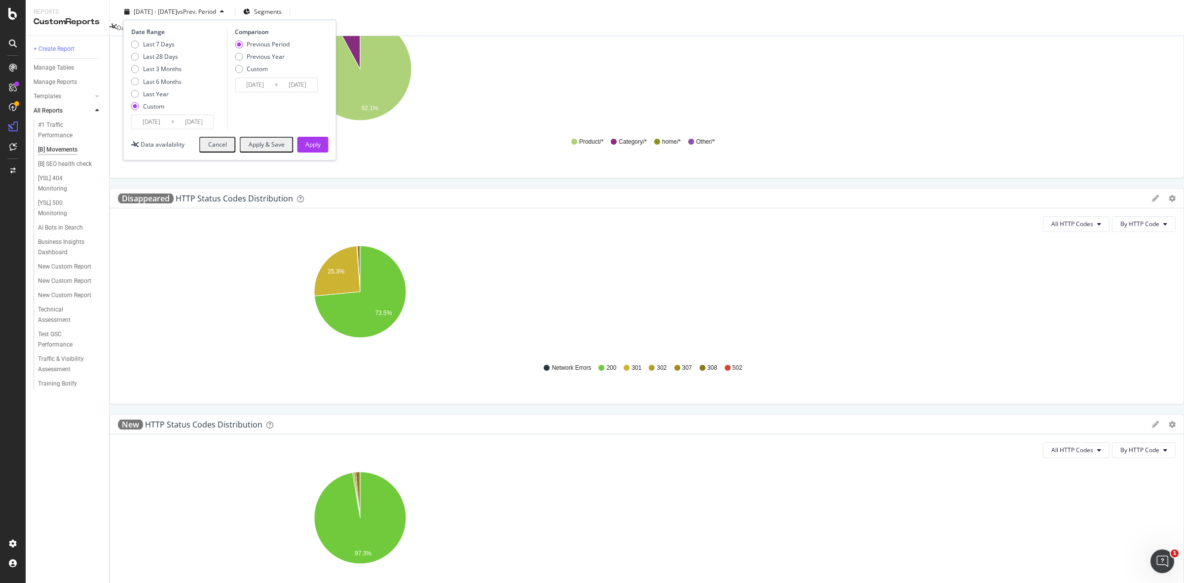
click at [150, 124] on input "[DATE]" at bounding box center [151, 122] width 39 height 14
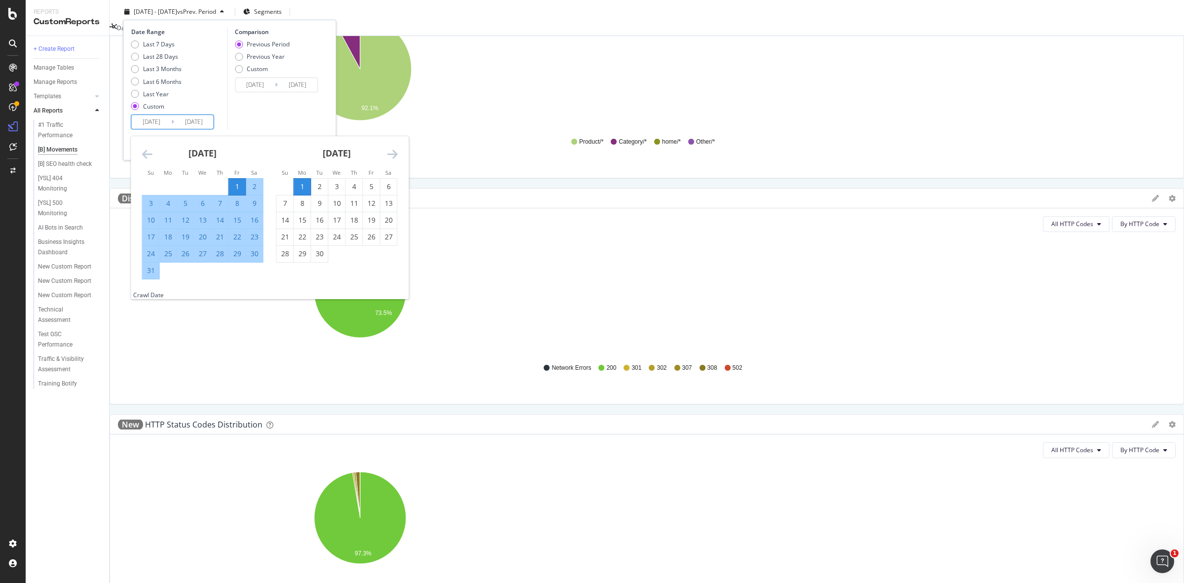
click at [307, 185] on div "1" at bounding box center [302, 187] width 17 height 10
type input "[DATE]"
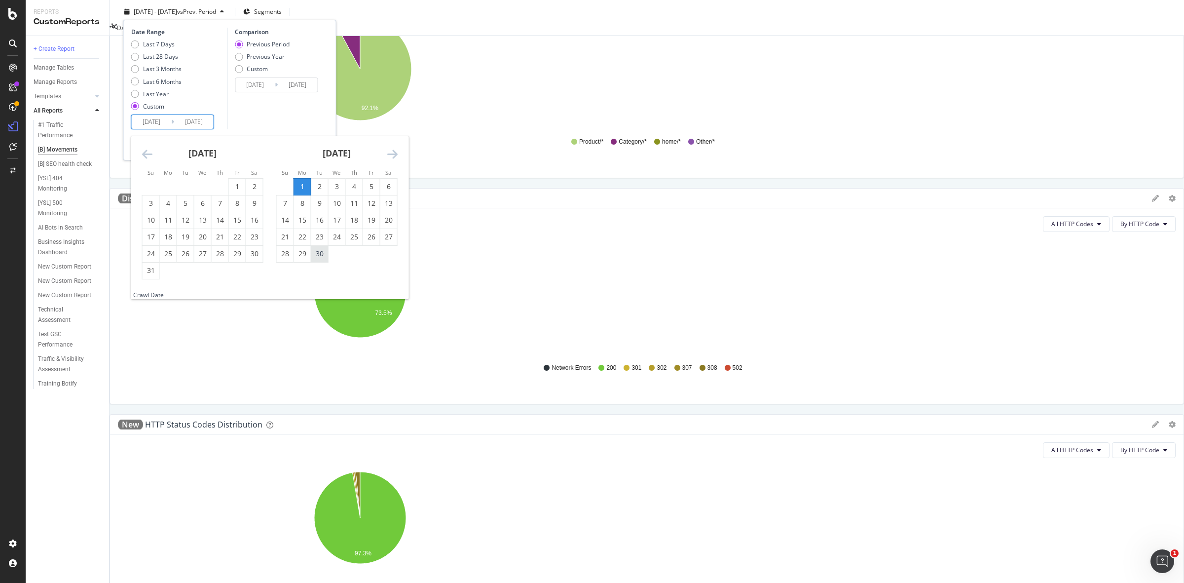
click at [318, 257] on div "30" at bounding box center [319, 254] width 17 height 10
type input "[DATE]"
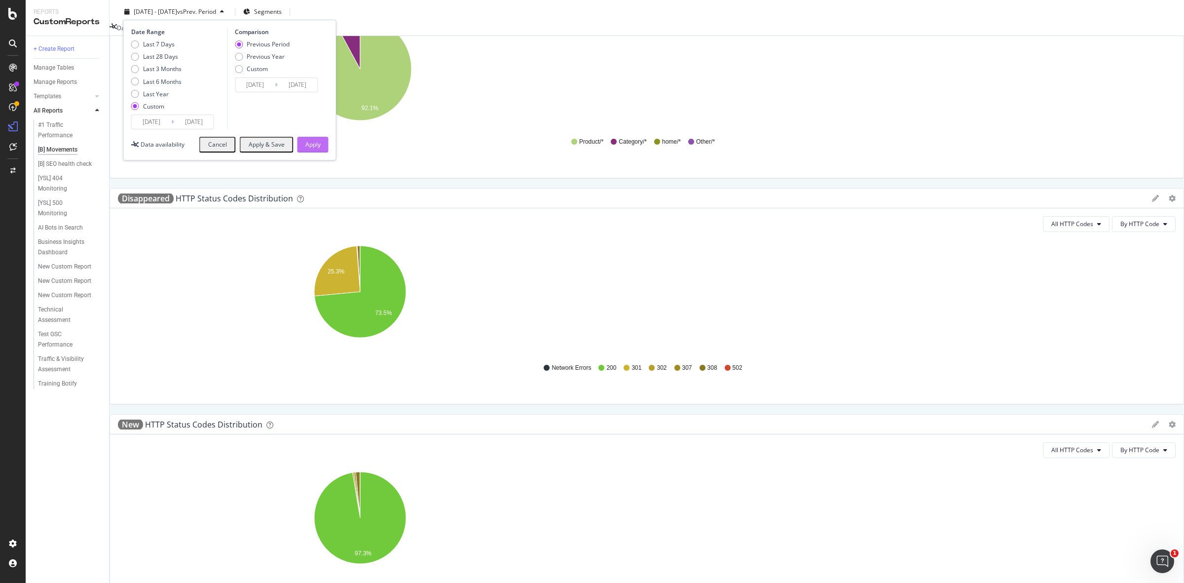
click at [309, 137] on div "Apply" at bounding box center [312, 144] width 15 height 15
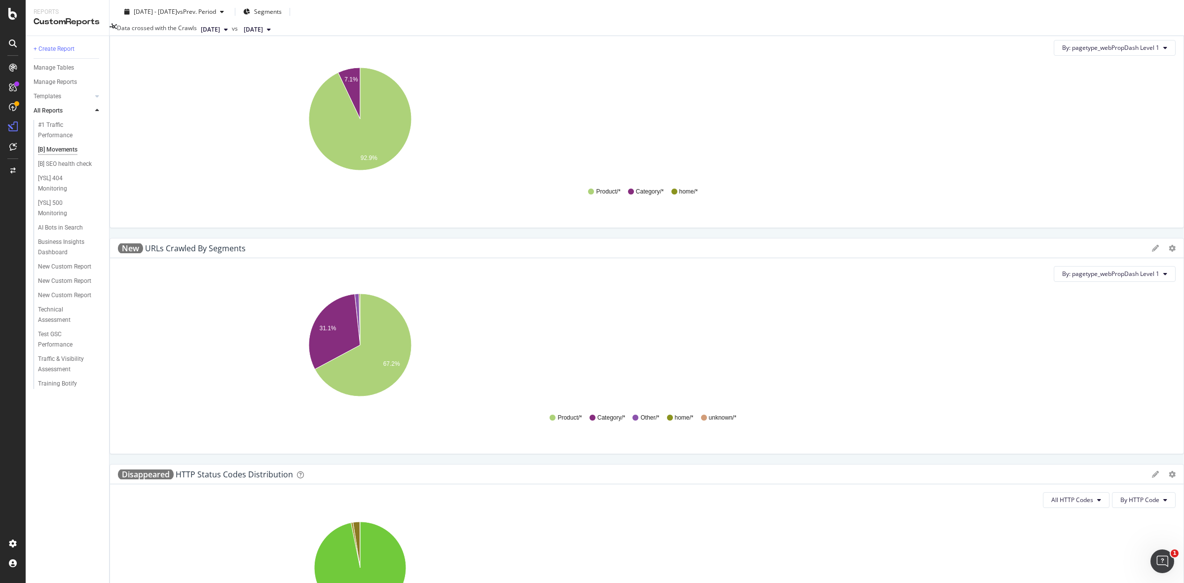
scroll to position [731, 0]
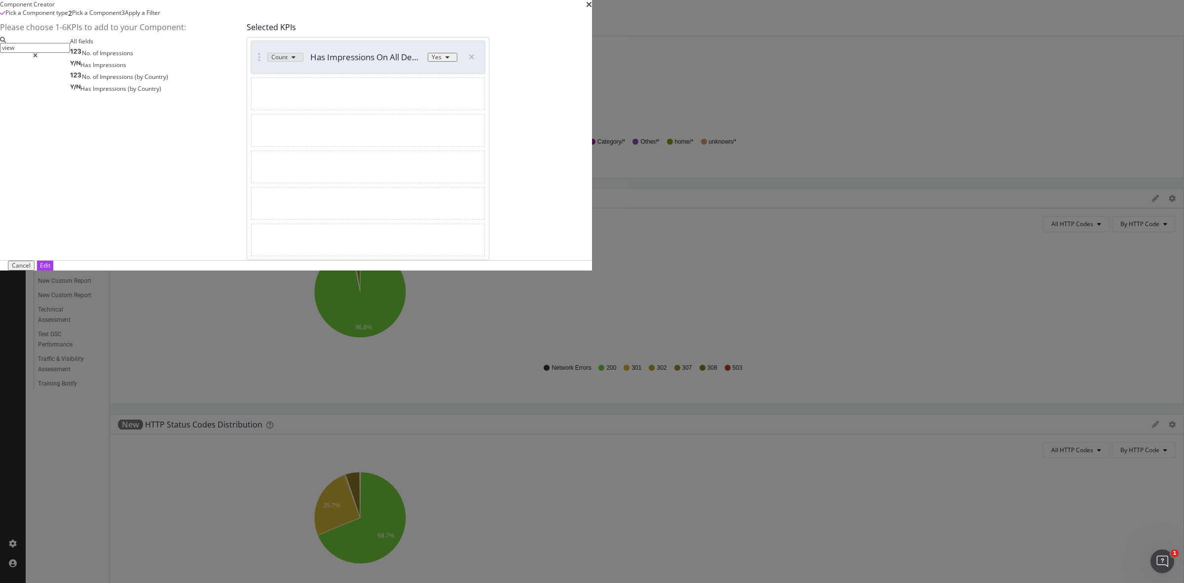
type input "view"
click at [70, 59] on div "modal" at bounding box center [35, 56] width 70 height 6
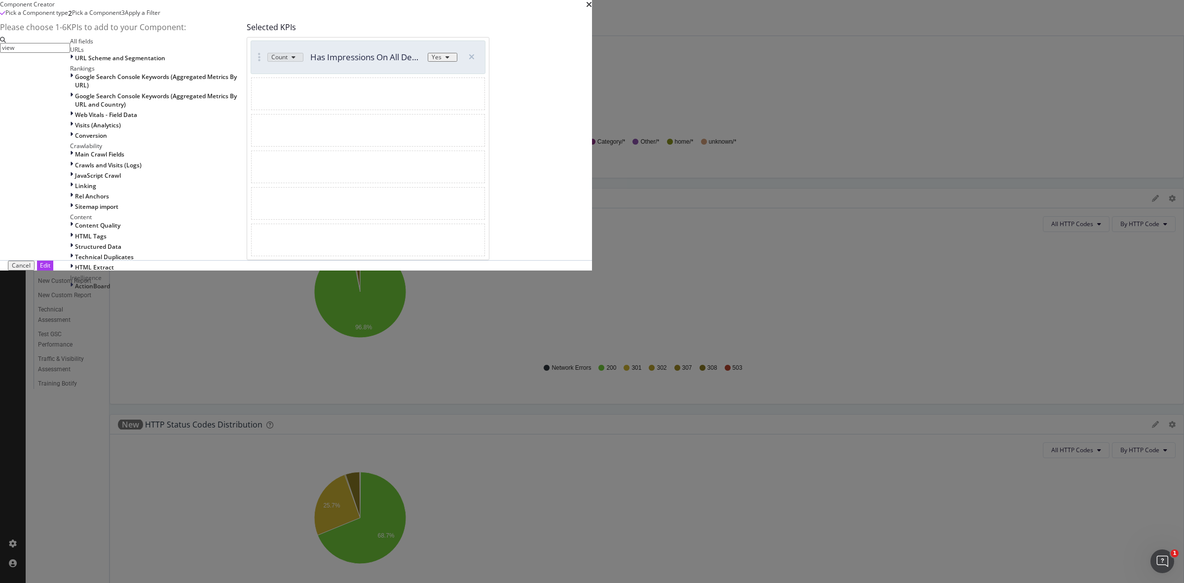
click at [70, 53] on input "view" at bounding box center [35, 48] width 70 height 10
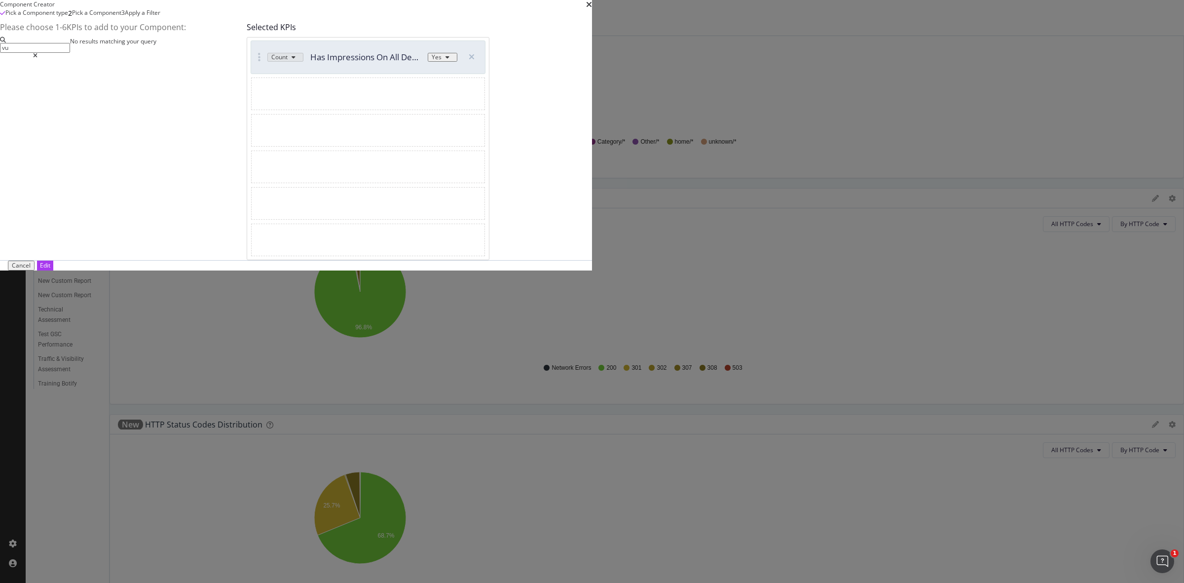
type input "v"
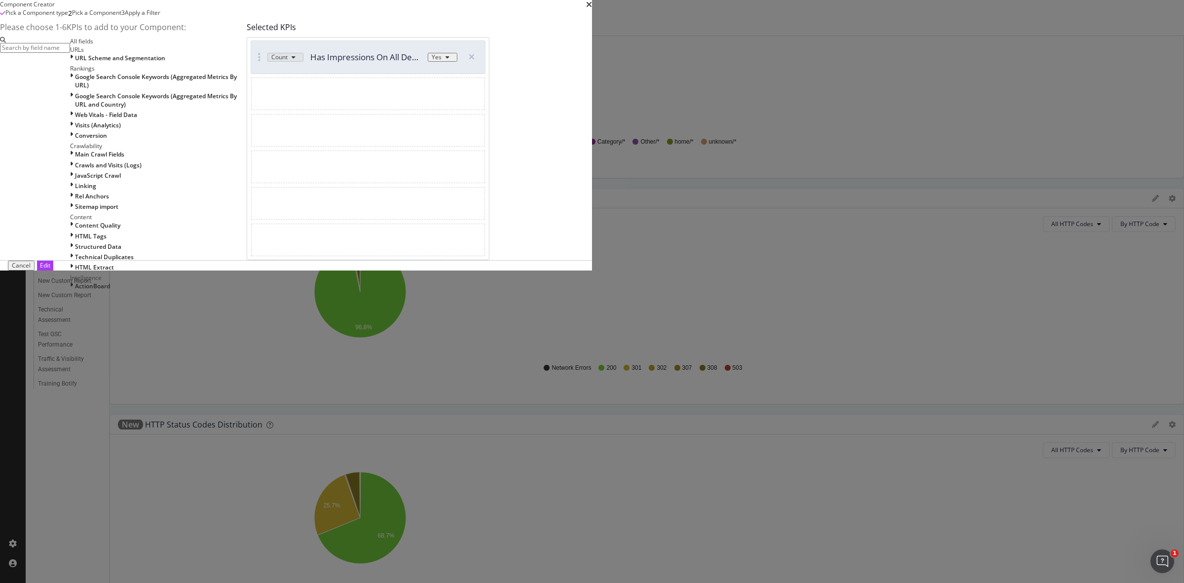
click at [70, 53] on input "modal" at bounding box center [35, 48] width 70 height 10
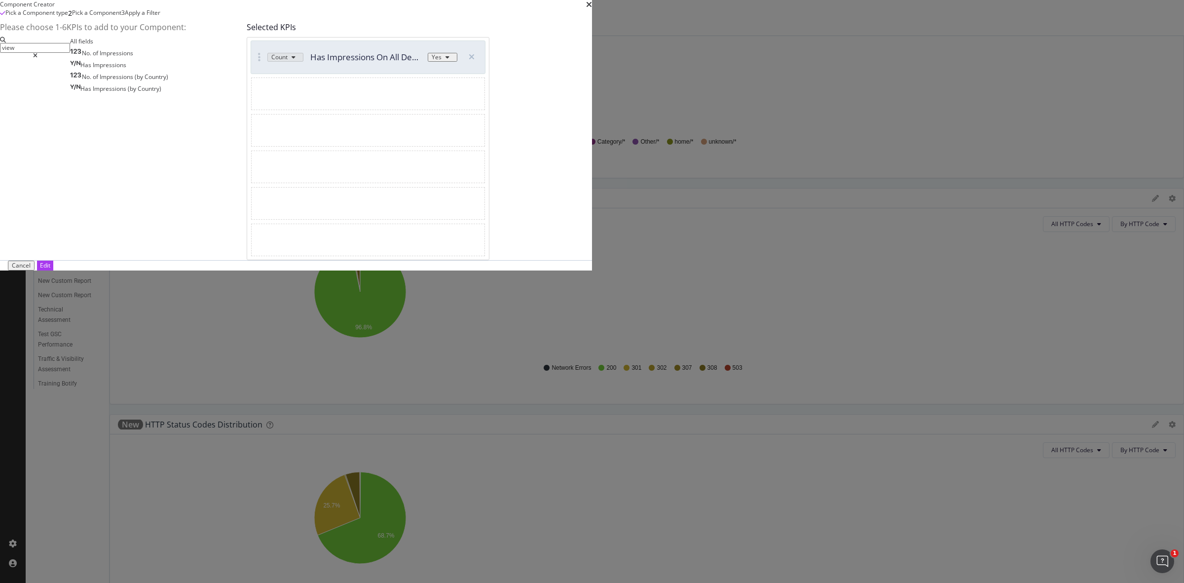
type input "view"
click at [592, 8] on icon "times" at bounding box center [589, 4] width 6 height 8
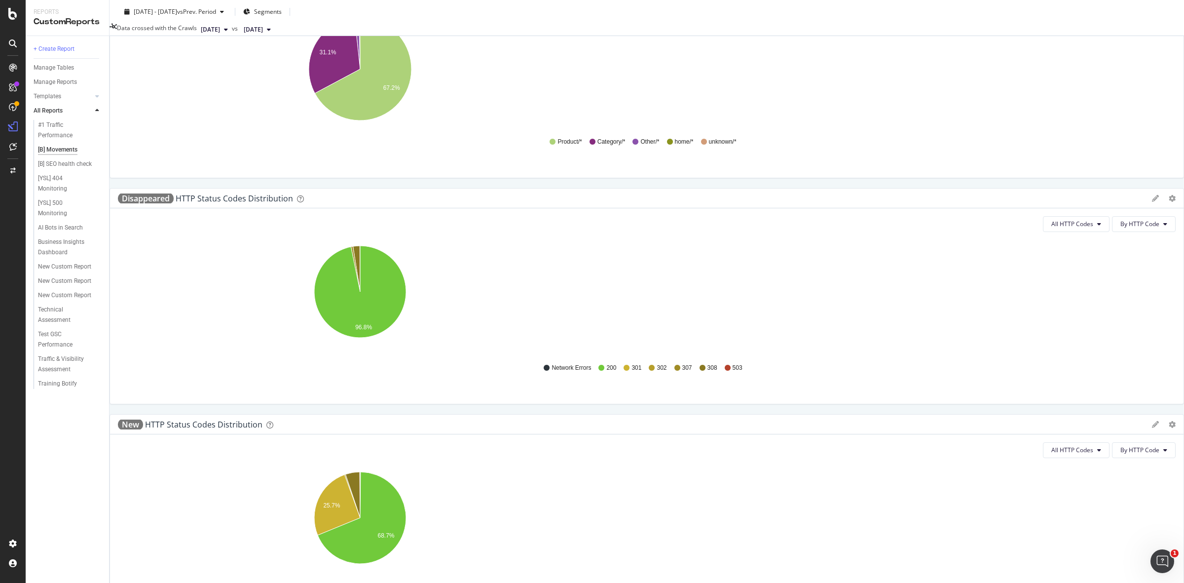
click at [51, 183] on div "[YSL] 404 Monitoring" at bounding box center [65, 183] width 54 height 21
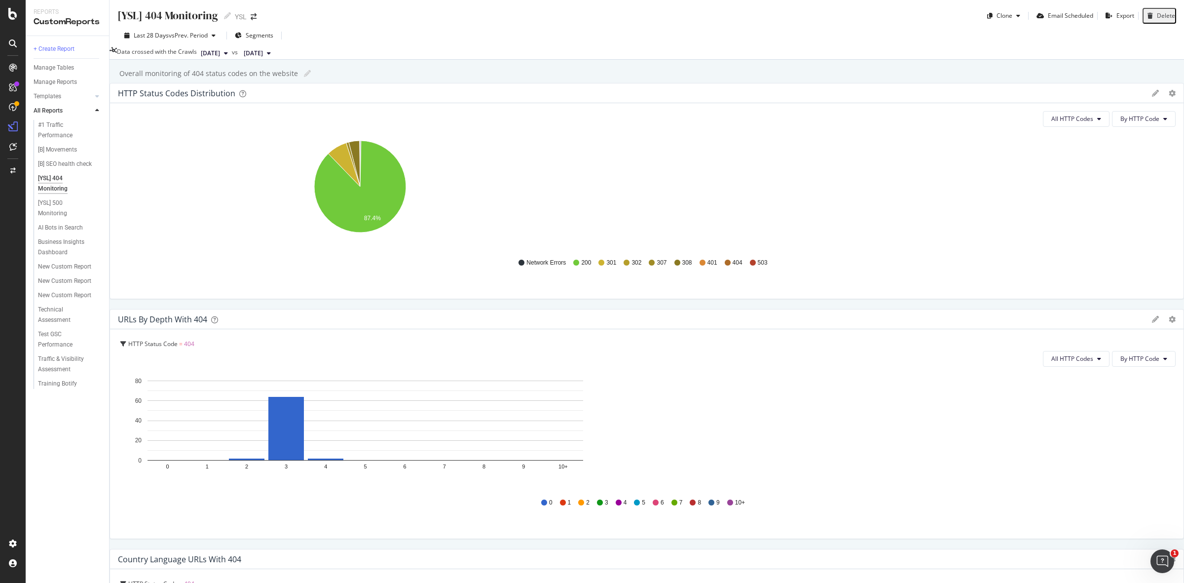
click at [700, 267] on div "401" at bounding box center [709, 262] width 18 height 8
click at [758, 267] on span "503" at bounding box center [763, 262] width 10 height 8
click at [526, 138] on div "All HTTP Codes By HTTP Code Hold CTRL while clicking to filter the report. 87.4…" at bounding box center [646, 200] width 1073 height 195
click at [789, 123] on span "All HTTP Codes" at bounding box center [1072, 118] width 42 height 8
click at [526, 242] on span "4xx family" at bounding box center [532, 239] width 50 height 9
